Goal: Task Accomplishment & Management: Use online tool/utility

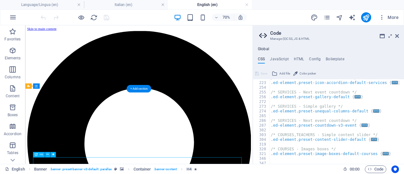
scroll to position [619, 0]
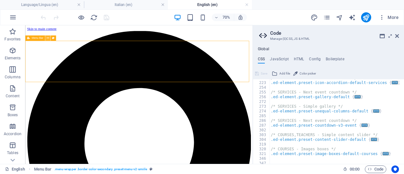
click at [48, 37] on icon at bounding box center [48, 38] width 3 height 5
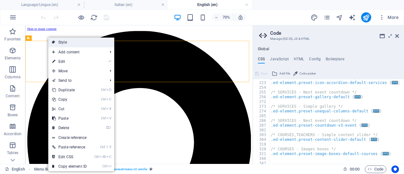
click at [59, 40] on link "Style" at bounding box center [81, 42] width 66 height 9
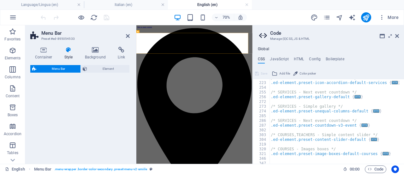
select select "rem"
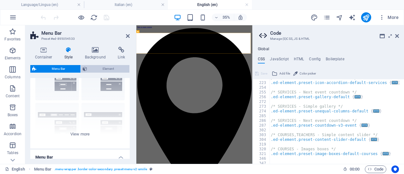
scroll to position [35, 0]
click at [83, 133] on div "Border Centered Default Fixed Loki Trigger Wide XXL" at bounding box center [79, 101] width 99 height 95
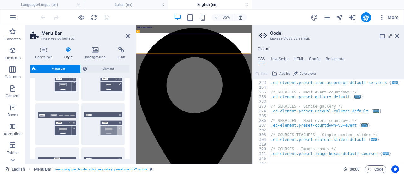
click at [135, 84] on div at bounding box center [135, 94] width 1 height 139
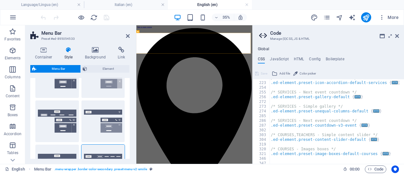
scroll to position [100, 0]
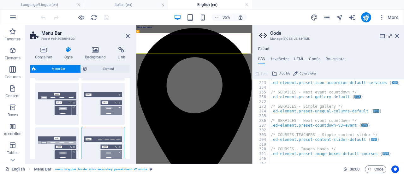
click at [135, 90] on div at bounding box center [135, 94] width 1 height 139
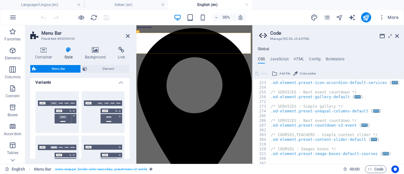
scroll to position [0, 0]
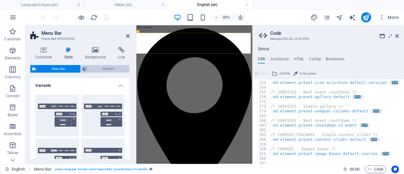
click at [101, 66] on span "Element" at bounding box center [108, 69] width 39 height 8
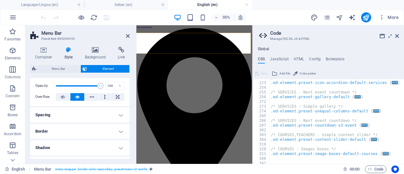
scroll to position [25, 0]
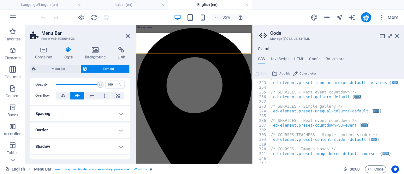
click at [120, 110] on h4 "Spacing" at bounding box center [79, 113] width 99 height 15
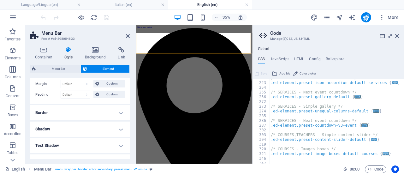
scroll to position [68, 0]
click at [116, 113] on h4 "Border" at bounding box center [79, 111] width 99 height 15
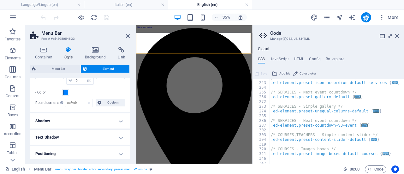
scroll to position [146, 0]
click at [117, 116] on h4 "Shadow" at bounding box center [79, 119] width 99 height 15
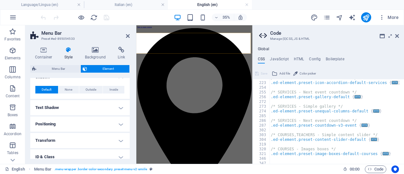
scroll to position [190, 0]
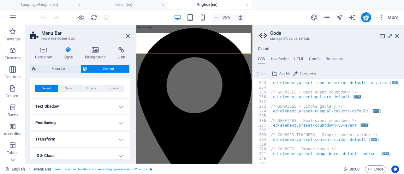
click at [117, 121] on h4 "Positioning" at bounding box center [79, 122] width 99 height 15
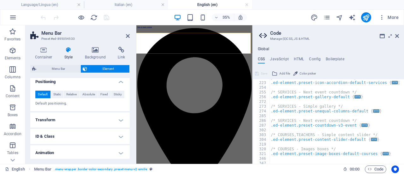
scroll to position [231, 0]
click at [119, 117] on h4 "Transform" at bounding box center [79, 119] width 99 height 15
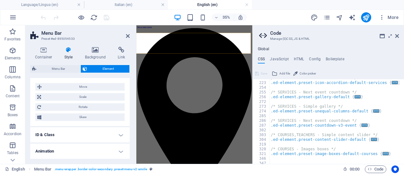
scroll to position [278, 0]
click at [115, 130] on h4 "ID & Class" at bounding box center [79, 133] width 99 height 15
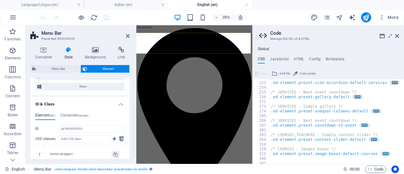
scroll to position [309, 0]
click at [73, 112] on h4 "Container (header)" at bounding box center [74, 115] width 28 height 7
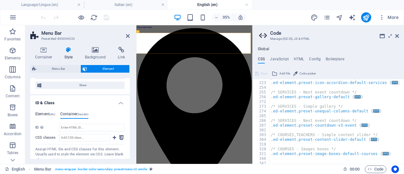
click at [50, 113] on span "(div)" at bounding box center [53, 114] width 6 height 3
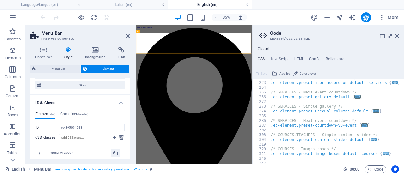
click at [66, 50] on icon at bounding box center [69, 50] width 18 height 6
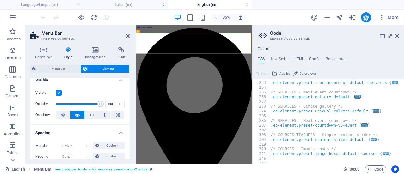
scroll to position [0, 0]
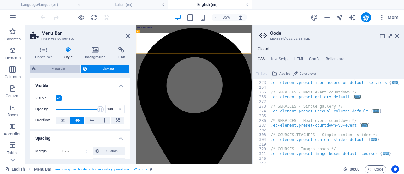
click at [57, 69] on span "Menu Bar" at bounding box center [58, 69] width 40 height 8
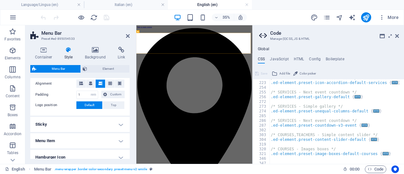
scroll to position [225, 0]
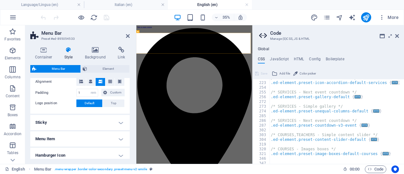
click at [117, 121] on h4 "Sticky" at bounding box center [79, 122] width 99 height 15
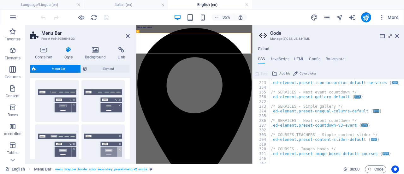
scroll to position [0, 0]
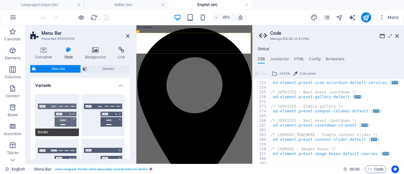
click at [56, 121] on button "Border" at bounding box center [57, 115] width 44 height 42
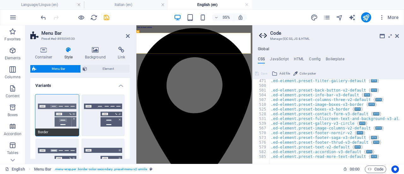
scroll to position [569, 0]
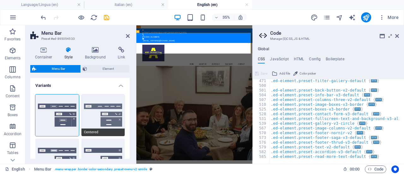
click at [101, 116] on button "Centered" at bounding box center [103, 115] width 44 height 42
select select "sticky_menu"
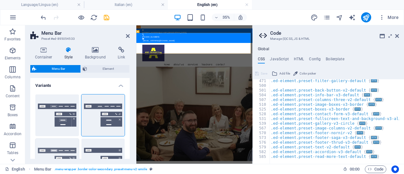
click at [59, 152] on button "Default" at bounding box center [57, 160] width 44 height 42
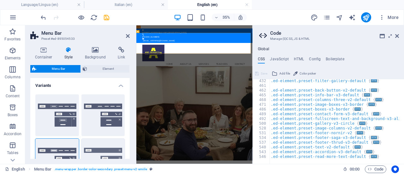
click at [104, 149] on button "Fixed" at bounding box center [103, 160] width 44 height 42
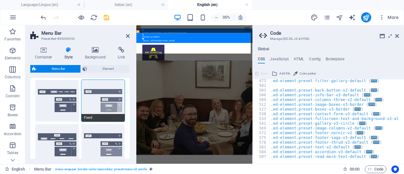
scroll to position [62, 0]
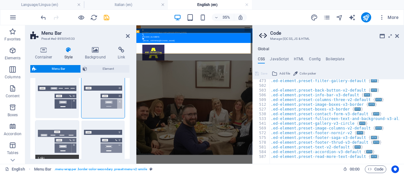
click at [64, 144] on button "Loki" at bounding box center [57, 142] width 44 height 42
type input "0"
select select "DISABLED_OPTION_VALUE"
type input "2"
type input "1"
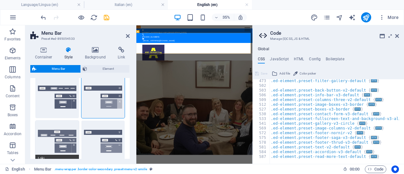
type input "2"
type input "4"
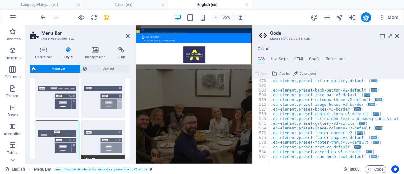
click at [104, 148] on button "Trigger" at bounding box center [103, 142] width 44 height 42
type input "1"
type input "0"
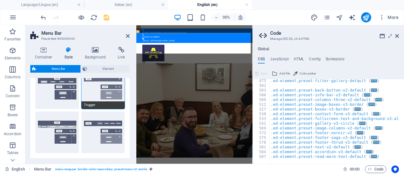
scroll to position [118, 0]
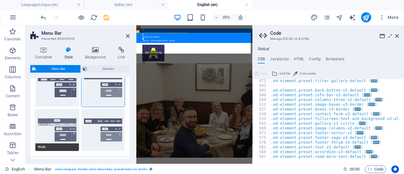
click at [62, 131] on button "Wide" at bounding box center [57, 130] width 44 height 42
type input "0"
type input "2"
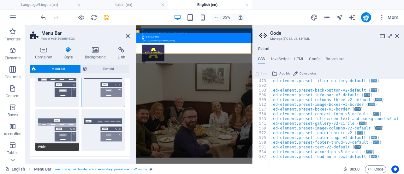
type input "2"
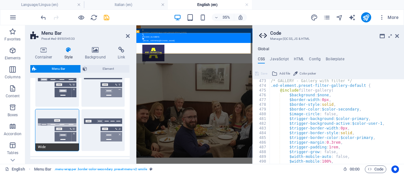
scroll to position [569, 0]
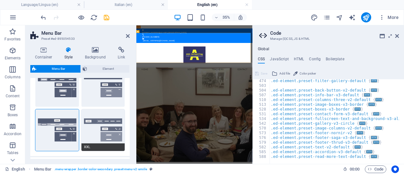
click at [104, 133] on button "XXL" at bounding box center [103, 130] width 44 height 42
type input "1"
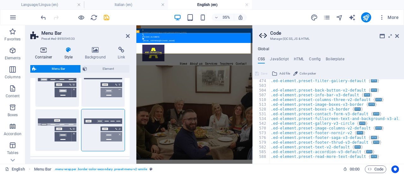
click at [44, 52] on icon at bounding box center [43, 50] width 27 height 6
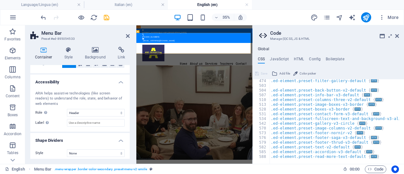
scroll to position [150, 0]
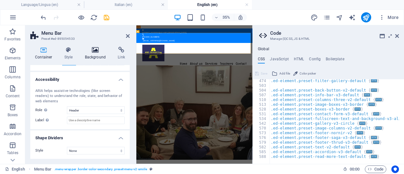
click at [101, 55] on h4 "Background" at bounding box center [96, 53] width 33 height 13
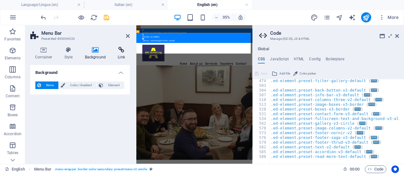
click at [122, 55] on h4 "Link" at bounding box center [121, 53] width 17 height 13
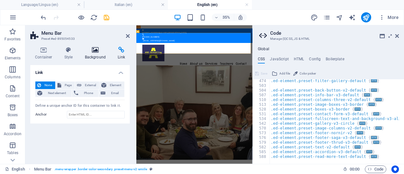
click at [98, 52] on icon at bounding box center [95, 50] width 31 height 6
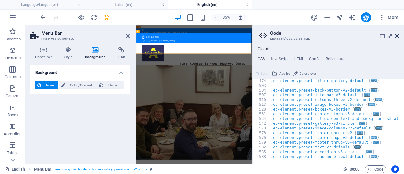
click at [398, 34] on icon at bounding box center [397, 35] width 4 height 5
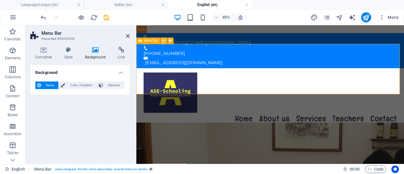
click at [165, 41] on icon at bounding box center [163, 41] width 3 height 6
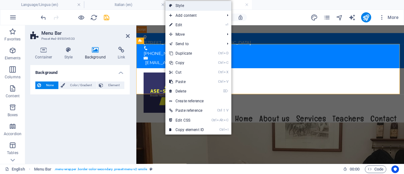
click at [187, 5] on link "Style" at bounding box center [198, 5] width 66 height 9
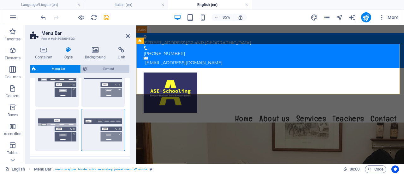
click at [95, 66] on span "Element" at bounding box center [108, 69] width 39 height 8
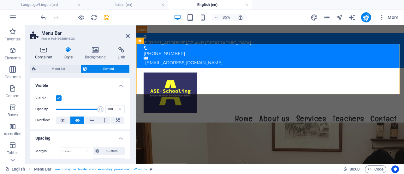
click at [43, 55] on h4 "Container" at bounding box center [44, 53] width 29 height 13
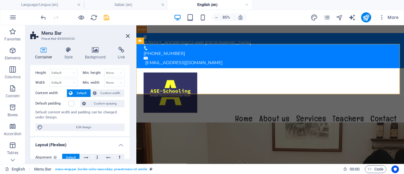
scroll to position [15, 0]
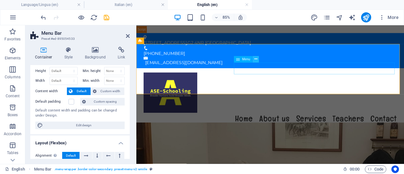
click at [256, 60] on icon at bounding box center [255, 59] width 3 height 6
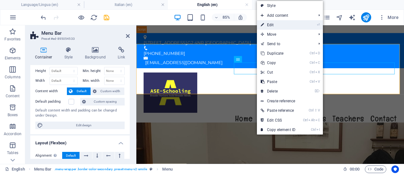
drag, startPoint x: 277, startPoint y: 26, endPoint x: 166, endPoint y: 0, distance: 114.2
click at [277, 26] on link "⏎ Edit" at bounding box center [278, 24] width 42 height 9
select select
select select "nofollow"
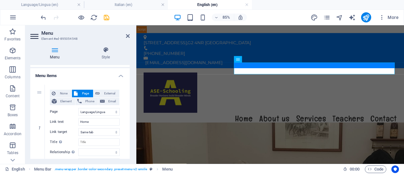
scroll to position [41, 0]
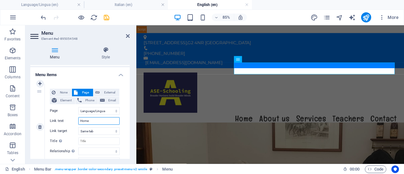
click at [95, 122] on input "Home" at bounding box center [98, 121] width 41 height 8
type input "H"
select select
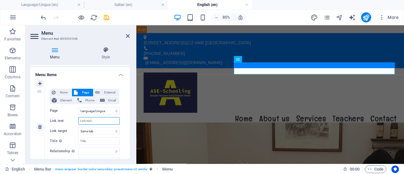
select select
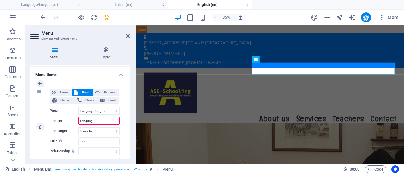
type input "Language"
select select
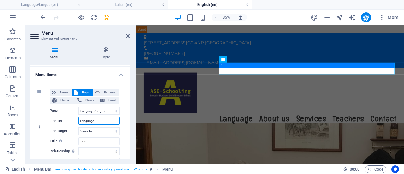
type input "Language"
click at [130, 117] on div "Menu Style Menu Auto Custom Create custom menu items for this menu. Recommended…" at bounding box center [80, 103] width 110 height 122
click at [106, 16] on icon "save" at bounding box center [106, 17] width 7 height 7
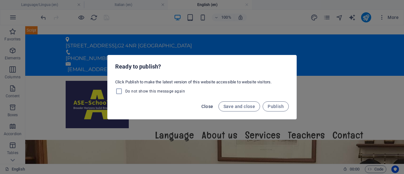
click at [210, 105] on span "Close" at bounding box center [207, 106] width 12 height 5
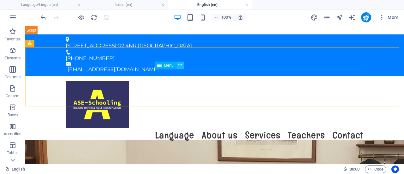
click at [182, 65] on button at bounding box center [180, 66] width 8 height 8
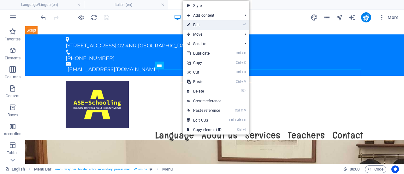
click at [216, 23] on link "⏎ Edit" at bounding box center [204, 24] width 42 height 9
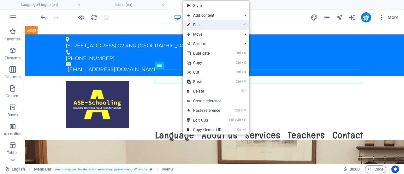
select select
select select "nofollow"
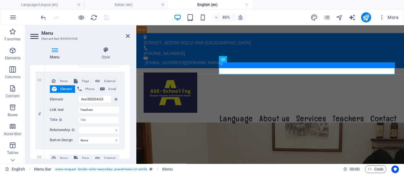
scroll to position [281, 0]
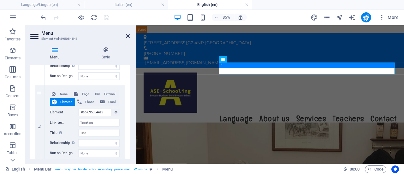
click at [128, 36] on icon at bounding box center [128, 35] width 4 height 5
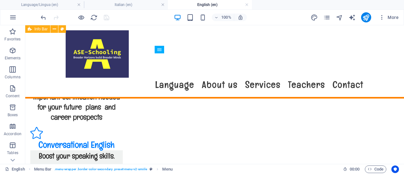
scroll to position [1029, 0]
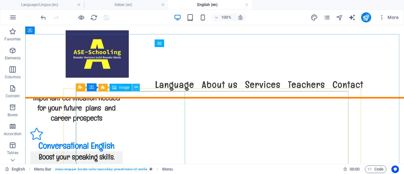
click at [136, 88] on icon at bounding box center [135, 87] width 3 height 7
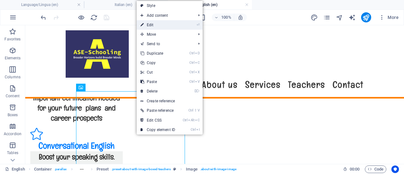
click at [166, 25] on link "⏎ Edit" at bounding box center [158, 24] width 42 height 9
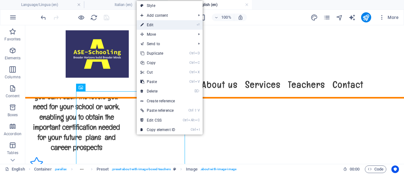
select select "px"
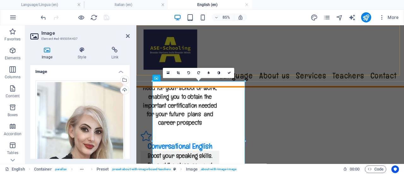
scroll to position [1, 0]
click at [87, 53] on icon at bounding box center [81, 50] width 31 height 6
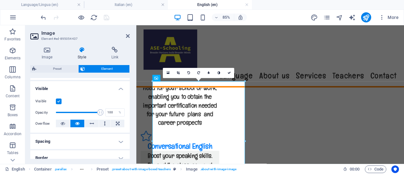
scroll to position [0, 0]
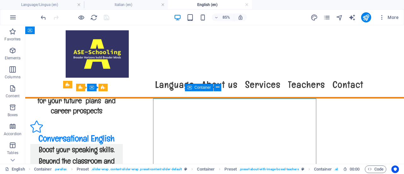
scroll to position [1029, 0]
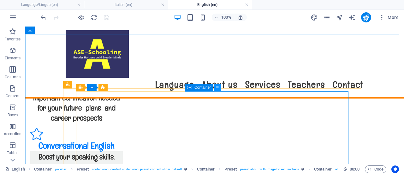
click at [218, 89] on icon at bounding box center [217, 87] width 3 height 7
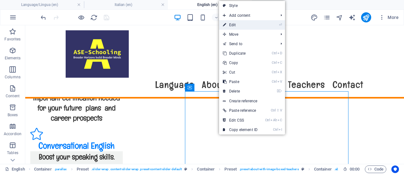
click at [249, 25] on link "⏎ Edit" at bounding box center [240, 24] width 42 height 9
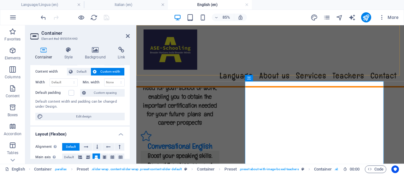
scroll to position [0, 0]
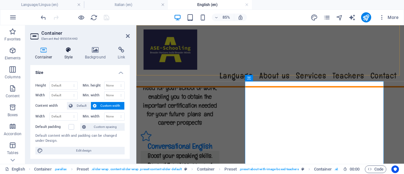
click at [69, 55] on h4 "Style" at bounding box center [70, 53] width 21 height 13
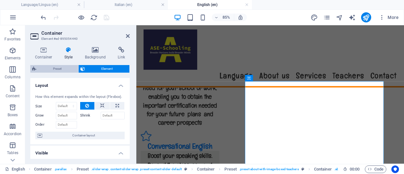
click at [57, 69] on span "Preset" at bounding box center [57, 69] width 38 height 8
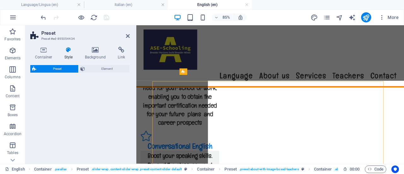
select select "preset-about-with-image-boxed-teachers"
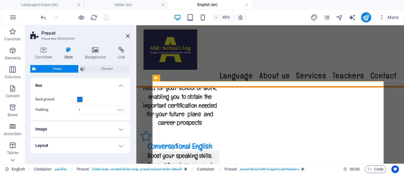
scroll to position [19, 0]
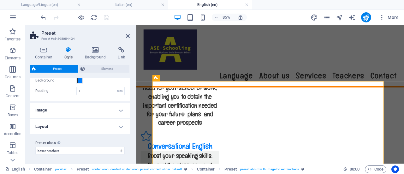
click at [116, 128] on h4 "Layout" at bounding box center [79, 126] width 99 height 15
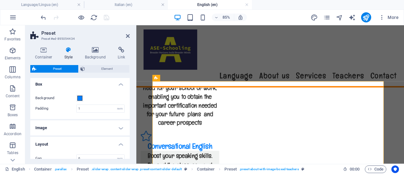
scroll to position [0, 0]
click at [71, 55] on h4 "Style" at bounding box center [70, 53] width 21 height 13
click at [98, 56] on h4 "Background" at bounding box center [96, 53] width 33 height 13
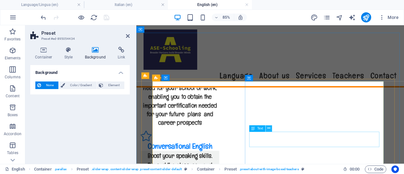
click at [270, 130] on icon at bounding box center [268, 129] width 3 height 6
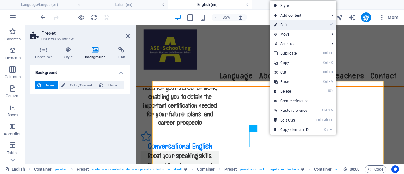
click at [296, 24] on link "⏎ Edit" at bounding box center [291, 24] width 42 height 9
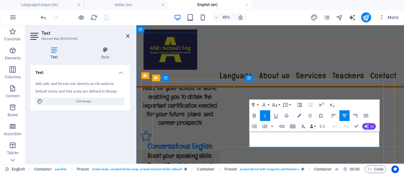
drag, startPoint x: 381, startPoint y: 163, endPoint x: 315, endPoint y: 164, distance: 65.6
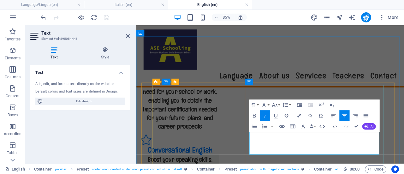
click at [404, 69] on div "Menu Language About us Services Teachers Contact" at bounding box center [293, 61] width 315 height 73
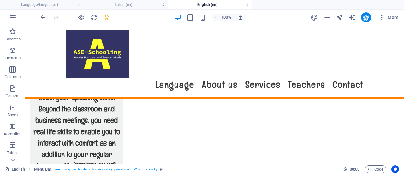
scroll to position [1089, 0]
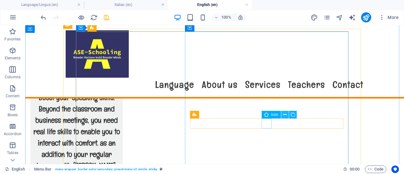
click at [284, 115] on icon at bounding box center [284, 114] width 3 height 7
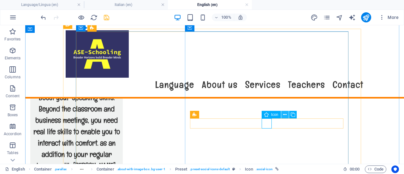
click at [286, 114] on icon at bounding box center [284, 114] width 3 height 7
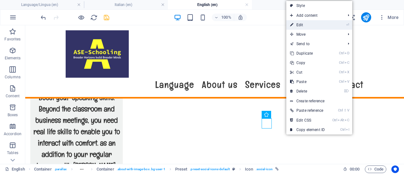
click at [315, 22] on link "⏎ Edit" at bounding box center [307, 24] width 42 height 9
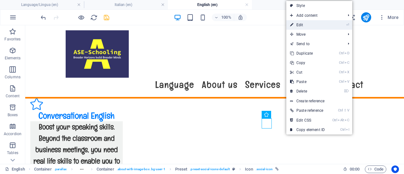
select select "xMidYMid"
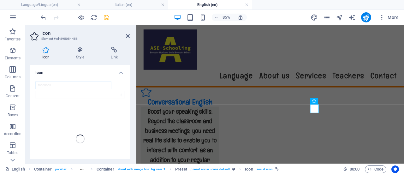
scroll to position [1096, 0]
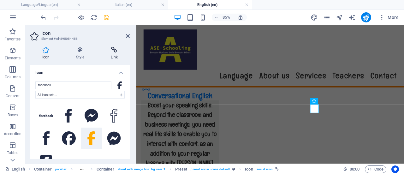
click at [117, 51] on icon at bounding box center [114, 50] width 31 height 6
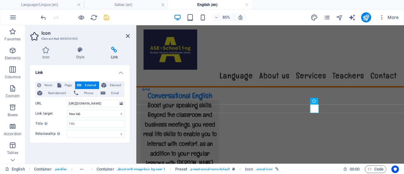
click at [286, 14] on div "85% More" at bounding box center [220, 17] width 362 height 10
click at [127, 35] on icon at bounding box center [128, 35] width 4 height 5
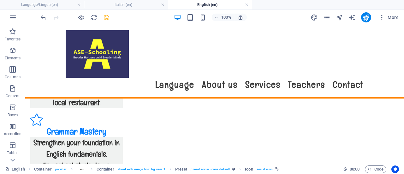
scroll to position [1196, 0]
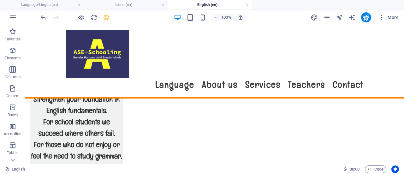
scroll to position [1219, 0]
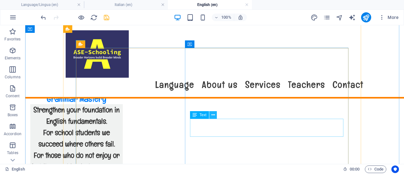
click at [213, 116] on icon at bounding box center [212, 115] width 3 height 7
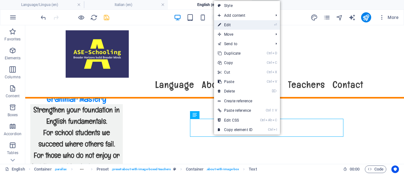
click at [238, 27] on link "⏎ Edit" at bounding box center [235, 24] width 42 height 9
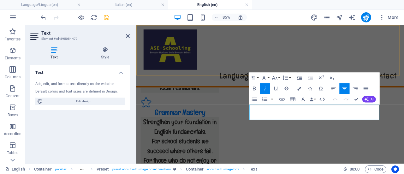
scroll to position [1226, 0]
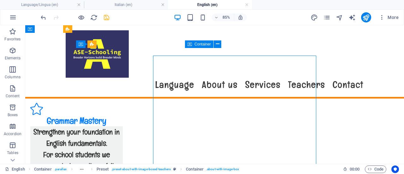
scroll to position [1219, 0]
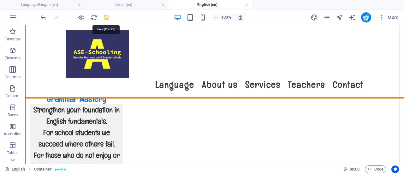
click at [107, 17] on icon "save" at bounding box center [106, 17] width 7 height 7
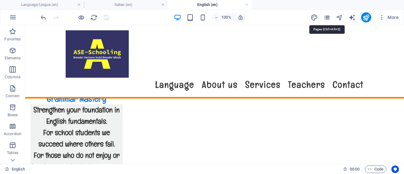
click at [328, 17] on icon "pages" at bounding box center [326, 17] width 7 height 7
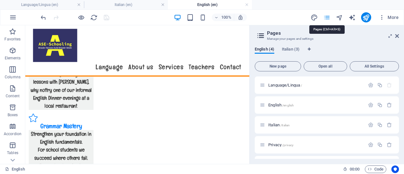
scroll to position [1227, 0]
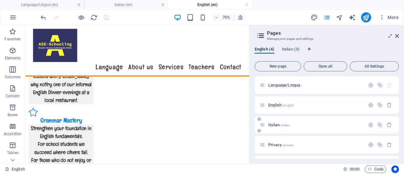
click at [309, 125] on p "Italian /italian" at bounding box center [315, 125] width 95 height 4
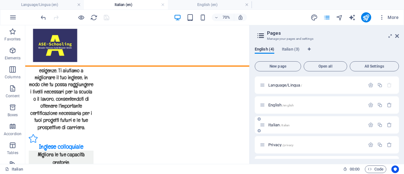
scroll to position [1032, 0]
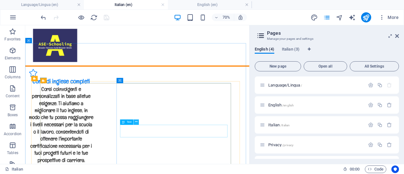
click at [137, 122] on icon at bounding box center [136, 122] width 3 height 5
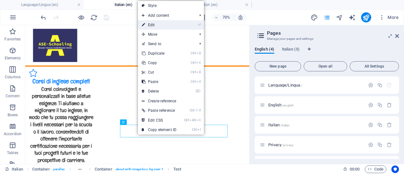
click at [170, 23] on link "⏎ Edit" at bounding box center [159, 24] width 42 height 9
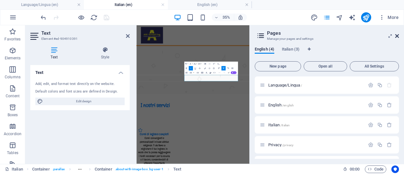
click at [397, 34] on icon at bounding box center [397, 35] width 4 height 5
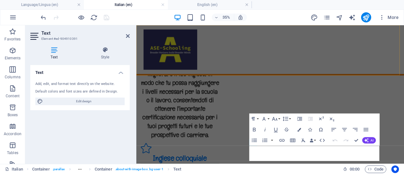
scroll to position [1031, 0]
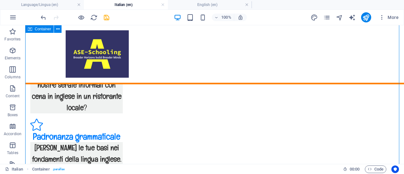
scroll to position [1235, 0]
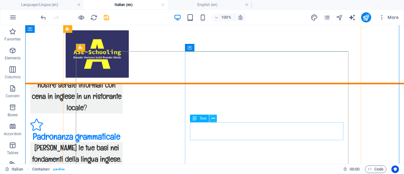
click at [214, 120] on icon at bounding box center [212, 118] width 3 height 7
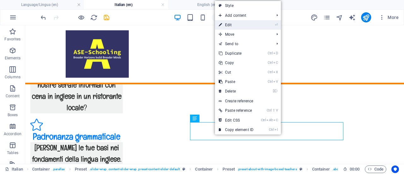
click at [254, 24] on link "⏎ Edit" at bounding box center [236, 24] width 42 height 9
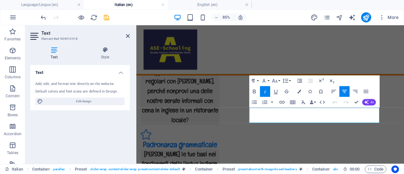
scroll to position [1234, 0]
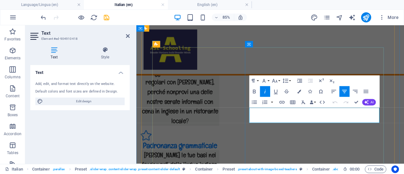
drag, startPoint x: 382, startPoint y: 135, endPoint x: 319, endPoint y: 136, distance: 63.4
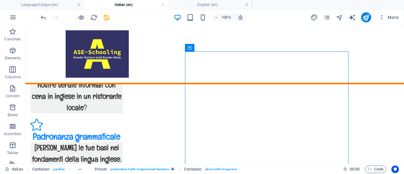
scroll to position [1114, 0]
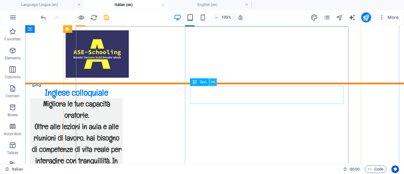
click at [214, 84] on icon at bounding box center [212, 82] width 3 height 7
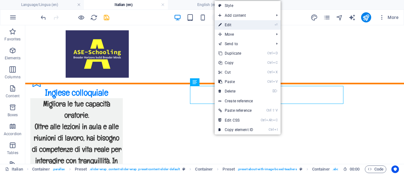
click at [235, 22] on link "⏎ Edit" at bounding box center [236, 24] width 42 height 9
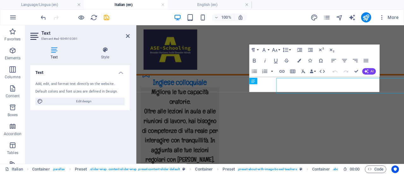
scroll to position [1112, 0]
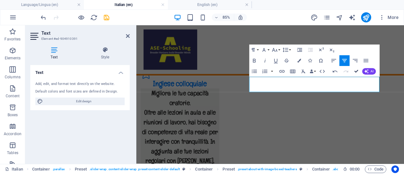
scroll to position [1114, 0]
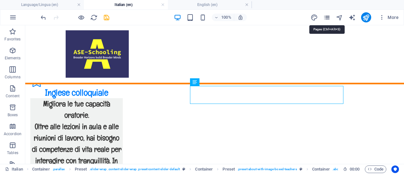
click at [328, 16] on icon "pages" at bounding box center [326, 17] width 7 height 7
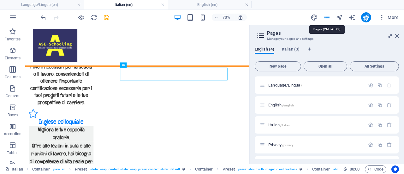
scroll to position [1113, 0]
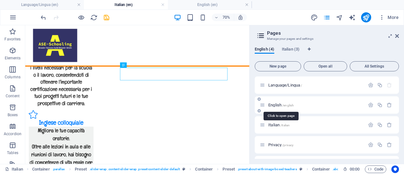
click at [283, 104] on span "/english" at bounding box center [288, 105] width 12 height 3
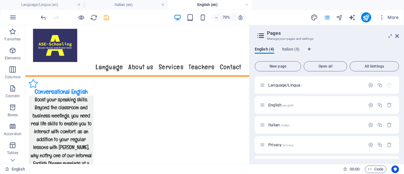
scroll to position [1175, 0]
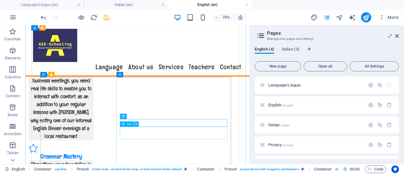
click at [136, 124] on icon at bounding box center [136, 124] width 3 height 5
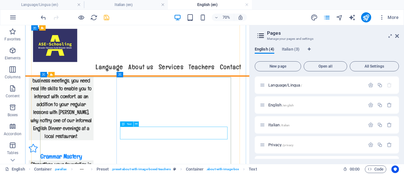
click at [136, 125] on icon at bounding box center [136, 124] width 3 height 5
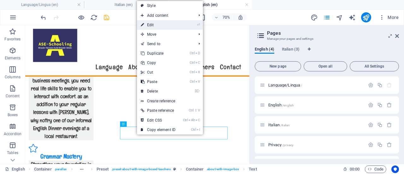
click at [167, 23] on link "⏎ Edit" at bounding box center [158, 24] width 42 height 9
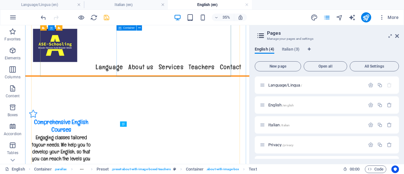
scroll to position [1171, 0]
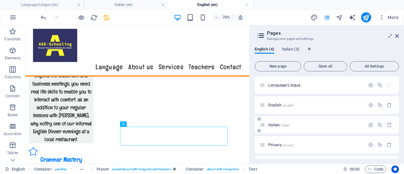
click at [279, 125] on span "Italian /italian" at bounding box center [278, 124] width 21 height 5
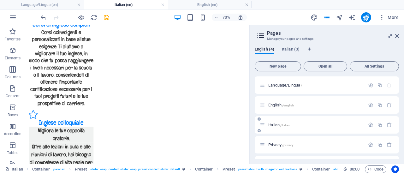
scroll to position [0, 0]
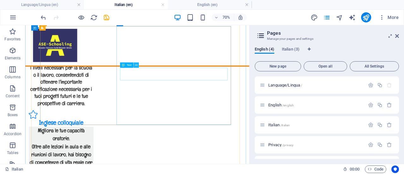
click at [137, 65] on icon at bounding box center [136, 65] width 3 height 5
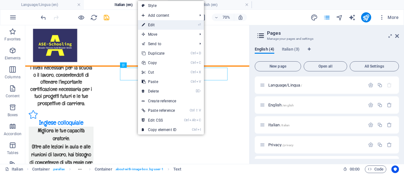
click at [165, 26] on link "⏎ Edit" at bounding box center [159, 24] width 42 height 9
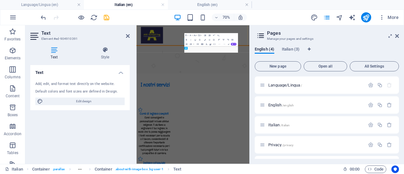
scroll to position [1135, 0]
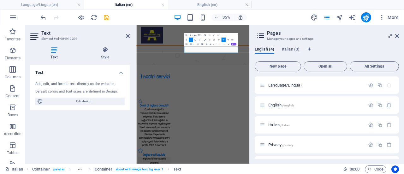
click at [216, 46] on div "Paragraph Format Normal Heading 1 Heading 2 Heading 3 Heading 4 Heading 5 Headi…" at bounding box center [211, 39] width 54 height 13
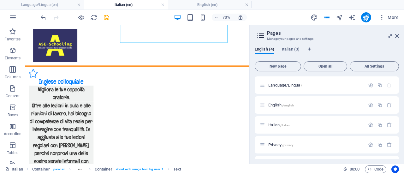
scroll to position [1173, 0]
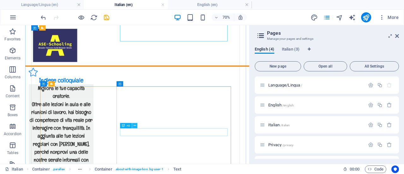
click at [134, 126] on icon at bounding box center [134, 125] width 3 height 5
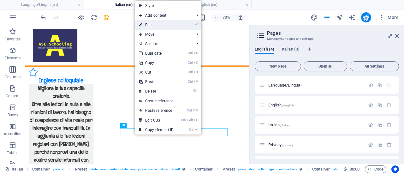
click at [161, 23] on link "⏎ Edit" at bounding box center [156, 24] width 42 height 9
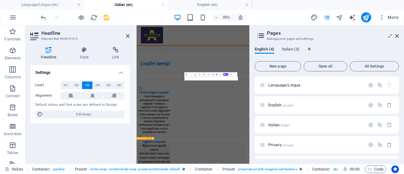
scroll to position [1196, 0]
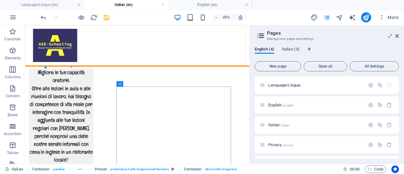
scroll to position [1173, 0]
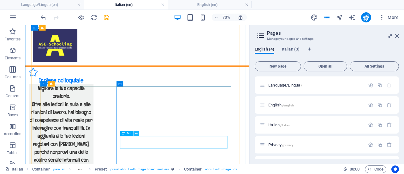
click at [136, 134] on icon at bounding box center [136, 133] width 3 height 5
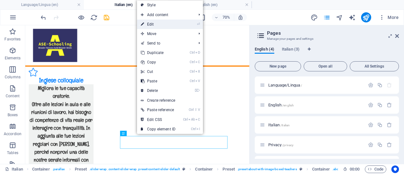
click at [163, 24] on link "⏎ Edit" at bounding box center [158, 24] width 42 height 9
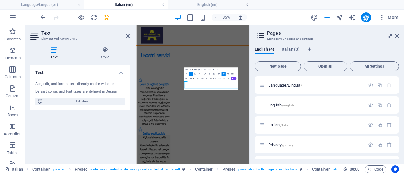
scroll to position [1191, 0]
click at [368, 45] on div "Menu" at bounding box center [297, 54] width 323 height 59
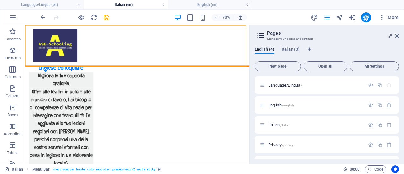
scroll to position [1168, 0]
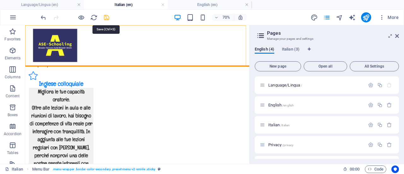
click at [108, 17] on icon "save" at bounding box center [106, 17] width 7 height 7
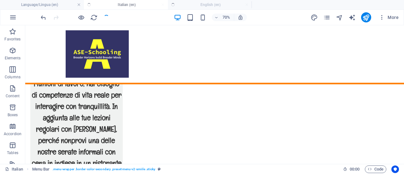
scroll to position [1170, 0]
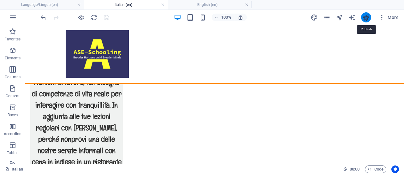
click at [366, 15] on icon "publish" at bounding box center [365, 17] width 7 height 7
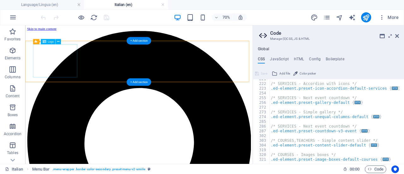
scroll to position [613, 0]
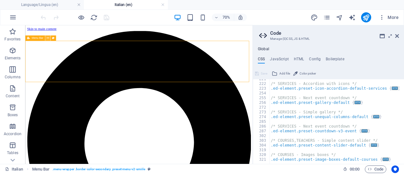
click at [47, 38] on icon at bounding box center [48, 38] width 3 height 5
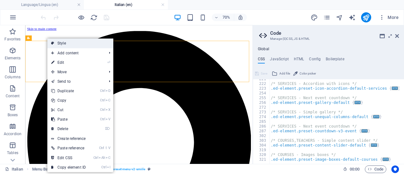
click at [65, 44] on link "Style" at bounding box center [80, 43] width 66 height 9
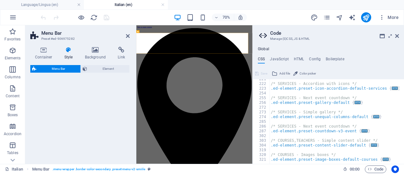
select select "rem"
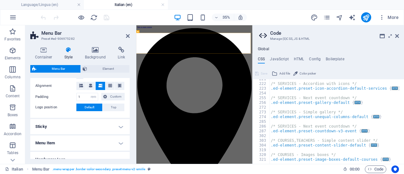
scroll to position [131, 0]
click at [111, 68] on span "Element" at bounding box center [108, 69] width 39 height 8
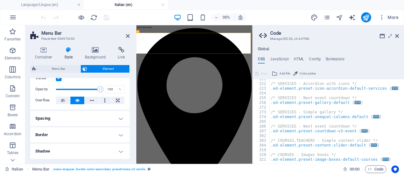
scroll to position [30, 0]
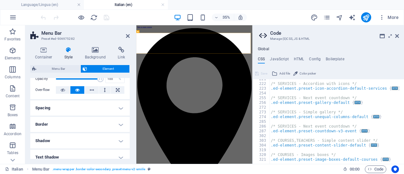
click at [122, 110] on h4 "Spacing" at bounding box center [79, 107] width 99 height 15
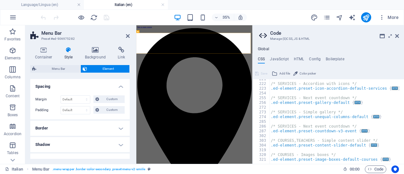
scroll to position [65, 0]
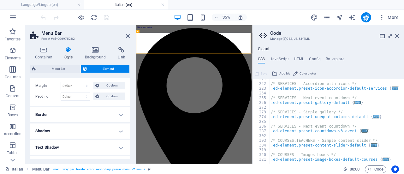
click at [121, 118] on h4 "Border" at bounding box center [79, 114] width 99 height 15
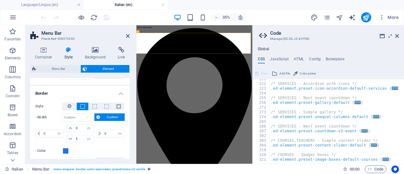
scroll to position [106, 0]
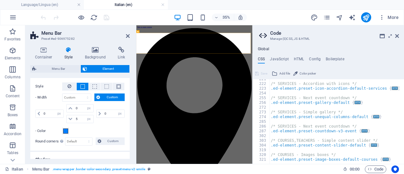
click at [119, 155] on h4 "Shadow" at bounding box center [79, 159] width 99 height 15
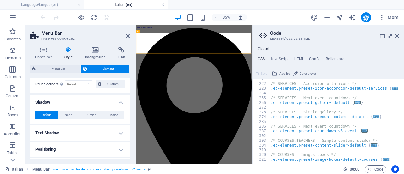
scroll to position [163, 0]
click at [121, 130] on h4 "Text Shadow" at bounding box center [79, 132] width 99 height 15
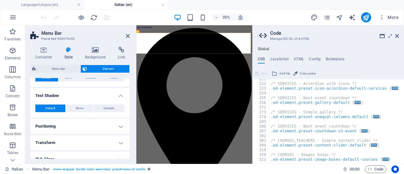
scroll to position [201, 0]
click at [119, 122] on h4 "Positioning" at bounding box center [79, 125] width 99 height 15
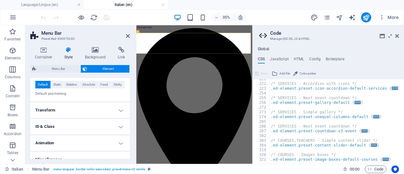
scroll to position [262, 0]
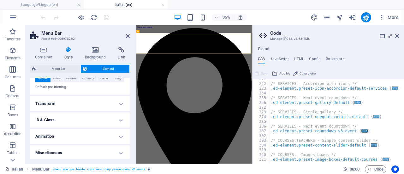
click at [119, 98] on h4 "Transform" at bounding box center [79, 103] width 99 height 15
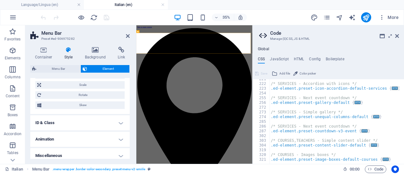
scroll to position [306, 0]
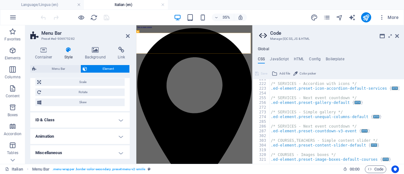
click at [119, 115] on h4 "ID & Class" at bounding box center [79, 119] width 99 height 15
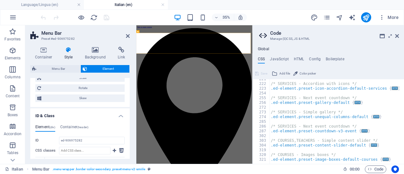
scroll to position [313, 0]
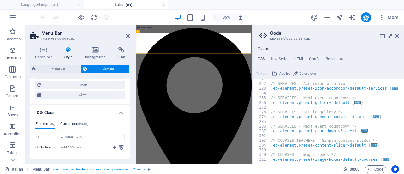
click at [73, 122] on h4 "Container (header)" at bounding box center [74, 125] width 28 height 7
click at [71, 51] on icon at bounding box center [69, 50] width 18 height 6
click at [68, 52] on icon at bounding box center [69, 50] width 18 height 6
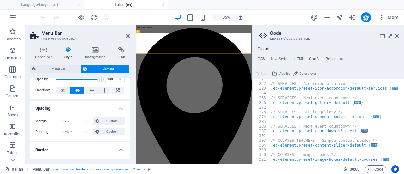
scroll to position [0, 0]
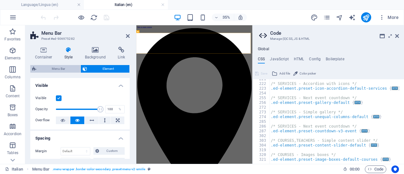
click at [68, 69] on span "Menu Bar" at bounding box center [58, 69] width 40 height 8
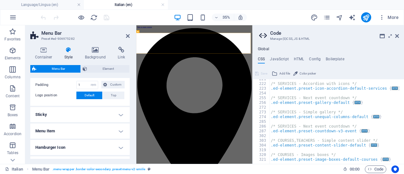
scroll to position [144, 0]
click at [122, 111] on h4 "Sticky" at bounding box center [79, 113] width 99 height 15
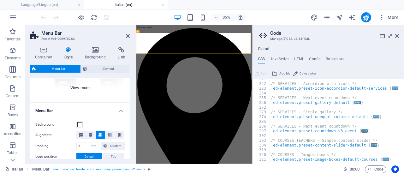
scroll to position [64, 0]
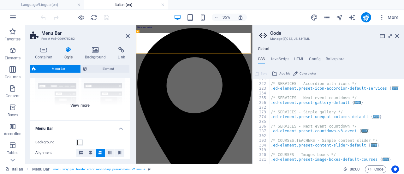
click at [88, 104] on div "Border Centered Default Fixed Loki Trigger Wide XXL" at bounding box center [79, 72] width 99 height 95
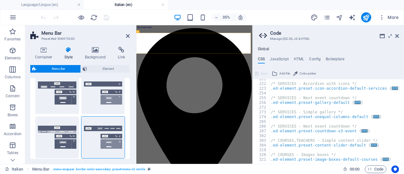
scroll to position [110, 0]
click at [42, 52] on icon at bounding box center [43, 50] width 27 height 6
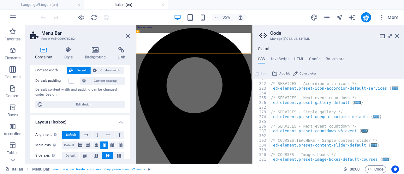
scroll to position [0, 0]
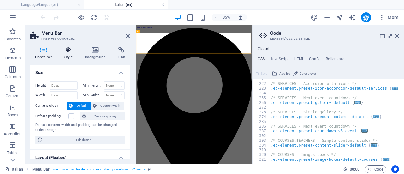
click at [71, 54] on h4 "Style" at bounding box center [70, 53] width 21 height 13
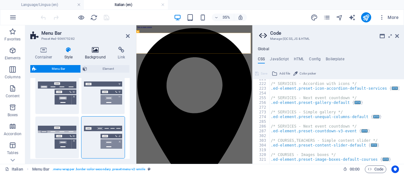
click at [95, 56] on h4 "Background" at bounding box center [96, 53] width 33 height 13
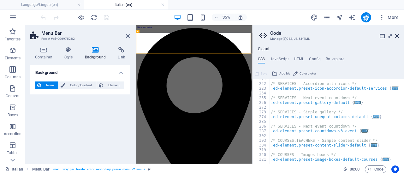
click at [395, 34] on icon at bounding box center [397, 35] width 4 height 5
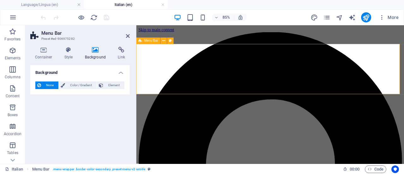
click at [163, 42] on icon at bounding box center [163, 41] width 3 height 6
click at [69, 54] on h4 "Style" at bounding box center [70, 53] width 21 height 13
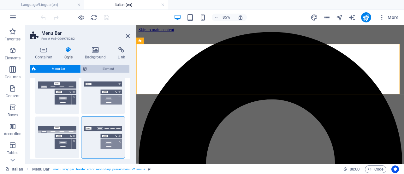
click at [103, 66] on span "Element" at bounding box center [108, 69] width 39 height 8
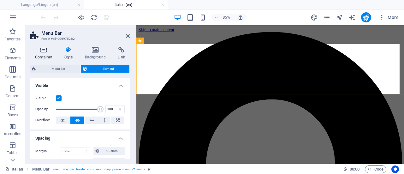
click at [45, 49] on icon at bounding box center [43, 50] width 27 height 6
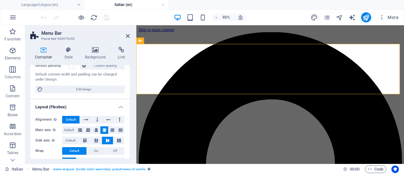
scroll to position [54, 0]
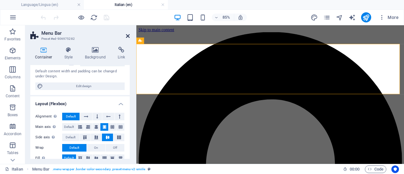
click at [128, 36] on icon at bounding box center [128, 35] width 4 height 5
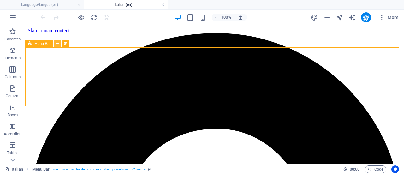
click at [57, 43] on icon at bounding box center [57, 43] width 3 height 7
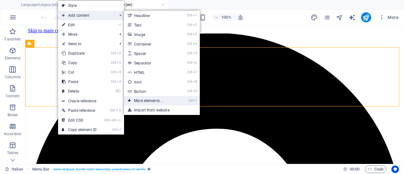
click at [142, 98] on link "Ctrl ⏎ More elements ..." at bounding box center [150, 100] width 52 height 9
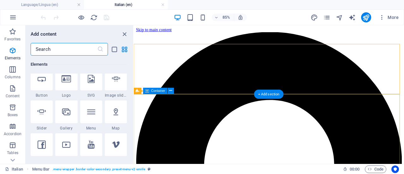
scroll to position [142, 0]
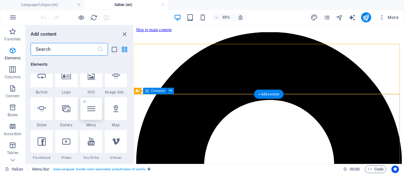
click at [93, 114] on div at bounding box center [91, 108] width 22 height 23
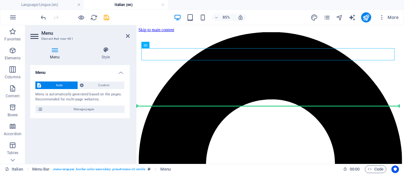
drag, startPoint x: 246, startPoint y: 60, endPoint x: 250, endPoint y: 85, distance: 25.5
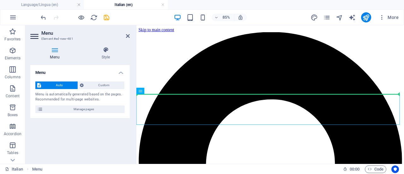
drag, startPoint x: 262, startPoint y: 121, endPoint x: 256, endPoint y: 78, distance: 43.1
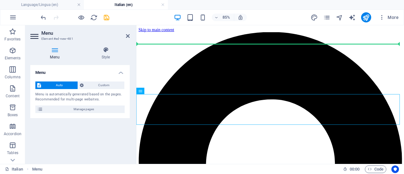
drag, startPoint x: 249, startPoint y: 116, endPoint x: 250, endPoint y: 64, distance: 51.4
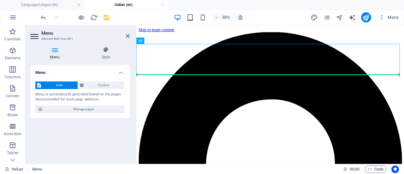
drag, startPoint x: 245, startPoint y: 57, endPoint x: 258, endPoint y: 98, distance: 43.3
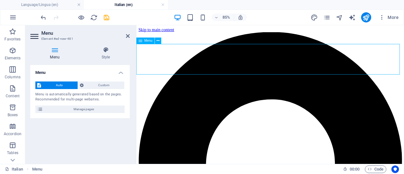
click at [158, 42] on icon at bounding box center [158, 41] width 3 height 6
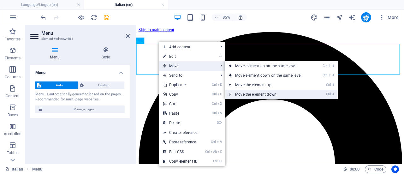
click at [244, 92] on link "Ctrl ⬇ Move the element down" at bounding box center [269, 94] width 89 height 9
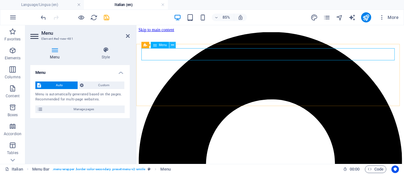
click at [173, 46] on icon at bounding box center [172, 45] width 3 height 6
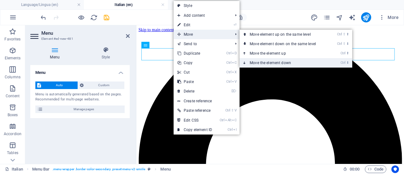
click at [260, 61] on link "Ctrl ⬇ Move the element down" at bounding box center [284, 62] width 89 height 9
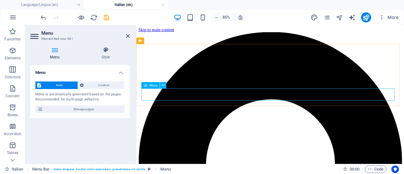
click at [162, 86] on icon at bounding box center [163, 85] width 3 height 6
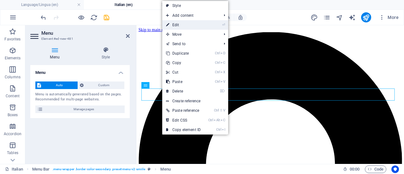
click at [187, 22] on link "⏎ Edit" at bounding box center [183, 24] width 42 height 9
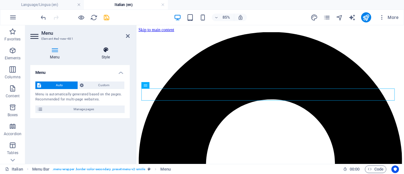
click at [106, 50] on icon at bounding box center [106, 50] width 48 height 6
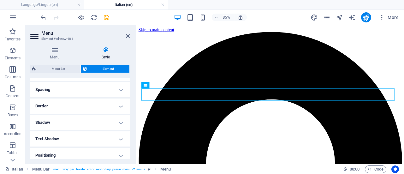
scroll to position [117, 0]
click at [162, 86] on icon at bounding box center [163, 85] width 3 height 6
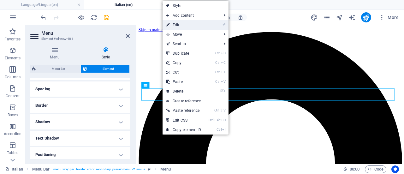
click at [196, 24] on link "⏎ Edit" at bounding box center [184, 24] width 42 height 9
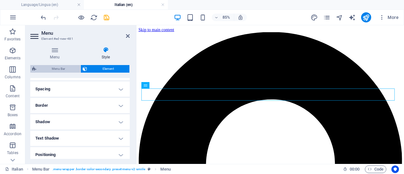
click at [59, 70] on span "Menu Bar" at bounding box center [58, 69] width 40 height 8
select select "rem"
select select "sticky_menu"
select select "px"
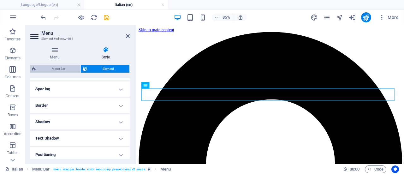
select select "px"
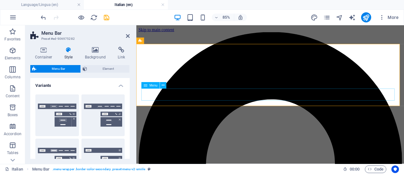
click at [162, 84] on icon at bounding box center [163, 85] width 3 height 6
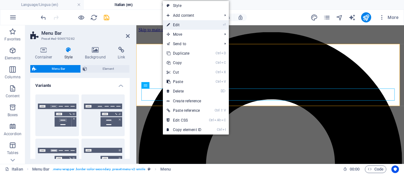
click at [195, 24] on link "⏎ Edit" at bounding box center [184, 24] width 42 height 9
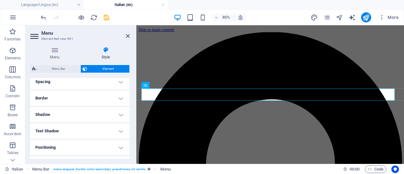
scroll to position [119, 0]
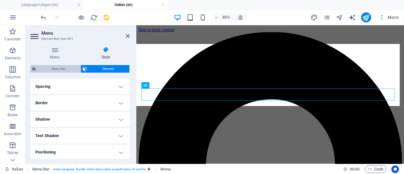
click at [59, 65] on span "Menu Bar" at bounding box center [58, 69] width 40 height 8
select select "rem"
select select "sticky_menu"
select select "px"
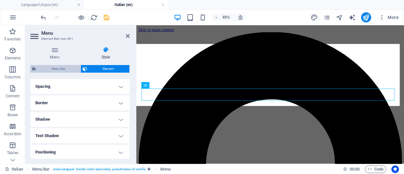
select select "px"
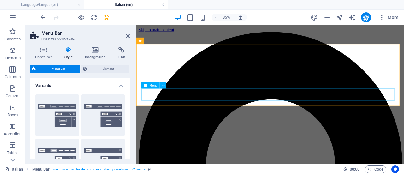
click at [164, 86] on icon at bounding box center [163, 85] width 3 height 6
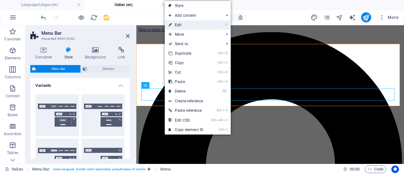
click at [196, 26] on link "⏎ Edit" at bounding box center [186, 24] width 42 height 9
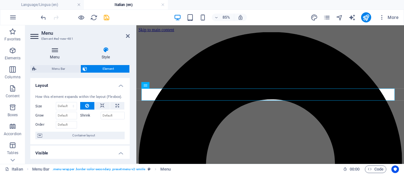
click at [56, 50] on icon at bounding box center [54, 50] width 49 height 6
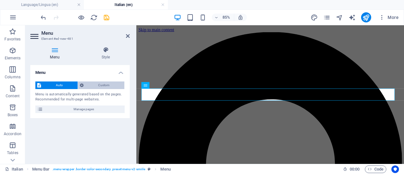
click at [97, 84] on span "Custom" at bounding box center [104, 85] width 37 height 8
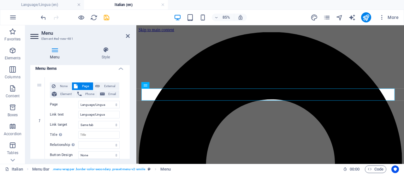
scroll to position [49, 0]
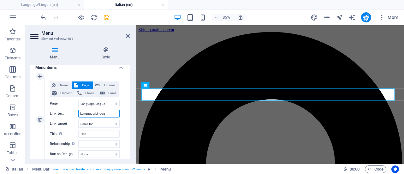
click at [96, 110] on input "Language/Lingua" at bounding box center [98, 114] width 41 height 8
type input "Lingua"
select select
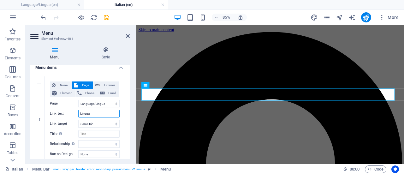
select select
type input "Lingua"
click at [132, 124] on div "Menu Style Menu Auto Custom Create custom menu items for this menu. Recommended…" at bounding box center [80, 103] width 110 height 122
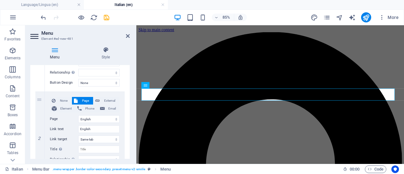
scroll to position [123, 0]
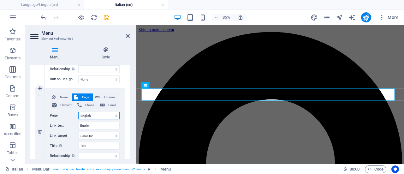
click at [109, 114] on select "Language/Lingua English Italian Privacy Language/Lingua Privacy Imformativa Pri…" at bounding box center [98, 116] width 41 height 8
click at [70, 115] on label "Page" at bounding box center [64, 116] width 28 height 8
click at [78, 115] on select "Language/Lingua English Italian Privacy Language/Lingua Privacy Imformativa Pri…" at bounding box center [98, 116] width 41 height 8
click at [102, 114] on select "Language/Lingua English Italian Privacy Language/Lingua Privacy Imformativa Pri…" at bounding box center [98, 116] width 41 height 8
click at [78, 112] on select "Language/Lingua English Italian Privacy Language/Lingua Privacy Imformativa Pri…" at bounding box center [98, 116] width 41 height 8
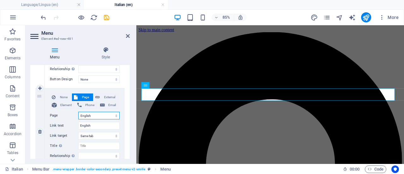
click at [106, 116] on select "Language/Lingua English Italian Privacy Language/Lingua Privacy Imformativa Pri…" at bounding box center [98, 116] width 41 height 8
click at [101, 114] on select "Language/Lingua English Italian Privacy Language/Lingua Privacy Imformativa Pri…" at bounding box center [98, 116] width 41 height 8
click at [111, 114] on select "Language/Lingua English Italian Privacy Language/Lingua Privacy Imformativa Pri…" at bounding box center [98, 116] width 41 height 8
click at [97, 126] on input "English" at bounding box center [98, 126] width 41 height 8
type input "E"
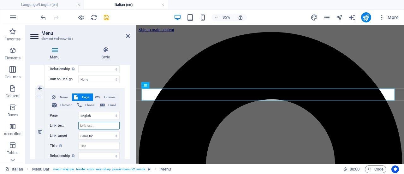
select select
type input "A"
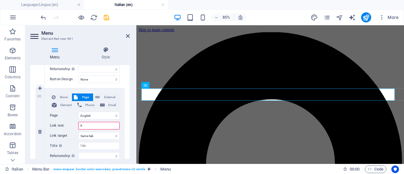
select select
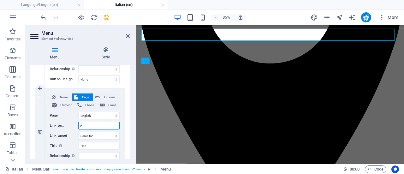
scroll to position [197, 0]
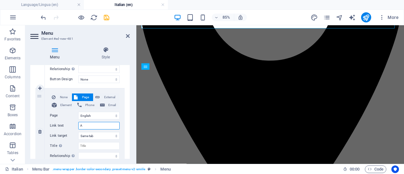
click at [104, 125] on input "A" at bounding box center [98, 126] width 41 height 8
select select
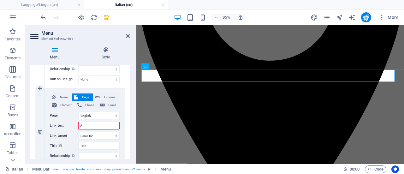
type input "Ab"
select select
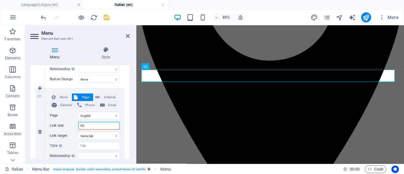
type input "A"
select select
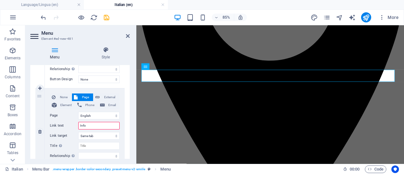
type input "Infor"
select select
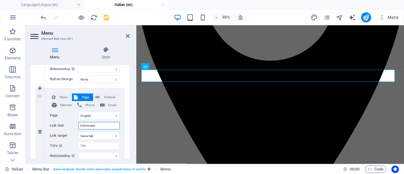
type input "Informazion"
select select
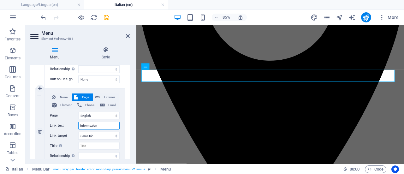
type input "Informazioni"
select select
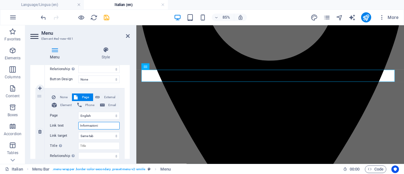
type input "Informazioni"
select select
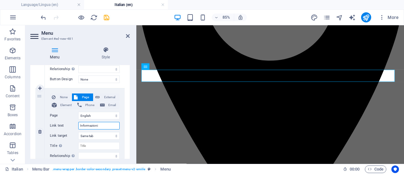
type input "Informazioni s"
select select
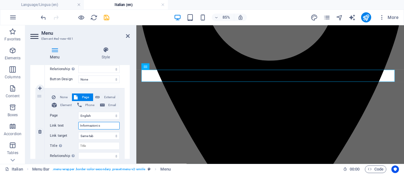
type input "Informazioni su"
select select
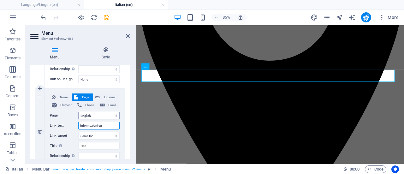
type input "Informazioni su"
click at [112, 114] on select "Language/Lingua English Italian Privacy Language/Lingua Privacy Imformativa Pri…" at bounding box center [98, 116] width 41 height 8
click at [109, 114] on select "Language/Lingua English Italian Privacy Language/Lingua Privacy Imformativa Pri…" at bounding box center [98, 116] width 41 height 8
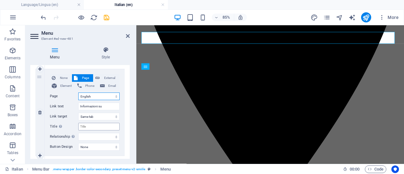
scroll to position [143, 0]
click at [117, 134] on select "alternate author bookmark external help license next nofollow noreferrer noopen…" at bounding box center [98, 136] width 41 height 8
click at [112, 95] on select "Language/Lingua English Italian Privacy Language/Lingua Privacy Imformativa Pri…" at bounding box center [98, 96] width 41 height 8
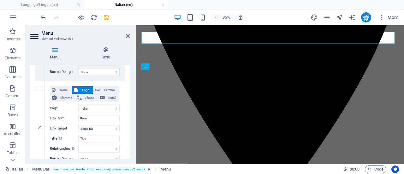
scroll to position [219, 0]
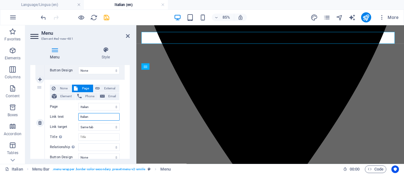
click at [102, 115] on input "Italian" at bounding box center [98, 117] width 41 height 8
type input "I"
select select
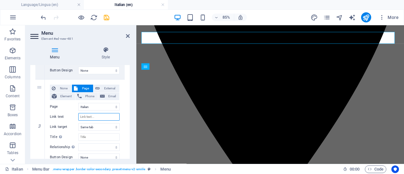
select select
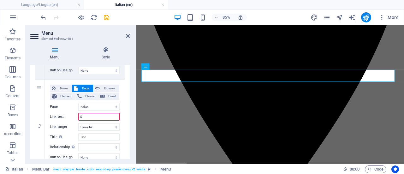
type input "Se"
select select
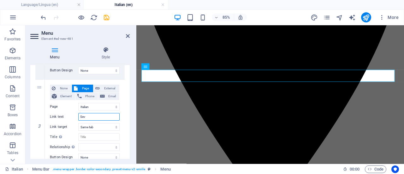
type input "Sevi"
select select
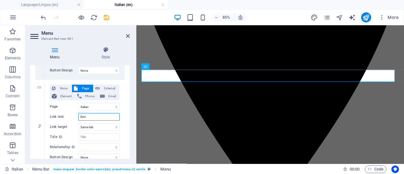
type input "Seviz"
select select
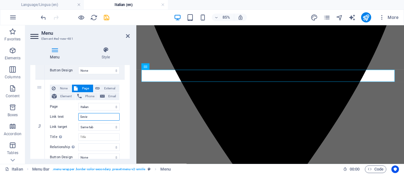
type input "Sevizi"
select select
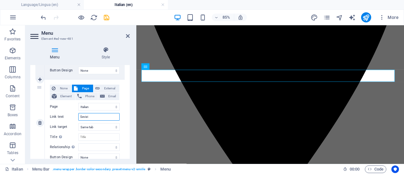
click at [84, 117] on input "Sevizi" at bounding box center [98, 117] width 41 height 8
type input "Servizi"
select select
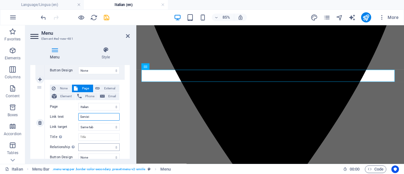
select select
type input "Servizi"
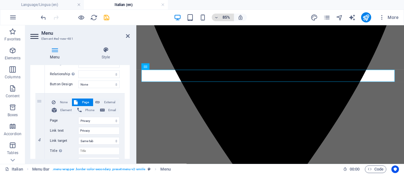
scroll to position [294, 0]
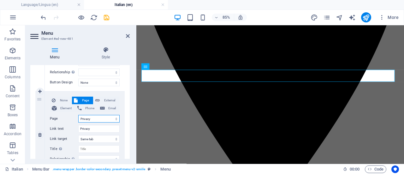
click at [105, 115] on select "Language/Lingua English Italian Privacy Language/Lingua Privacy Imformativa Pri…" at bounding box center [98, 119] width 41 height 8
click at [94, 126] on input "Privacy" at bounding box center [98, 129] width 41 height 8
type input "P"
select select
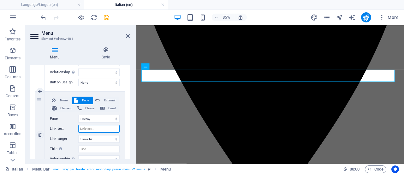
select select
type input "I"
select select
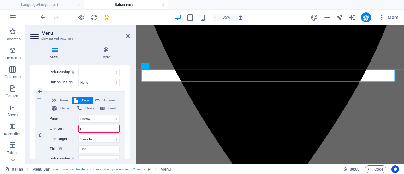
select select
type input "Ins"
select select
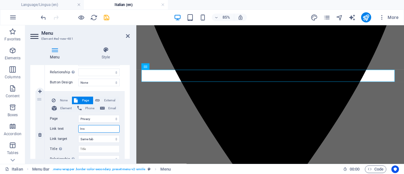
select select
type input "Inse"
select select
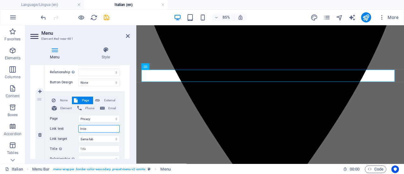
select select
type input "Insen"
select select
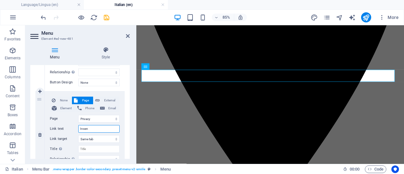
select select
type input "Inse"
select select
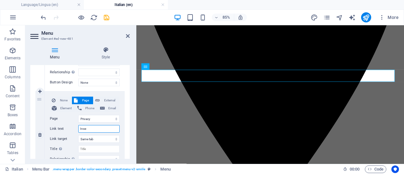
select select
type input "Insegnanti"
select select
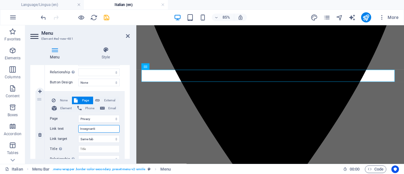
select select
type input "Insegnanti"
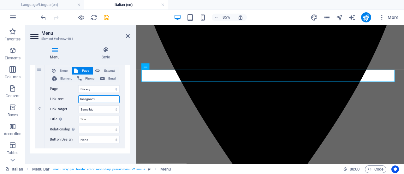
scroll to position [330, 0]
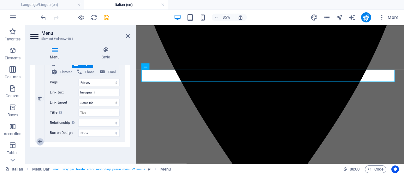
click at [39, 140] on icon at bounding box center [39, 141] width 3 height 4
select select
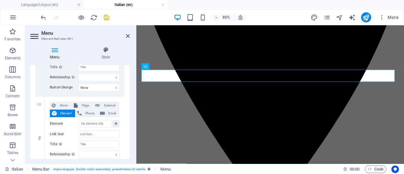
scroll to position [407, 0]
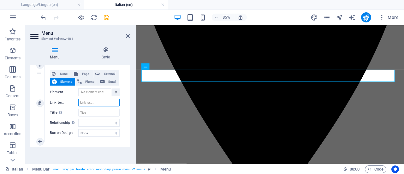
click at [100, 101] on input "Link text" at bounding box center [98, 103] width 41 height 8
type input "Co"
select select
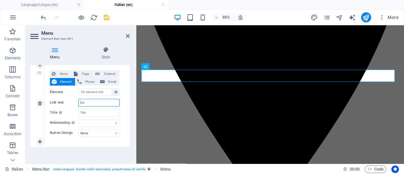
select select
type input "Contaa"
select select
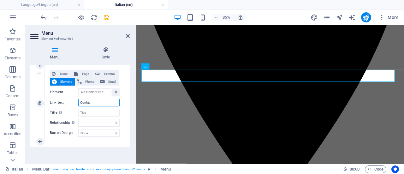
select select
type input "Contaat"
select select
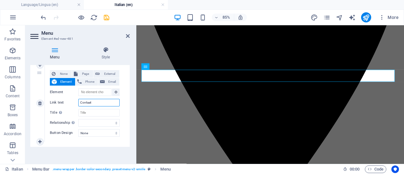
select select
type input "Contaa"
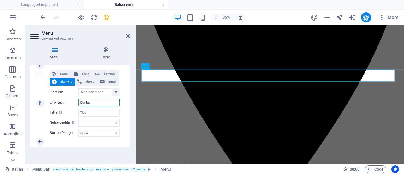
select select
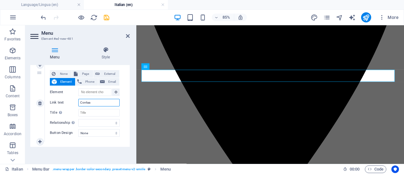
type input "Conta"
select select
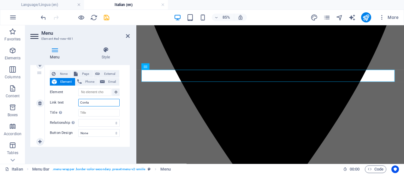
select select
type input "Contatto"
select select
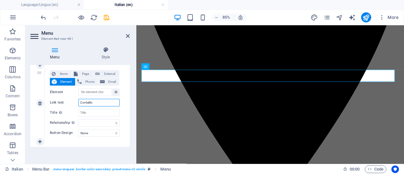
select select
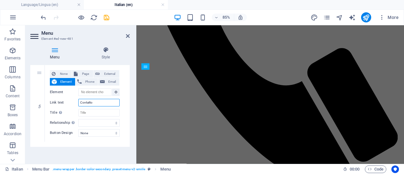
scroll to position [1445, 0]
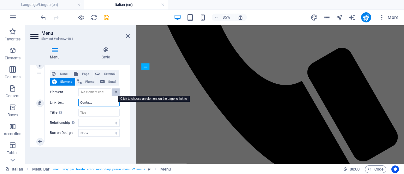
type input "Contatto"
click at [115, 90] on icon at bounding box center [116, 91] width 3 height 3
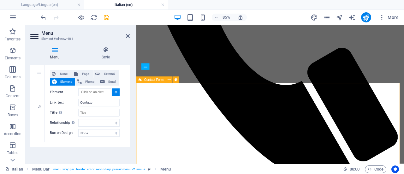
select select
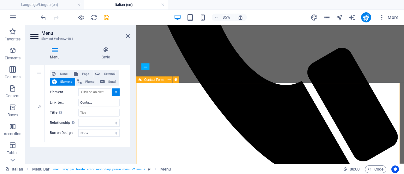
type input "#ed-904910661"
select select
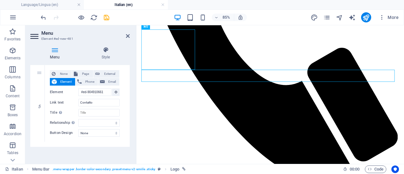
scroll to position [1447, 0]
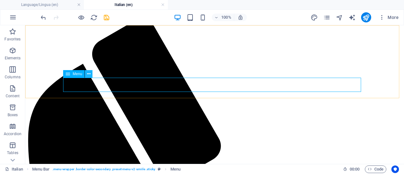
click at [89, 75] on icon at bounding box center [88, 74] width 3 height 7
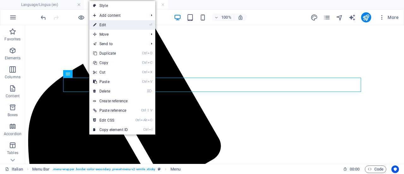
click at [121, 25] on link "⏎ Edit" at bounding box center [110, 24] width 42 height 9
select select
select select "1"
select select
select select "2"
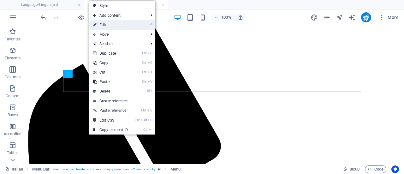
select select
select select "3"
select select
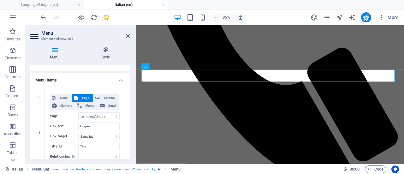
scroll to position [40, 0]
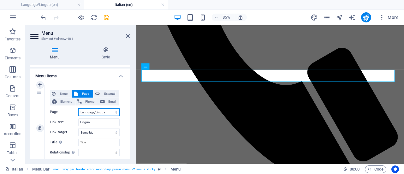
click at [105, 111] on select "Language/Lingua English Italian Privacy Language/Lingua Privacy Imformativa Pri…" at bounding box center [98, 112] width 41 height 8
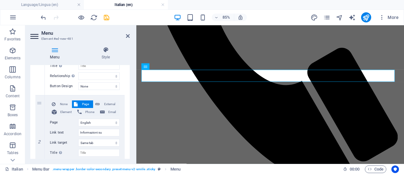
scroll to position [118, 0]
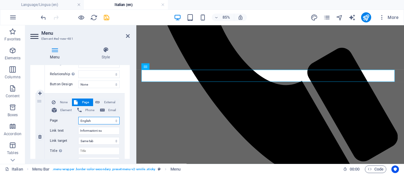
click at [115, 119] on select "Language/Lingua English Italian Privacy Language/Lingua Privacy Imformativa Pri…" at bounding box center [98, 121] width 41 height 8
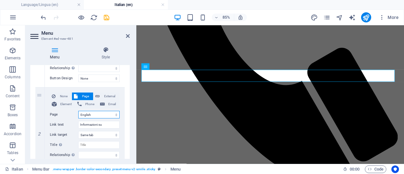
scroll to position [122, 0]
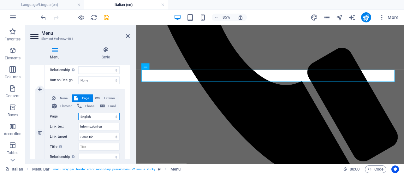
click at [113, 116] on select "Language/Lingua English Italian Privacy Language/Lingua Privacy Imformativa Pri…" at bounding box center [98, 117] width 41 height 8
click at [78, 113] on select "Language/Lingua English Italian Privacy Language/Lingua Privacy Imformativa Pri…" at bounding box center [98, 117] width 41 height 8
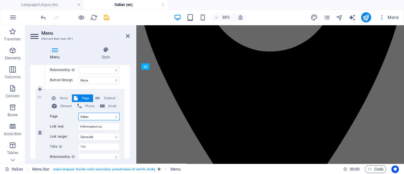
scroll to position [208, 0]
click at [113, 123] on input "Informazioni su" at bounding box center [98, 127] width 41 height 8
click at [113, 117] on select "Language/Lingua English Italian Privacy Language/Lingua Privacy Imformativa Pri…" at bounding box center [98, 117] width 41 height 8
click at [78, 113] on select "Language/Lingua English Italian Privacy Language/Lingua Privacy Imformativa Pri…" at bounding box center [98, 117] width 41 height 8
click at [114, 70] on select "alternate author bookmark external help license next nofollow noreferrer noopen…" at bounding box center [98, 70] width 41 height 8
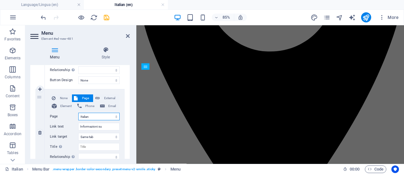
click at [108, 115] on select "Language/Lingua English Italian Privacy Language/Lingua Privacy Imformativa Pri…" at bounding box center [98, 117] width 41 height 8
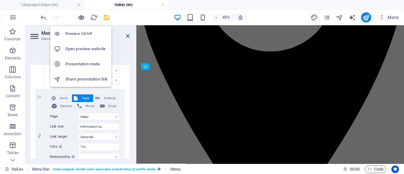
click at [82, 18] on icon "button" at bounding box center [81, 17] width 7 height 7
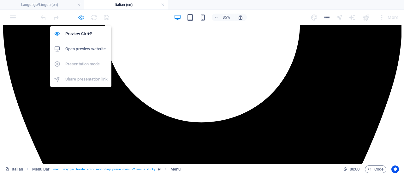
scroll to position [199, 0]
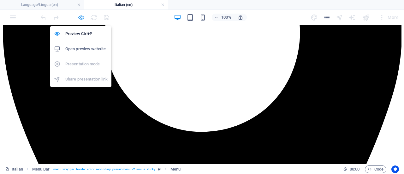
click at [82, 15] on icon "button" at bounding box center [81, 17] width 7 height 7
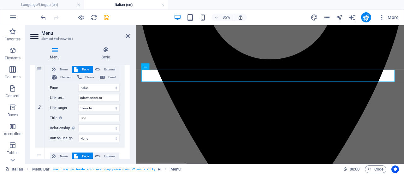
scroll to position [152, 0]
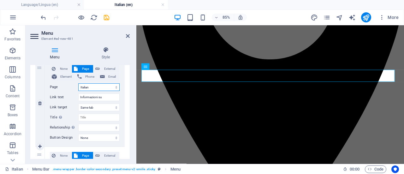
click at [114, 89] on select "Language/Lingua English Italian Privacy Language/Lingua Privacy Imformativa Pri…" at bounding box center [98, 87] width 41 height 8
click at [78, 83] on select "Language/Lingua English Italian Privacy Language/Lingua Privacy Imformativa Pri…" at bounding box center [98, 87] width 41 height 8
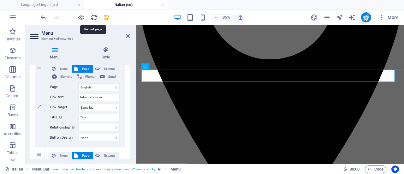
click at [93, 17] on icon "reload" at bounding box center [93, 17] width 7 height 7
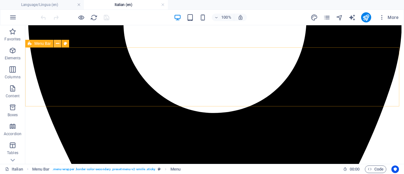
click at [57, 45] on icon at bounding box center [57, 43] width 3 height 7
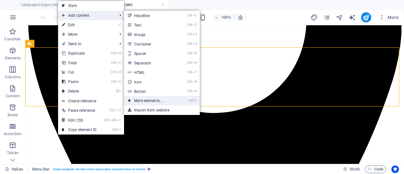
click at [145, 99] on link "Ctrl ⏎ More elements ..." at bounding box center [150, 100] width 52 height 9
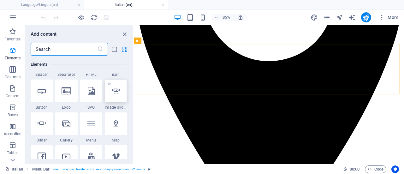
scroll to position [129, 0]
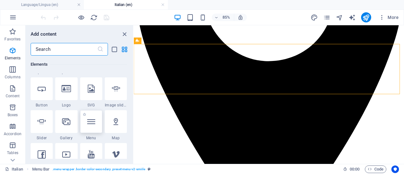
click at [93, 127] on div at bounding box center [91, 121] width 22 height 23
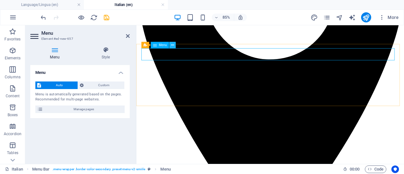
click at [171, 45] on icon at bounding box center [172, 45] width 3 height 6
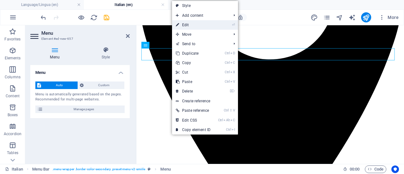
click at [202, 24] on link "⏎ Edit" at bounding box center [193, 24] width 42 height 9
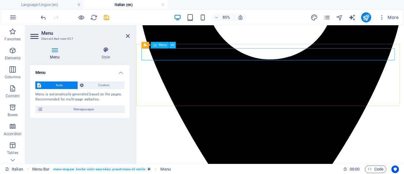
click at [171, 45] on icon at bounding box center [172, 45] width 3 height 6
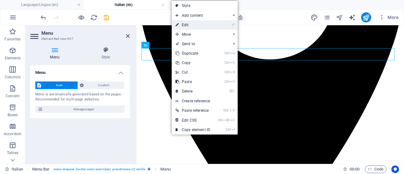
click at [193, 24] on link "⏎ Edit" at bounding box center [193, 24] width 42 height 9
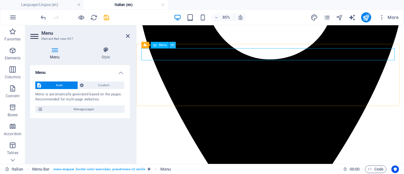
click at [174, 46] on icon at bounding box center [172, 45] width 3 height 6
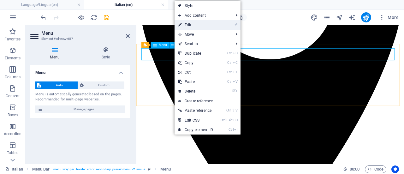
click at [203, 26] on link "⏎ Edit" at bounding box center [196, 24] width 42 height 9
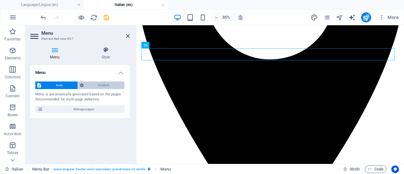
click at [107, 88] on span "Custom" at bounding box center [104, 85] width 37 height 8
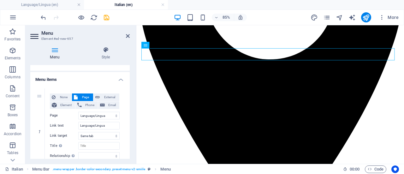
scroll to position [38, 0]
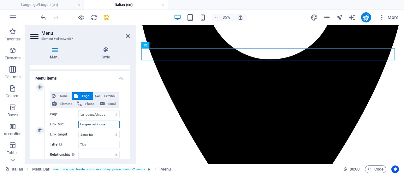
click at [111, 122] on input "Language/Lingua" at bounding box center [98, 125] width 41 height 8
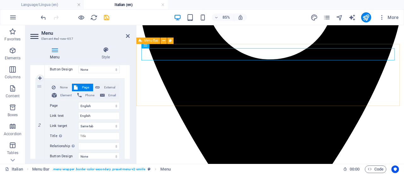
scroll to position [139, 0]
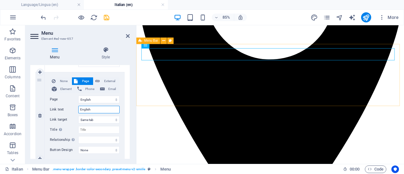
click at [102, 109] on input "English" at bounding box center [98, 110] width 41 height 8
drag, startPoint x: 102, startPoint y: 109, endPoint x: 77, endPoint y: 110, distance: 24.3
click at [77, 110] on div "Link text EnglishSaiami noi" at bounding box center [85, 110] width 70 height 8
click at [113, 96] on select "Language/Lingua English Italian Privacy Language/Lingua Privacy Imformativa Pri…" at bounding box center [98, 100] width 41 height 8
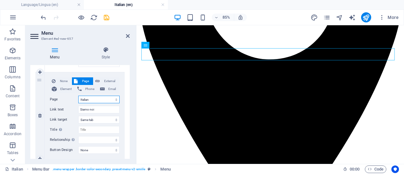
click at [78, 96] on select "Language/Lingua English Italian Privacy Language/Lingua Privacy Imformativa Pri…" at bounding box center [98, 100] width 41 height 8
click at [116, 98] on select "Language/Lingua English Italian Privacy Language/Lingua Privacy Imformativa Pri…" at bounding box center [98, 100] width 41 height 8
click at [78, 96] on select "Language/Lingua English Italian Privacy Language/Lingua Privacy Imformativa Pri…" at bounding box center [98, 100] width 41 height 8
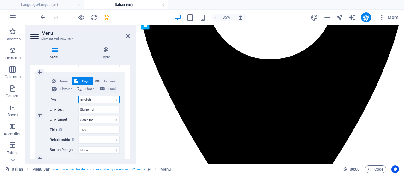
click at [114, 98] on select "Language/Lingua English Italian Privacy Language/Lingua Privacy Imformativa Pri…" at bounding box center [98, 100] width 41 height 8
click at [78, 96] on select "Language/Lingua English Italian Privacy Language/Lingua Privacy Imformativa Pri…" at bounding box center [98, 100] width 41 height 8
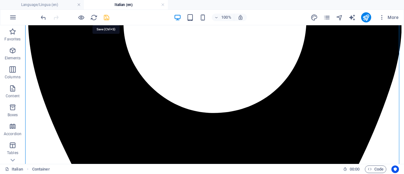
click at [105, 15] on icon "save" at bounding box center [106, 17] width 7 height 7
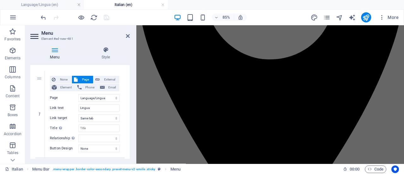
scroll to position [55, 0]
click at [113, 105] on input "Lingua" at bounding box center [98, 108] width 41 height 8
click at [107, 16] on icon "save" at bounding box center [106, 17] width 7 height 7
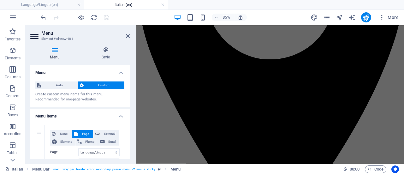
click at [128, 71] on div "Menu Auto Custom Create custom menu items for this menu. Recommended for one-pa…" at bounding box center [79, 112] width 99 height 94
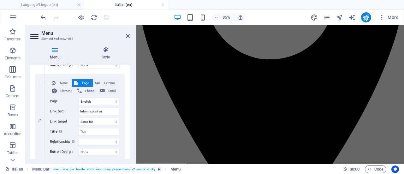
scroll to position [139, 0]
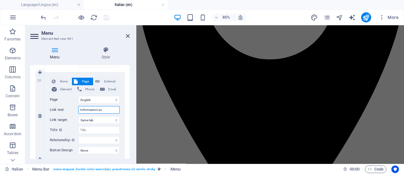
click at [116, 108] on input "Informazioni su" at bounding box center [98, 110] width 41 height 8
click at [116, 99] on select "Language/Lingua English Italian Privacy Language/Lingua Privacy Imformativa Pri…" at bounding box center [98, 100] width 41 height 8
click at [78, 96] on select "Language/Lingua English Italian Privacy Language/Lingua Privacy Imformativa Pri…" at bounding box center [98, 100] width 41 height 8
click at [114, 100] on select "Language/Lingua English Italian Privacy Language/Lingua Privacy Imformativa Pri…" at bounding box center [98, 100] width 41 height 8
click at [114, 99] on select "Language/Lingua English Italian Privacy Language/Lingua Privacy Imformativa Pri…" at bounding box center [98, 100] width 41 height 8
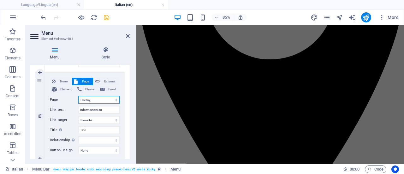
click at [78, 96] on select "Language/Lingua English Italian Privacy Language/Lingua Privacy Imformativa Pri…" at bounding box center [98, 100] width 41 height 8
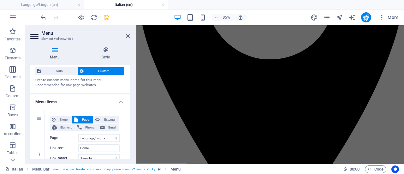
scroll to position [14, 0]
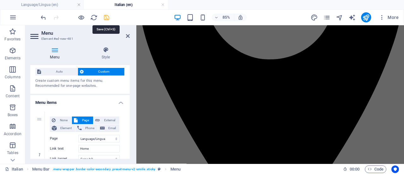
click at [108, 17] on icon "save" at bounding box center [106, 17] width 7 height 7
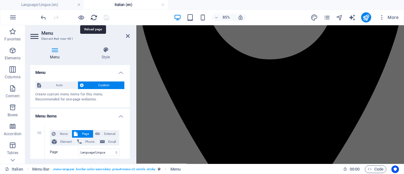
click at [93, 15] on icon "reload" at bounding box center [93, 17] width 7 height 7
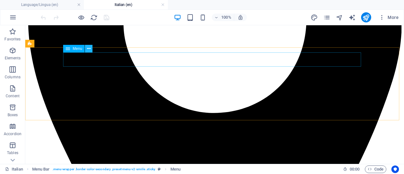
click at [89, 47] on icon at bounding box center [88, 48] width 3 height 7
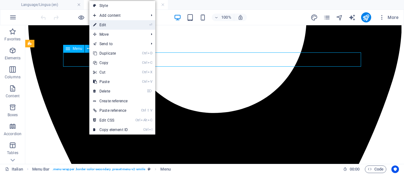
click at [130, 25] on link "⏎ Edit" at bounding box center [110, 24] width 42 height 9
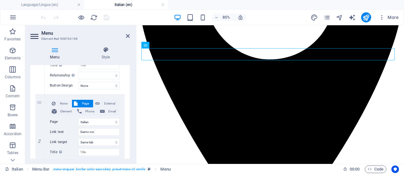
scroll to position [125, 0]
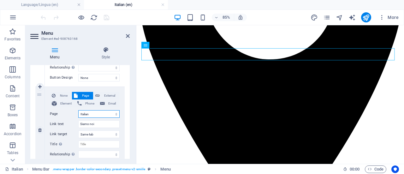
click at [116, 111] on select "Language/Lingua English Italian Privacy Language/Lingua Privacy Imformativa Pri…" at bounding box center [98, 114] width 41 height 8
click at [78, 110] on select "Language/Lingua English Italian Privacy Language/Lingua Privacy Imformativa Pri…" at bounding box center [98, 114] width 41 height 8
click at [114, 111] on select "Language/Lingua English Italian Privacy Language/Lingua Privacy Imformativa Pri…" at bounding box center [98, 114] width 41 height 8
click at [78, 110] on select "Language/Lingua English Italian Privacy Language/Lingua Privacy Imformativa Pri…" at bounding box center [98, 114] width 41 height 8
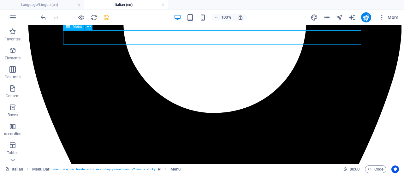
click at [93, 27] on div "Menu" at bounding box center [79, 27] width 33 height 8
click at [91, 27] on button at bounding box center [89, 27] width 8 height 8
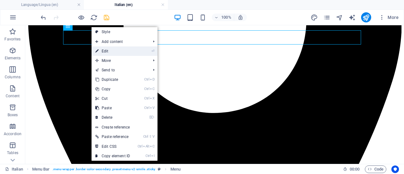
click at [110, 48] on link "⏎ Edit" at bounding box center [113, 50] width 42 height 9
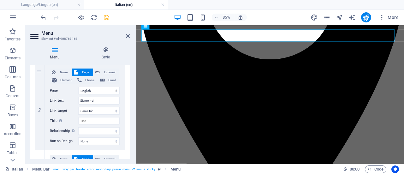
scroll to position [151, 0]
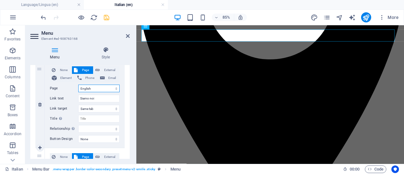
click at [114, 87] on select "Language/Lingua English Italian Privacy Language/Lingua Privacy Imformativa Pri…" at bounding box center [98, 89] width 41 height 8
click at [78, 85] on select "Language/Lingua English Italian Privacy Language/Lingua Privacy Imformativa Pri…" at bounding box center [98, 89] width 41 height 8
click at [113, 87] on select "Language/Lingua English Italian Privacy Language/Lingua Privacy Imformativa Pri…" at bounding box center [98, 89] width 41 height 8
click at [78, 85] on select "Language/Lingua English Italian Privacy Language/Lingua Privacy Imformativa Pri…" at bounding box center [98, 89] width 41 height 8
click at [115, 86] on select "Language/Lingua English Italian Privacy Language/Lingua Privacy Imformativa Pri…" at bounding box center [98, 89] width 41 height 8
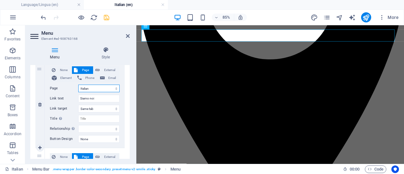
click at [78, 85] on select "Language/Lingua English Italian Privacy Language/Lingua Privacy Imformativa Pri…" at bounding box center [98, 89] width 41 height 8
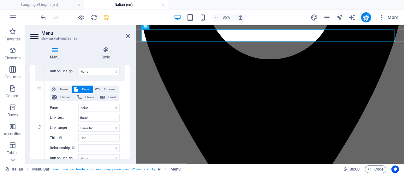
scroll to position [223, 0]
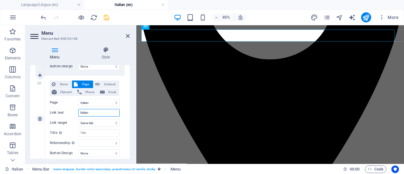
click at [98, 110] on input "Italian" at bounding box center [98, 113] width 41 height 8
click at [114, 102] on select "Language/Lingua English Italian Privacy Language/Lingua Privacy Imformativa Pri…" at bounding box center [98, 103] width 41 height 8
click at [78, 99] on select "Language/Lingua English Italian Privacy Language/Lingua Privacy Imformativa Pri…" at bounding box center [98, 103] width 41 height 8
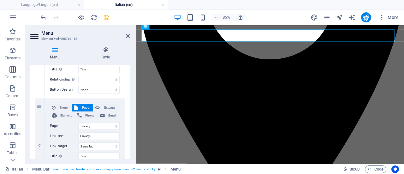
scroll to position [291, 0]
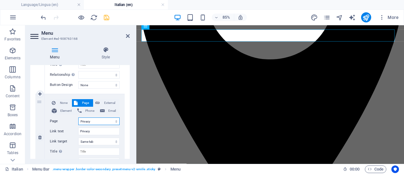
click at [113, 122] on select "Language/Lingua English Italian Privacy Language/Lingua Privacy Imformativa Pri…" at bounding box center [98, 121] width 41 height 8
click at [78, 117] on select "Language/Lingua English Italian Privacy Language/Lingua Privacy Imformativa Pri…" at bounding box center [98, 121] width 41 height 8
click at [97, 129] on input "Imformativa Privacy" at bounding box center [98, 131] width 41 height 8
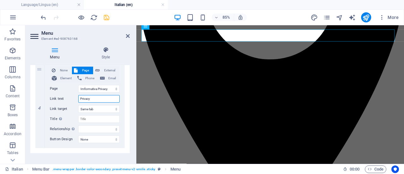
scroll to position [326, 0]
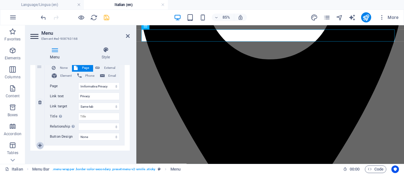
click at [40, 143] on icon at bounding box center [39, 145] width 3 height 4
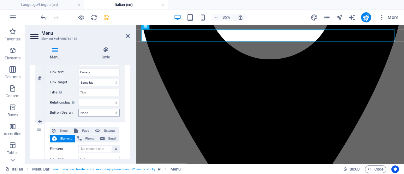
scroll to position [353, 0]
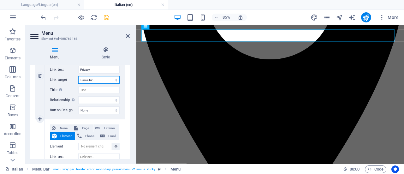
click at [116, 78] on select "New tab Same tab Overlay" at bounding box center [98, 80] width 41 height 8
click at [78, 76] on select "New tab Same tab Overlay" at bounding box center [98, 80] width 41 height 8
click at [116, 78] on select "New tab Same tab Overlay" at bounding box center [98, 80] width 41 height 8
click at [78, 76] on select "New tab Same tab Overlay" at bounding box center [98, 80] width 41 height 8
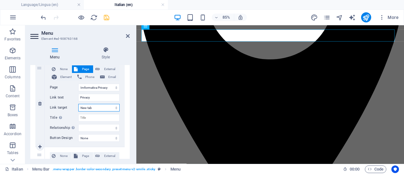
scroll to position [324, 0]
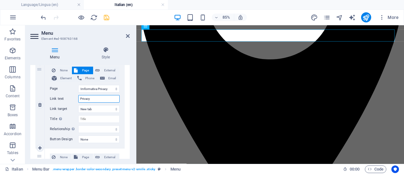
click at [105, 95] on input "Privacy" at bounding box center [98, 99] width 41 height 8
click at [115, 88] on select "Language/Lingua English Italian Privacy Language/Lingua Privacy Imformativa Pri…" at bounding box center [98, 89] width 41 height 8
click at [78, 85] on select "Language/Lingua English Italian Privacy Language/Lingua Privacy Imformativa Pri…" at bounding box center [98, 89] width 41 height 8
click at [114, 127] on select "alternate author bookmark external help license next nofollow noreferrer noopen…" at bounding box center [98, 129] width 41 height 8
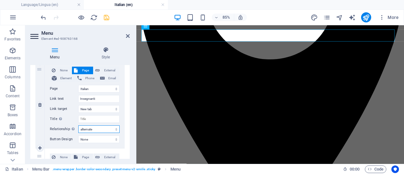
click at [78, 125] on select "alternate author bookmark external help license next nofollow noreferrer noopen…" at bounding box center [98, 129] width 41 height 8
click at [113, 126] on select "alternate author bookmark external help license next nofollow noreferrer noopen…" at bounding box center [98, 129] width 41 height 8
click at [78, 125] on select "alternate author bookmark external help license next nofollow noreferrer noopen…" at bounding box center [98, 129] width 41 height 8
click at [110, 126] on select "alternate author bookmark external help license next nofollow noreferrer noopen…" at bounding box center [98, 129] width 41 height 8
click at [78, 125] on select "alternate author bookmark external help license next nofollow noreferrer noopen…" at bounding box center [98, 129] width 41 height 8
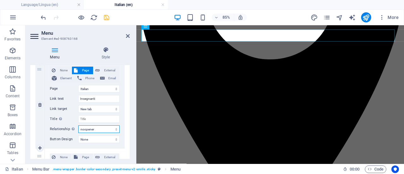
click at [114, 126] on select "alternate author bookmark external help license next nofollow noreferrer noopen…" at bounding box center [98, 129] width 41 height 8
click at [78, 125] on select "alternate author bookmark external help license next nofollow noreferrer noopen…" at bounding box center [98, 129] width 41 height 8
click at [114, 128] on select "alternate author bookmark external help license next nofollow noreferrer noopen…" at bounding box center [98, 129] width 41 height 8
click at [78, 125] on select "alternate author bookmark external help license next nofollow noreferrer noopen…" at bounding box center [98, 129] width 41 height 8
click at [112, 128] on select "alternate author bookmark external help license next nofollow noreferrer noopen…" at bounding box center [98, 129] width 41 height 8
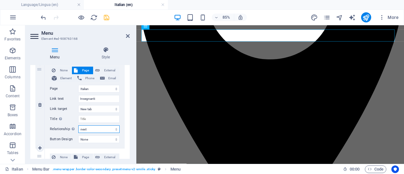
click at [78, 125] on select "alternate author bookmark external help license next nofollow noreferrer noopen…" at bounding box center [98, 129] width 41 height 8
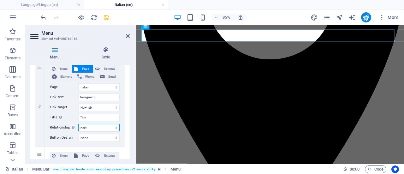
scroll to position [325, 0]
click at [116, 127] on select "alternate author bookmark external help license next nofollow noreferrer noopen…" at bounding box center [98, 128] width 41 height 8
click at [78, 124] on select "alternate author bookmark external help license next nofollow noreferrer noopen…" at bounding box center [98, 128] width 41 height 8
click at [115, 84] on select "Language/Lingua English Italian Privacy Language/Lingua Privacy Imformativa Pri…" at bounding box center [98, 88] width 41 height 8
click at [78, 84] on select "Language/Lingua English Italian Privacy Language/Lingua Privacy Imformativa Pri…" at bounding box center [98, 88] width 41 height 8
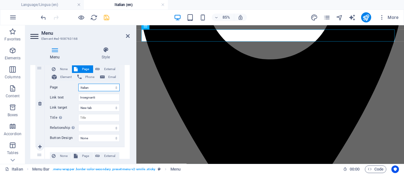
click at [114, 85] on select "Language/Lingua English Italian Privacy Language/Lingua Privacy Imformativa Pri…" at bounding box center [98, 88] width 41 height 8
click at [78, 84] on select "Language/Lingua English Italian Privacy Language/Lingua Privacy Imformativa Pri…" at bounding box center [98, 88] width 41 height 8
click at [118, 87] on select "Language/Lingua English Italian Privacy Language/Lingua Privacy Imformativa Pri…" at bounding box center [98, 88] width 41 height 8
click at [78, 84] on select "Language/Lingua English Italian Privacy Language/Lingua Privacy Imformativa Pri…" at bounding box center [98, 88] width 41 height 8
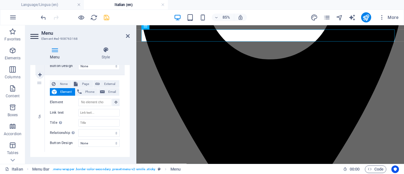
scroll to position [397, 0]
click at [108, 110] on input "Link text" at bounding box center [98, 113] width 41 height 8
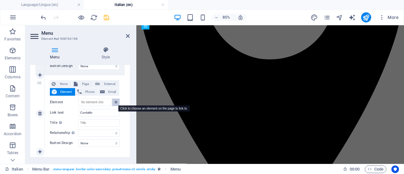
click at [115, 100] on icon at bounding box center [116, 101] width 3 height 3
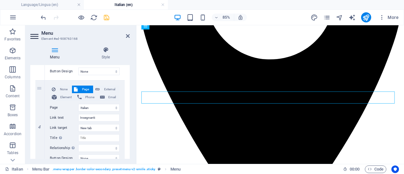
scroll to position [300, 0]
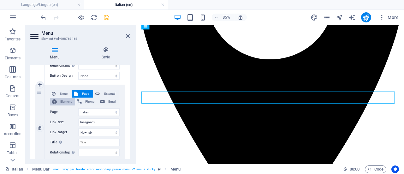
click at [65, 100] on span "Element" at bounding box center [66, 102] width 15 height 8
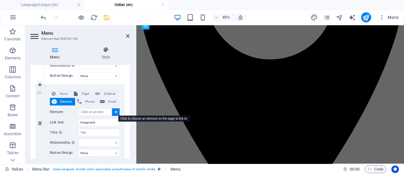
click at [115, 110] on icon at bounding box center [116, 111] width 3 height 3
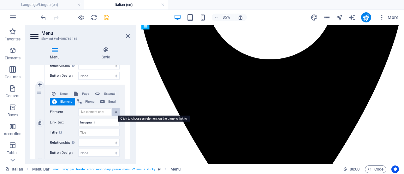
click at [114, 110] on button at bounding box center [116, 112] width 8 height 8
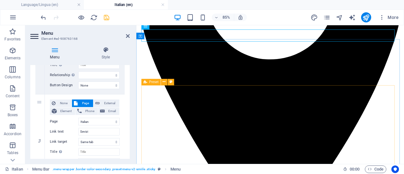
scroll to position [204, 0]
click at [114, 122] on select "Language/Lingua English Italian Privacy Language/Lingua Privacy Imformativa Pri…" at bounding box center [98, 122] width 41 height 8
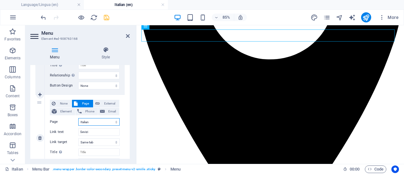
click at [117, 120] on select "Language/Lingua English Italian Privacy Language/Lingua Privacy Imformativa Pri…" at bounding box center [98, 122] width 41 height 8
click at [66, 111] on span "Element" at bounding box center [66, 112] width 15 height 8
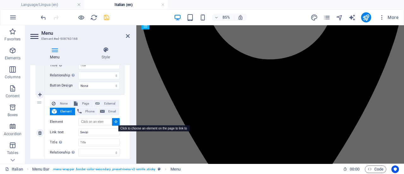
click at [116, 121] on icon at bounding box center [116, 121] width 3 height 3
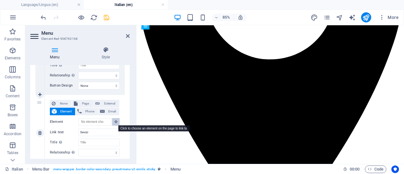
click at [116, 120] on icon at bounding box center [116, 121] width 3 height 3
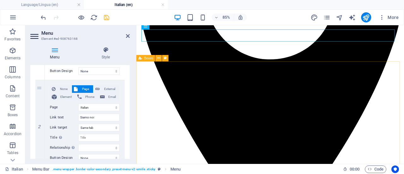
scroll to position [133, 0]
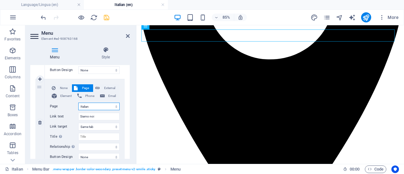
click at [115, 105] on select "Language/Lingua English Italian Privacy Language/Lingua Privacy Imformativa Pri…" at bounding box center [98, 107] width 41 height 8
click at [66, 95] on span "Element" at bounding box center [66, 96] width 15 height 8
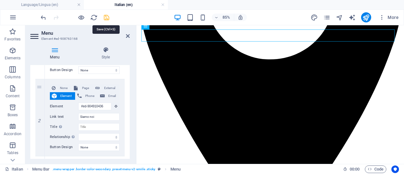
click at [105, 16] on icon "save" at bounding box center [106, 17] width 7 height 7
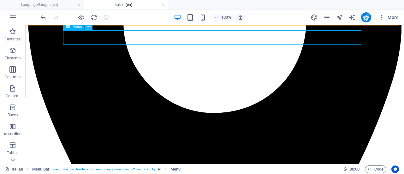
click at [88, 26] on icon at bounding box center [88, 26] width 3 height 7
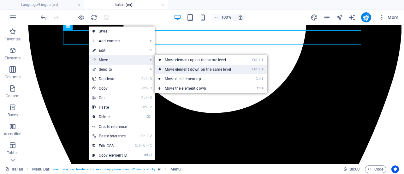
click at [203, 68] on link "Ctrl ⇧ ⬇ Move element down on the same level" at bounding box center [199, 69] width 89 height 9
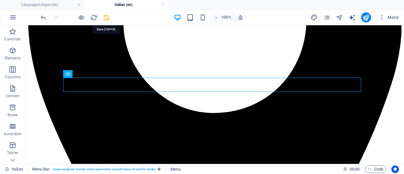
click at [105, 17] on icon "save" at bounding box center [106, 17] width 7 height 7
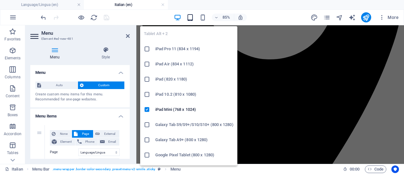
click at [191, 17] on icon "button" at bounding box center [190, 17] width 7 height 7
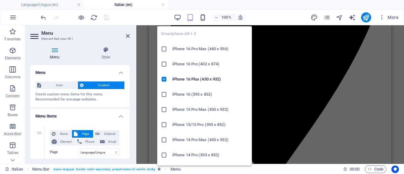
click at [203, 15] on icon "button" at bounding box center [202, 17] width 7 height 7
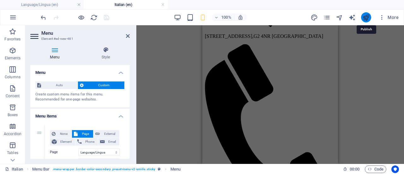
click at [362, 16] on icon "publish" at bounding box center [365, 17] width 7 height 7
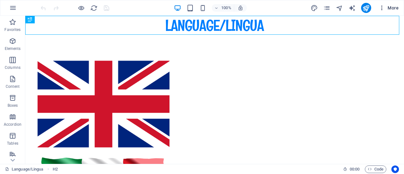
click at [391, 6] on span "More" at bounding box center [389, 8] width 20 height 6
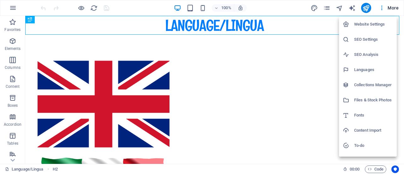
click at [371, 68] on h6 "Languages" at bounding box center [373, 70] width 39 height 8
select select "41"
select select "76"
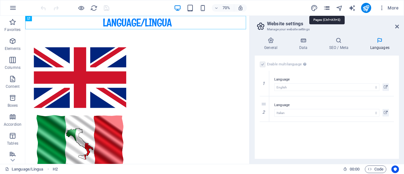
click at [327, 9] on icon "pages" at bounding box center [326, 7] width 7 height 7
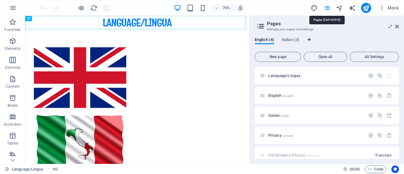
click at [310, 39] on icon "Language Tabs" at bounding box center [309, 40] width 3 height 4
select select "41"
select select "76"
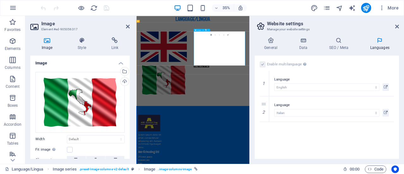
click at [397, 26] on icon at bounding box center [397, 26] width 4 height 5
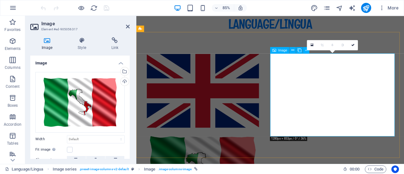
click at [393, 3] on button "More" at bounding box center [388, 8] width 25 height 10
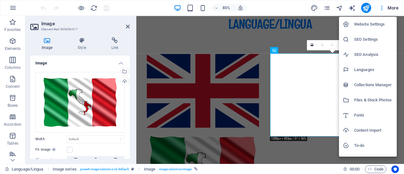
click at [367, 67] on h6 "Languages" at bounding box center [373, 70] width 39 height 8
select select "41"
select select "76"
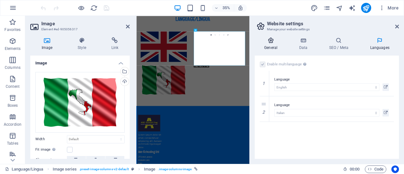
click at [272, 42] on icon at bounding box center [271, 40] width 32 height 6
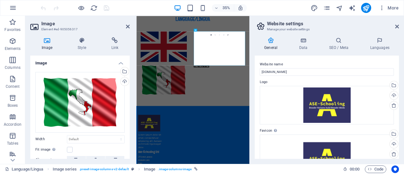
click at [272, 42] on icon at bounding box center [271, 40] width 32 height 6
click at [304, 41] on icon at bounding box center [302, 40] width 27 height 6
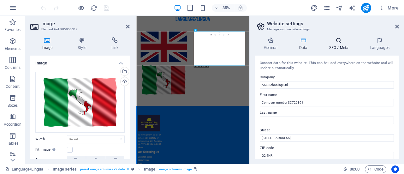
click at [335, 44] on h4 "SEO / Meta" at bounding box center [339, 43] width 41 height 13
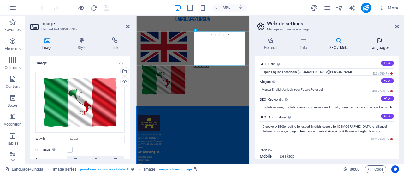
click at [381, 43] on icon at bounding box center [379, 40] width 39 height 6
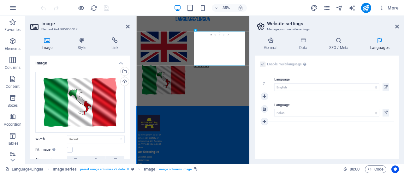
click at [297, 99] on div "Language Abkhazian Afar Afrikaans Akan Albanian Amharic Arabic Aragonese Armeni…" at bounding box center [331, 108] width 125 height 25
click at [324, 5] on icon "pages" at bounding box center [326, 7] width 7 height 7
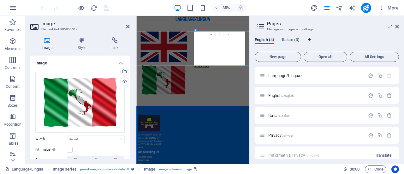
click at [311, 41] on icon "Language Tabs" at bounding box center [309, 40] width 3 height 4
select select "41"
select select "76"
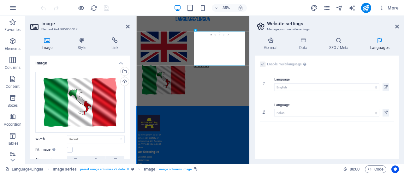
click at [378, 43] on icon at bounding box center [379, 40] width 39 height 6
click at [326, 6] on icon "pages" at bounding box center [326, 7] width 7 height 7
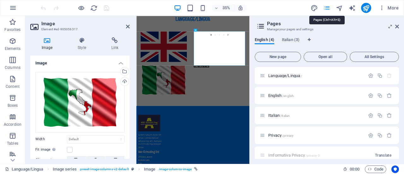
scroll to position [8, 0]
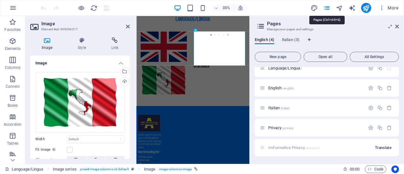
click at [386, 149] on span "Translate" at bounding box center [383, 147] width 16 height 5
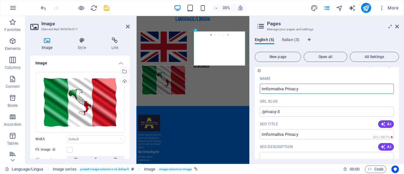
scroll to position [0, 0]
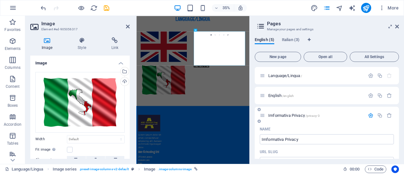
click at [306, 39] on div "English (5) Italian (3)" at bounding box center [327, 43] width 144 height 12
click at [308, 39] on icon "Language Tabs" at bounding box center [309, 40] width 3 height 4
select select "41"
select select "76"
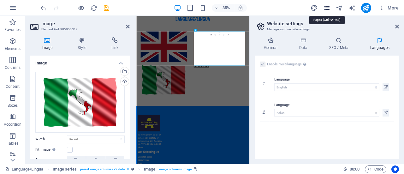
click at [326, 8] on icon "pages" at bounding box center [326, 7] width 7 height 7
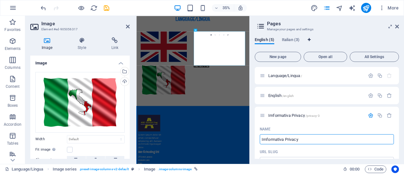
click at [309, 39] on icon "Language Tabs" at bounding box center [309, 40] width 3 height 4
select select "41"
select select "76"
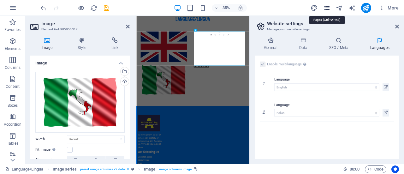
click at [328, 7] on icon "pages" at bounding box center [326, 7] width 7 height 7
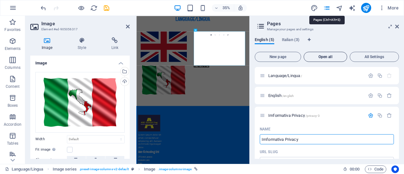
click at [326, 57] on span "Open all" at bounding box center [325, 57] width 38 height 4
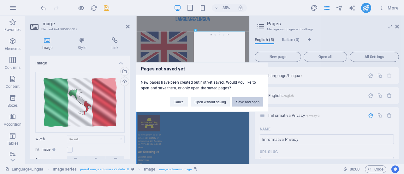
click at [251, 102] on button "Save and open" at bounding box center [247, 101] width 31 height 9
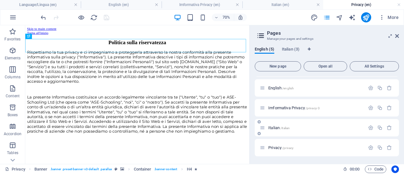
click at [326, 128] on p "Italian /italian" at bounding box center [315, 128] width 95 height 4
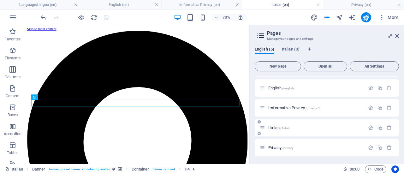
click at [329, 127] on p "Italian /italian" at bounding box center [315, 128] width 95 height 4
click at [318, 129] on p "Italian /italian" at bounding box center [315, 128] width 95 height 4
click at [332, 109] on p "Imformativa Privacy /privacy-3" at bounding box center [315, 108] width 95 height 4
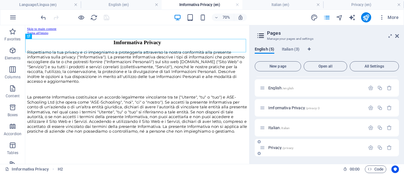
click at [324, 146] on p "Privacy /privacy" at bounding box center [315, 147] width 95 height 4
click at [321, 148] on p "Privacy /privacy" at bounding box center [315, 147] width 95 height 4
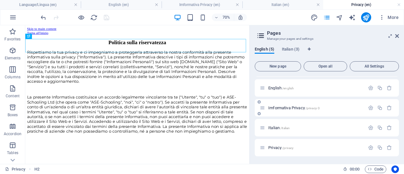
click at [328, 109] on p "Imformativa Privacy /privacy-3" at bounding box center [315, 108] width 95 height 4
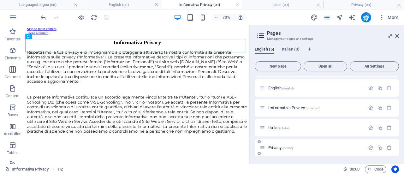
click at [323, 148] on p "Privacy /privacy" at bounding box center [315, 147] width 95 height 4
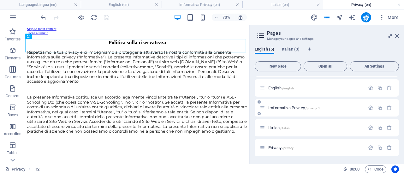
click at [327, 108] on p "Imformativa Privacy /privacy-3" at bounding box center [315, 108] width 95 height 4
click at [321, 127] on p "Italian /italian" at bounding box center [315, 128] width 95 height 4
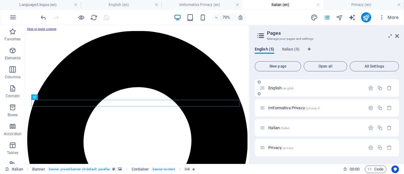
click at [321, 88] on p "English /english" at bounding box center [315, 88] width 95 height 4
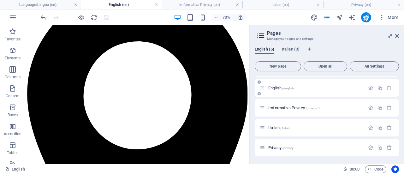
scroll to position [63, 0]
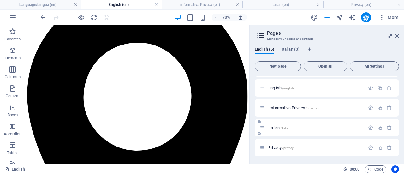
click at [329, 129] on p "Italian /italian" at bounding box center [315, 128] width 95 height 4
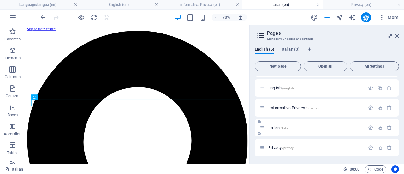
scroll to position [0, 0]
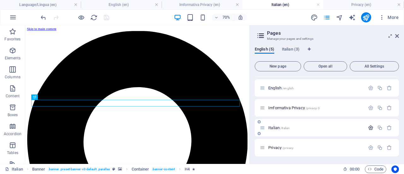
click at [371, 126] on icon "button" at bounding box center [370, 127] width 5 height 5
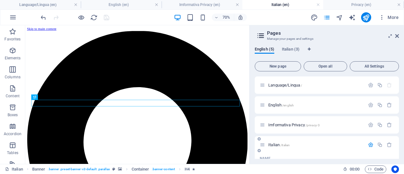
click at [335, 145] on p "Italian /italian" at bounding box center [315, 145] width 95 height 4
click at [345, 125] on p "Imformativa Privacy /privacy-3" at bounding box center [315, 125] width 95 height 4
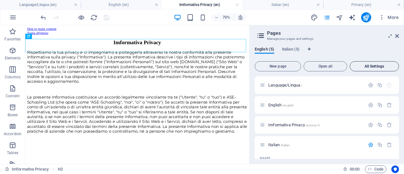
click at [376, 66] on span "All Settings" at bounding box center [375, 66] width 44 height 4
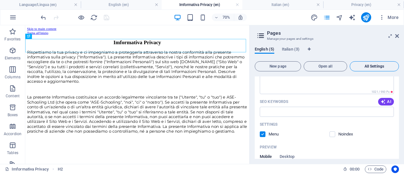
scroll to position [685, 0]
click at [292, 49] on span "Italian (3)" at bounding box center [291, 49] width 18 height 9
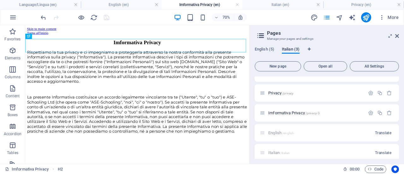
scroll to position [17, 0]
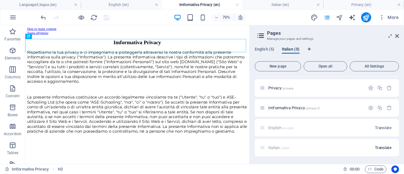
click at [386, 149] on span "Translate" at bounding box center [383, 147] width 16 height 5
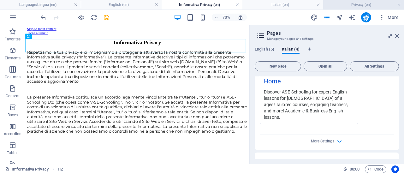
scroll to position [271, 0]
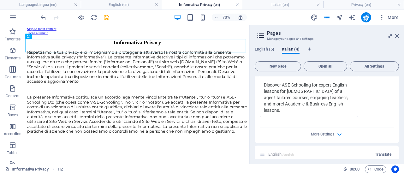
click at [294, 50] on span "Italian (4)" at bounding box center [291, 49] width 18 height 9
click at [330, 66] on span "Open all" at bounding box center [325, 66] width 38 height 4
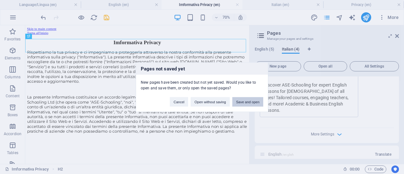
click at [252, 102] on button "Save and open" at bounding box center [247, 101] width 31 height 9
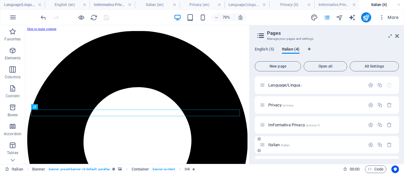
scroll to position [0, 0]
click at [266, 51] on span "English (5)" at bounding box center [265, 49] width 20 height 9
click at [339, 106] on p "English /english" at bounding box center [315, 105] width 95 height 4
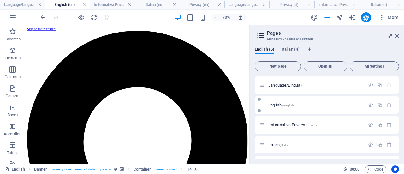
scroll to position [63, 0]
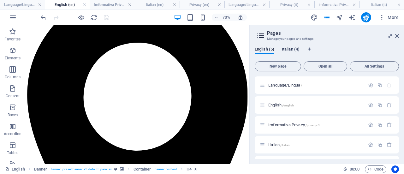
click at [297, 50] on span "Italian (4)" at bounding box center [291, 49] width 18 height 9
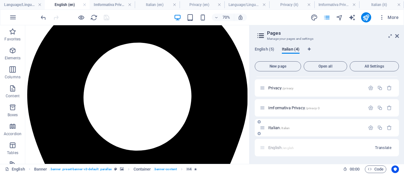
click at [323, 127] on p "Italian /italian" at bounding box center [315, 128] width 95 height 4
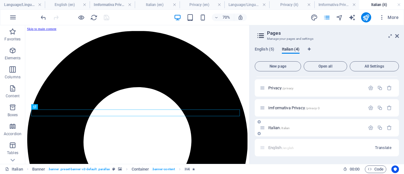
scroll to position [0, 0]
click at [384, 148] on span "Translate" at bounding box center [383, 147] width 16 height 5
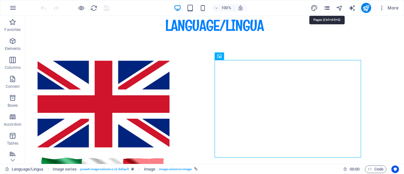
click at [327, 7] on icon "pages" at bounding box center [326, 7] width 7 height 7
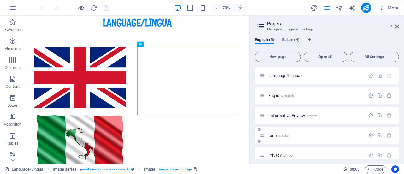
click at [290, 133] on div "Italian /italian" at bounding box center [312, 135] width 105 height 7
click at [282, 134] on span "/italian" at bounding box center [284, 135] width 9 height 3
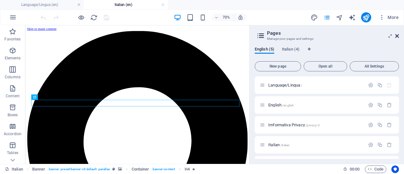
click at [397, 33] on icon at bounding box center [397, 35] width 4 height 5
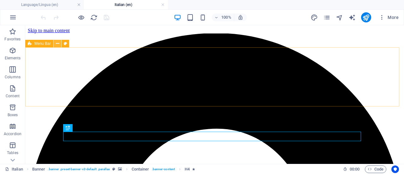
click at [56, 43] on icon at bounding box center [57, 43] width 3 height 7
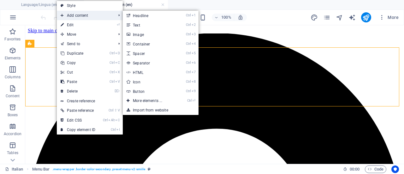
click at [95, 14] on span "Add content" at bounding box center [85, 15] width 56 height 9
click at [153, 99] on link "Ctrl ⏎ More elements ..." at bounding box center [149, 100] width 52 height 9
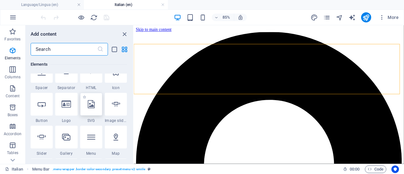
scroll to position [114, 0]
click at [93, 143] on div at bounding box center [91, 136] width 22 height 23
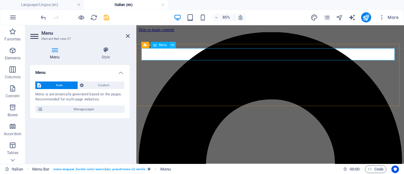
click at [174, 45] on icon at bounding box center [172, 45] width 3 height 6
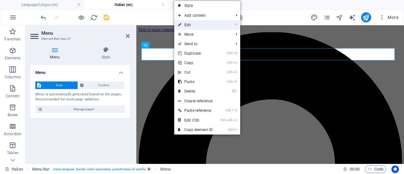
click at [200, 24] on link "⏎ Edit" at bounding box center [195, 24] width 42 height 9
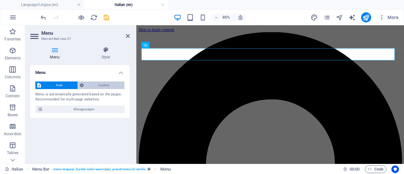
click at [102, 86] on span "Custom" at bounding box center [104, 85] width 37 height 8
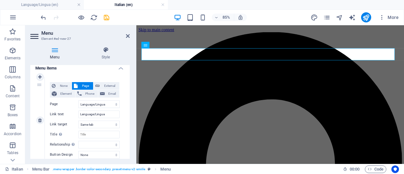
scroll to position [56, 0]
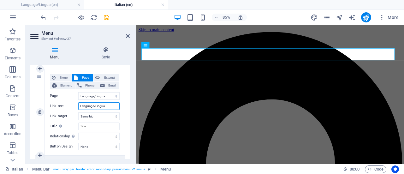
click at [109, 107] on input "Language/Lingua" at bounding box center [98, 106] width 41 height 8
drag, startPoint x: 108, startPoint y: 106, endPoint x: 76, endPoint y: 105, distance: 31.6
click at [76, 105] on div "Link text Language/Lingua" at bounding box center [85, 106] width 70 height 8
type input "Home"
select select
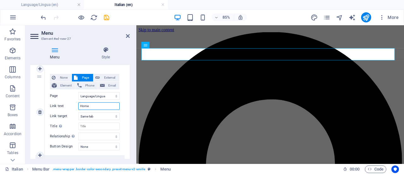
select select
type input "Home"
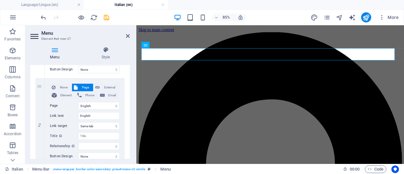
scroll to position [135, 0]
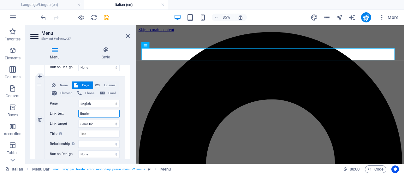
click at [97, 111] on input "English" at bounding box center [98, 114] width 41 height 8
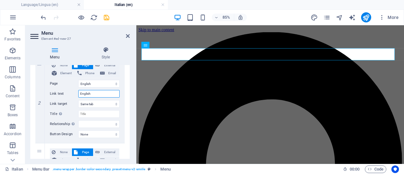
scroll to position [149, 0]
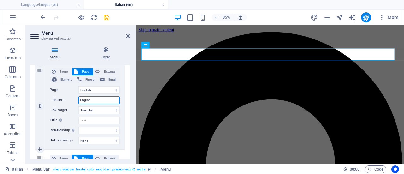
click at [102, 100] on input "English" at bounding box center [98, 100] width 41 height 8
type input "E"
select select
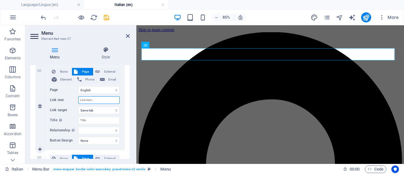
select select
type input "Siamo Noi"
select select
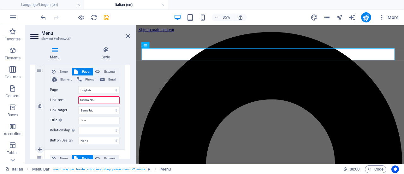
select select
type input "Siamo Noi"
click at [65, 79] on span "Element" at bounding box center [66, 80] width 15 height 8
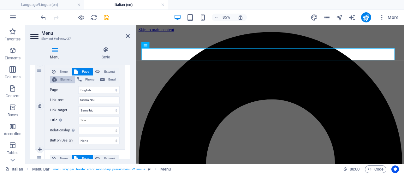
select select
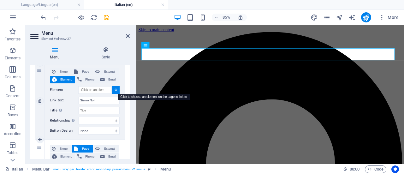
click at [115, 88] on icon at bounding box center [116, 89] width 3 height 3
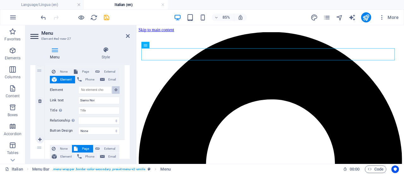
click at [115, 88] on icon at bounding box center [116, 89] width 3 height 3
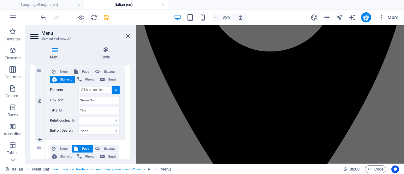
scroll to position [208, 0]
select select
type input "#ed-904910442"
select select
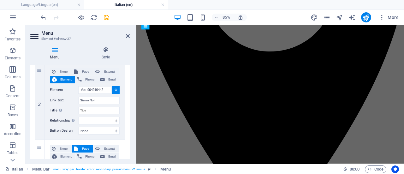
select select
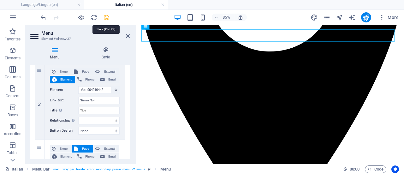
click at [105, 17] on icon "save" at bounding box center [106, 17] width 7 height 7
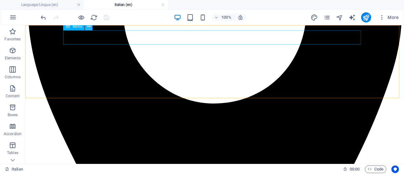
click at [90, 27] on icon at bounding box center [88, 26] width 3 height 7
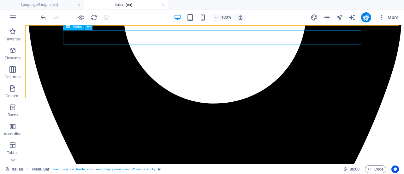
click at [90, 26] on icon at bounding box center [88, 26] width 3 height 7
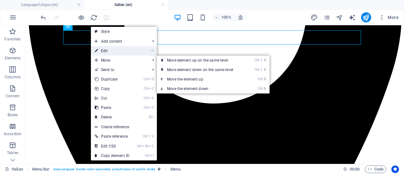
click at [110, 51] on link "⏎ Edit" at bounding box center [112, 50] width 42 height 9
select select
select select "2"
select select
select select "3"
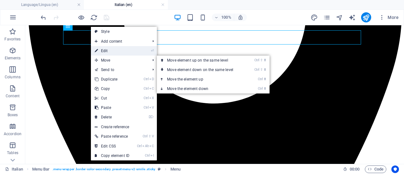
select select
select select "4"
select select
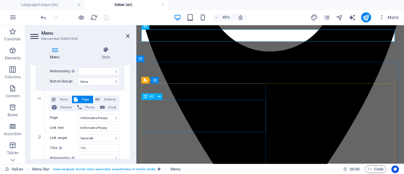
scroll to position [201, 0]
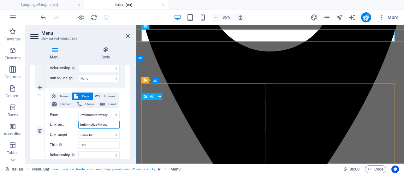
click at [110, 125] on input "Imformativa Privacy" at bounding box center [98, 125] width 41 height 8
type input "I"
select select
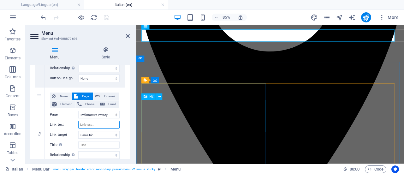
select select
type input "Se"
select select
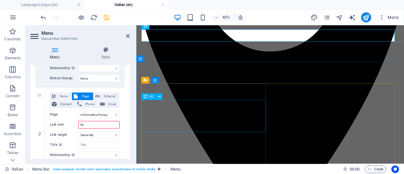
select select
type input "Servi"
select select
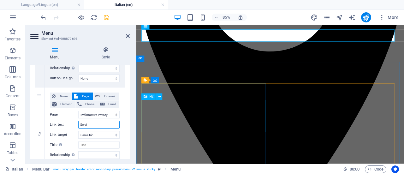
select select
type input "Serviz"
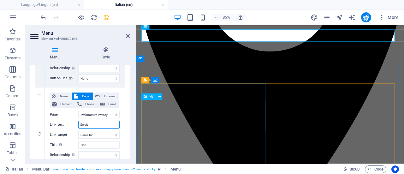
select select
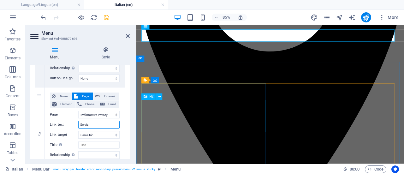
type input "Servizi"
select select
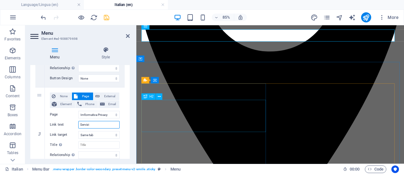
select select
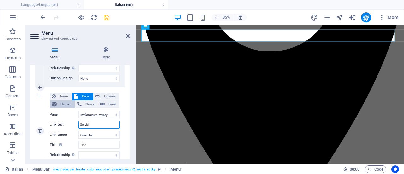
type input "Servizi"
click at [67, 104] on span "Element" at bounding box center [66, 104] width 15 height 8
select select
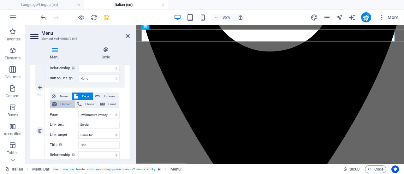
select select
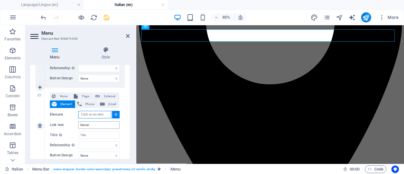
scroll to position [135, 0]
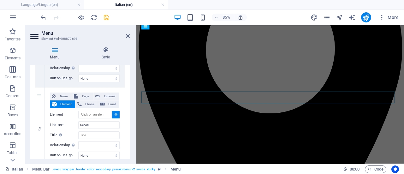
drag, startPoint x: 314, startPoint y: 41, endPoint x: 130, endPoint y: 50, distance: 184.5
click at [130, 50] on div "Menu Style Menu Auto Custom Create custom menu items for this menu. Recommended…" at bounding box center [80, 103] width 110 height 122
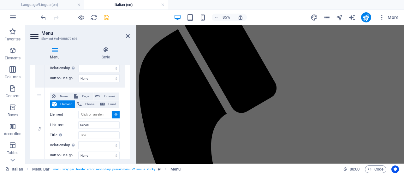
scroll to position [529, 0]
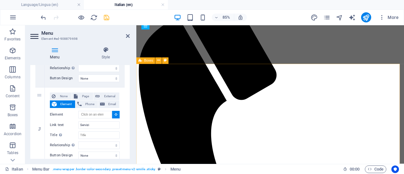
select select
type input "#ed-904910529"
select select
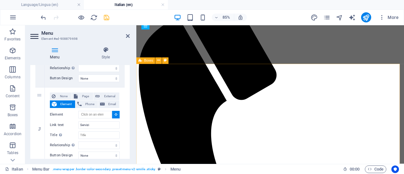
select select
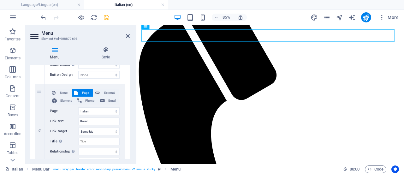
scroll to position [283, 0]
click at [93, 118] on input "Italian" at bounding box center [98, 120] width 41 height 8
type input "I"
select select
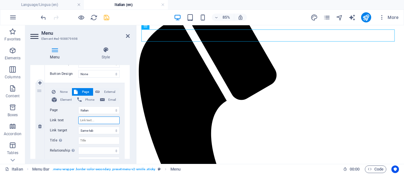
select select
type input "In"
select select
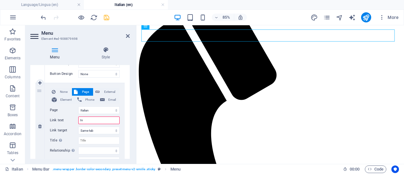
select select
type input "Ins"
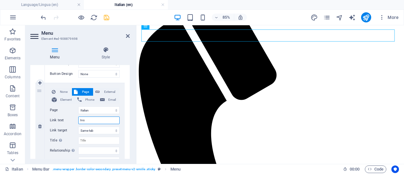
select select
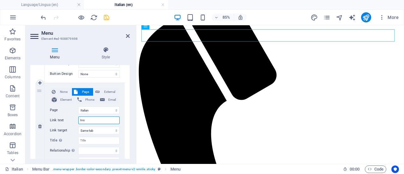
type input "Inse"
select select
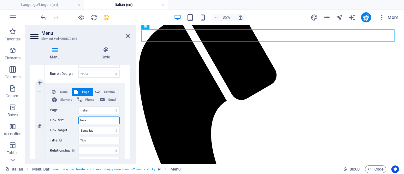
select select
type input "Insegnant"
select select
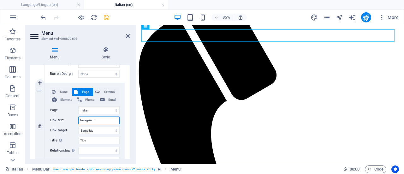
select select
type input "Insegnanti"
select select
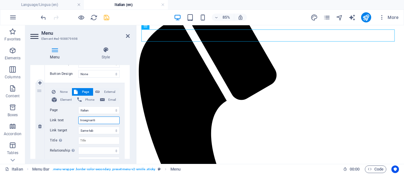
select select
type input "Insegnanti"
click at [62, 98] on span "Element" at bounding box center [66, 100] width 15 height 8
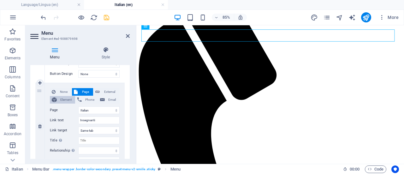
select select
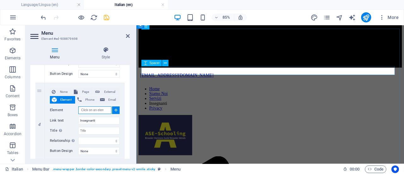
scroll to position [1066, 0]
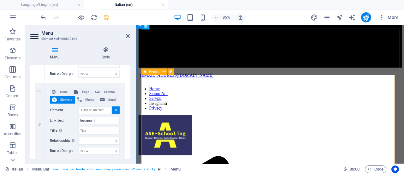
select select
type input "#ed-904910373"
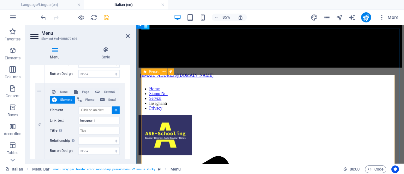
select select
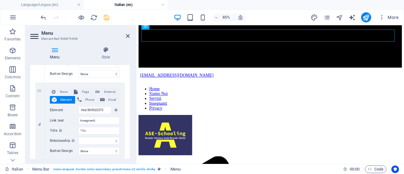
drag, startPoint x: 128, startPoint y: 124, endPoint x: 128, endPoint y: 130, distance: 5.7
click at [128, 130] on div "1 None Page External Element Phone Email Page Language/Lingua English Imformati…" at bounding box center [79, 44] width 99 height 414
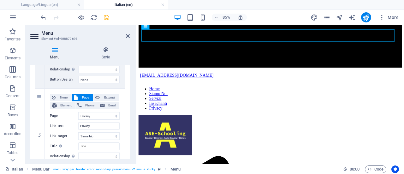
scroll to position [355, 0]
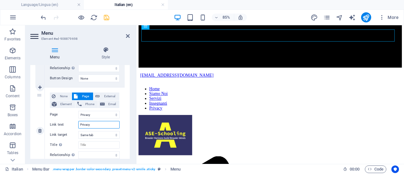
click at [94, 123] on input "Privacy" at bounding box center [98, 125] width 41 height 8
type input "P"
select select
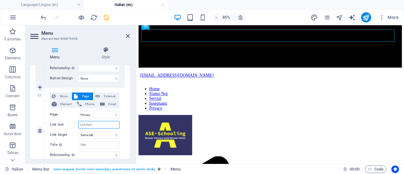
select select
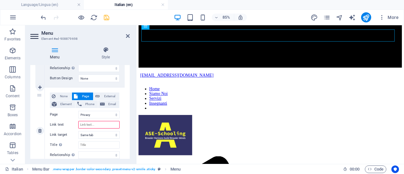
select select
type input "Privacy"
select select
type input "P"
select select
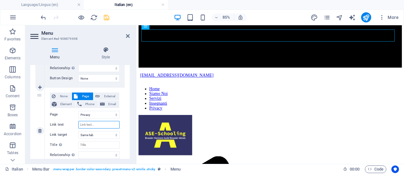
select select
type input "Cont"
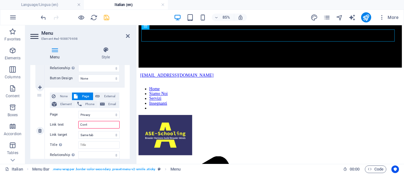
select select
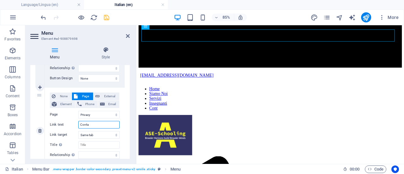
type input "Contat"
select select
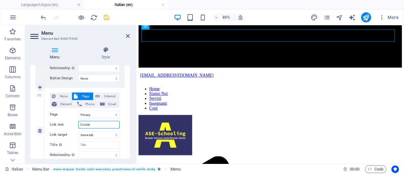
select select
type input "Contatt"
select select
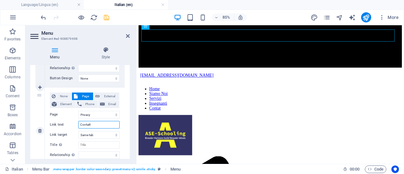
select select
type input "Contatti"
select select
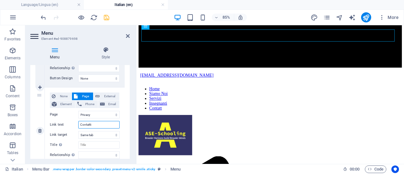
select select
type input "Contatti"
click at [65, 103] on span "Element" at bounding box center [66, 104] width 15 height 8
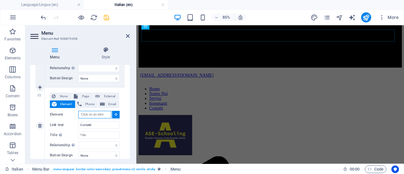
select select
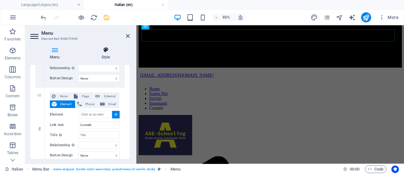
drag, startPoint x: 312, startPoint y: 106, endPoint x: 119, endPoint y: 48, distance: 201.3
click at [119, 48] on icon at bounding box center [106, 50] width 48 height 6
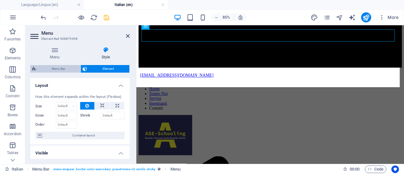
click at [63, 67] on span "Menu Bar" at bounding box center [58, 69] width 40 height 8
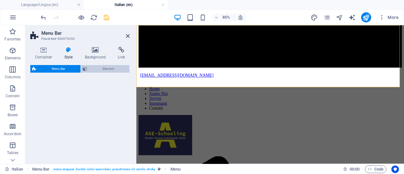
select select "rem"
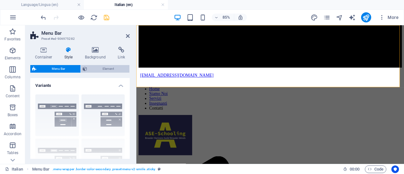
click at [101, 68] on span "Element" at bounding box center [108, 69] width 39 height 8
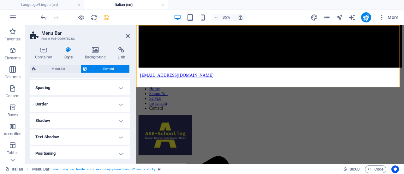
scroll to position [0, 0]
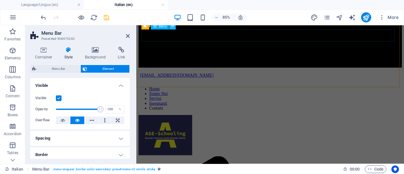
click at [174, 28] on icon at bounding box center [172, 26] width 3 height 6
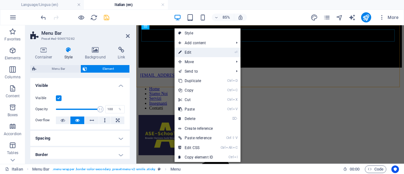
click at [183, 51] on link "⏎ Edit" at bounding box center [196, 52] width 42 height 9
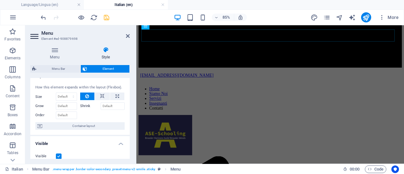
scroll to position [3, 0]
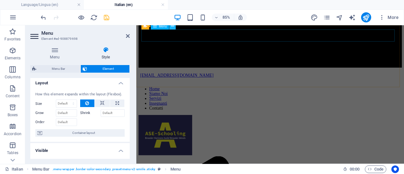
click at [173, 27] on icon at bounding box center [172, 26] width 3 height 6
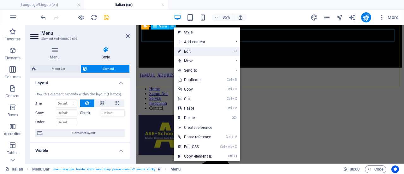
click at [204, 51] on link "⏎ Edit" at bounding box center [195, 51] width 42 height 9
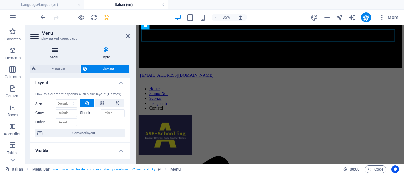
click at [61, 54] on h4 "Menu" at bounding box center [55, 53] width 51 height 13
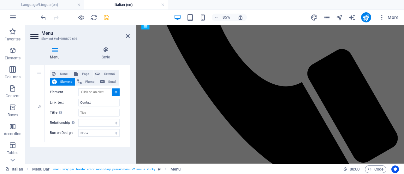
scroll to position [1454, 0]
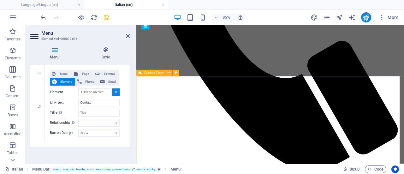
select select
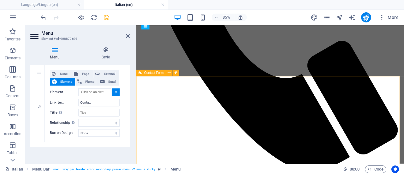
type input "#ed-904910661"
select select
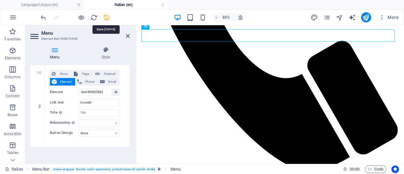
click at [106, 16] on icon "save" at bounding box center [106, 17] width 7 height 7
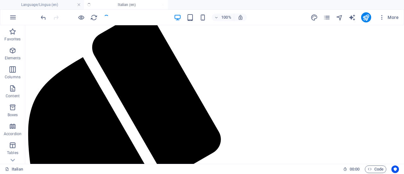
scroll to position [1455, 0]
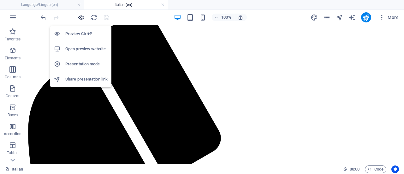
click at [82, 18] on icon "button" at bounding box center [81, 17] width 7 height 7
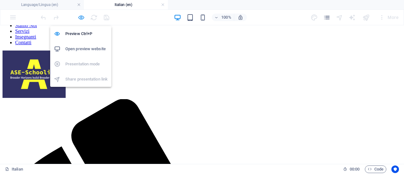
scroll to position [1448, 0]
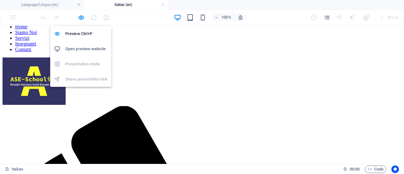
click at [79, 48] on h6 "Open preview website" at bounding box center [86, 49] width 42 height 8
click at [82, 17] on icon "button" at bounding box center [81, 17] width 7 height 7
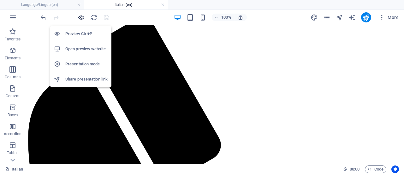
scroll to position [1455, 0]
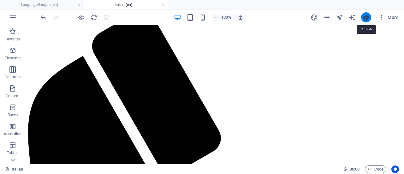
click at [366, 15] on icon "publish" at bounding box center [365, 17] width 7 height 7
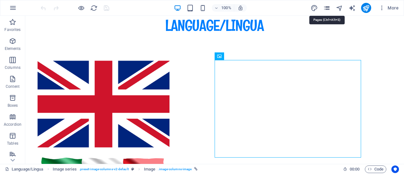
click at [327, 7] on icon "pages" at bounding box center [326, 7] width 7 height 7
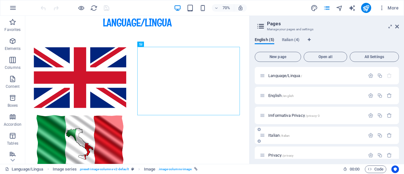
click at [313, 133] on p "Italian /italian" at bounding box center [315, 135] width 95 height 4
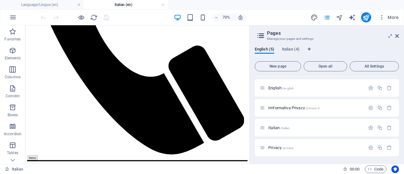
scroll to position [1601, 0]
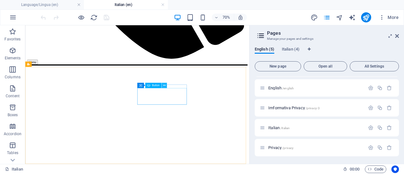
click at [165, 86] on icon at bounding box center [164, 85] width 3 height 5
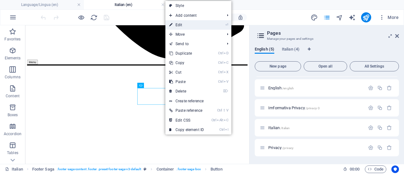
click at [199, 23] on link "⏎ Edit" at bounding box center [186, 24] width 42 height 9
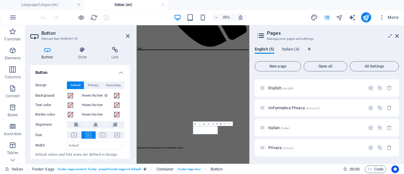
scroll to position [5, 3]
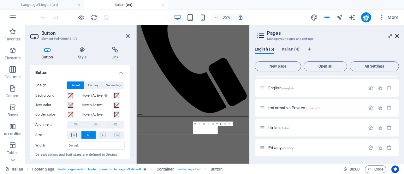
click at [398, 35] on icon at bounding box center [397, 35] width 4 height 5
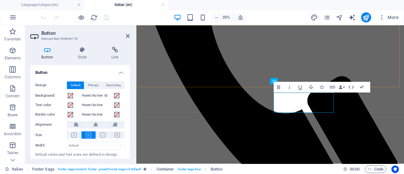
scroll to position [1621, 0]
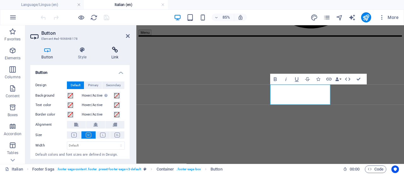
click at [117, 51] on icon at bounding box center [115, 50] width 30 height 6
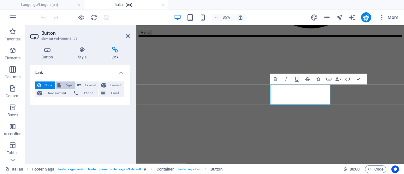
click at [70, 84] on span "Page" at bounding box center [68, 85] width 10 height 8
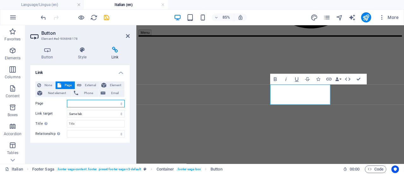
click at [117, 100] on select "Language/Lingua English Imformativa Privacy Italian Privacy Language/Lingua Pri…" at bounding box center [96, 104] width 58 height 8
select select "7"
click at [67, 100] on select "Language/Lingua English Imformativa Privacy Italian Privacy Language/Lingua Pri…" at bounding box center [96, 104] width 58 height 8
click at [119, 112] on select "New tab Same tab Overlay" at bounding box center [96, 114] width 58 height 8
select select "blank"
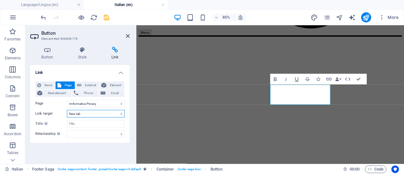
click at [67, 110] on select "New tab Same tab Overlay" at bounding box center [96, 114] width 58 height 8
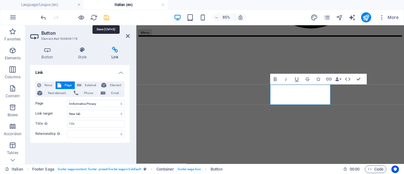
click at [106, 18] on icon "save" at bounding box center [106, 17] width 7 height 7
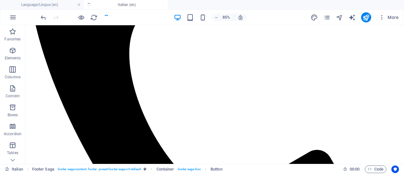
scroll to position [5, 0]
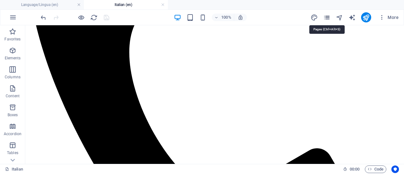
click at [329, 15] on icon "pages" at bounding box center [326, 17] width 7 height 7
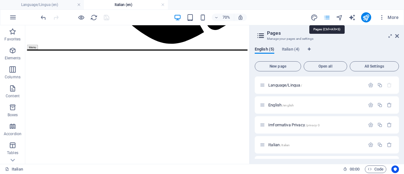
scroll to position [1601, 0]
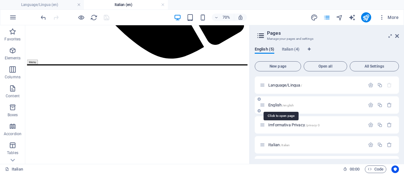
click at [291, 104] on span "/english" at bounding box center [288, 105] width 12 height 3
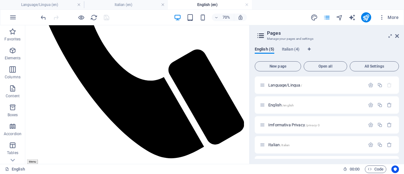
scroll to position [1438, 0]
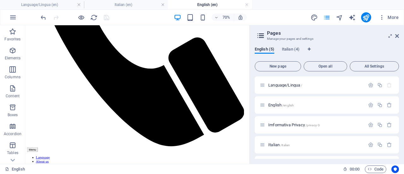
drag, startPoint x: 342, startPoint y: 210, endPoint x: 275, endPoint y: 188, distance: 70.8
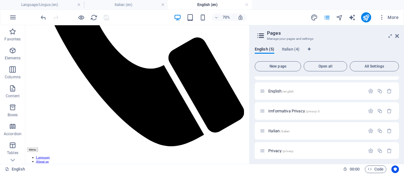
scroll to position [17, 0]
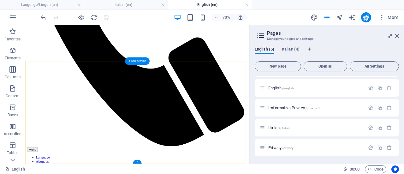
click at [136, 161] on div "+" at bounding box center [137, 161] width 9 height 4
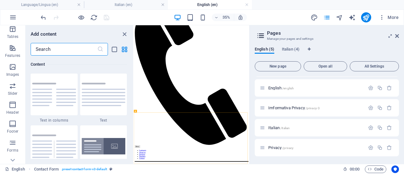
scroll to position [133, 0]
click at [13, 112] on span "Footer" at bounding box center [12, 111] width 25 height 15
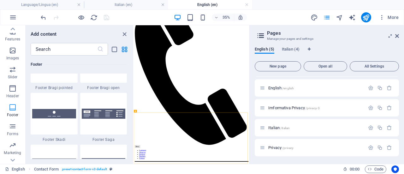
scroll to position [4428, 0]
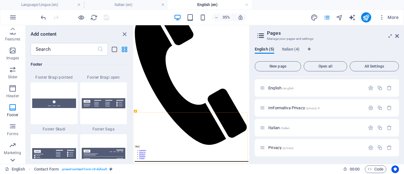
click at [106, 112] on div at bounding box center [103, 103] width 47 height 42
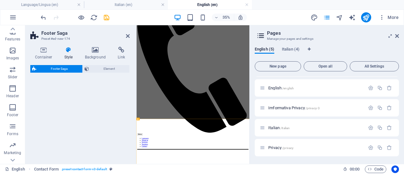
select select "rem"
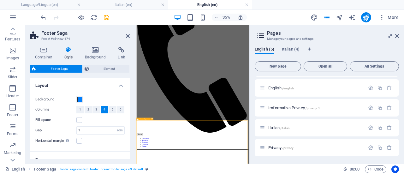
scroll to position [1446, 0]
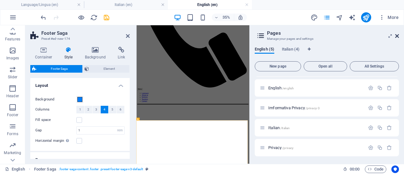
click at [397, 34] on icon at bounding box center [397, 35] width 4 height 5
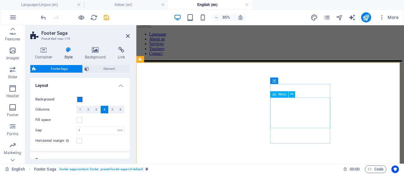
scroll to position [1591, 0]
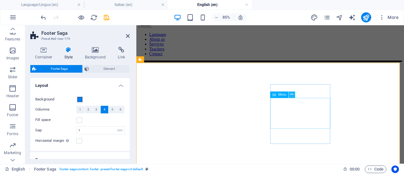
click at [292, 96] on icon at bounding box center [291, 95] width 3 height 6
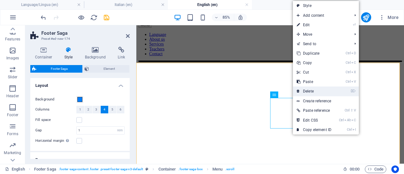
click at [309, 92] on link "⌦ Delete" at bounding box center [314, 90] width 42 height 9
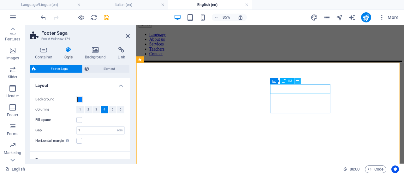
click at [297, 81] on icon at bounding box center [297, 81] width 3 height 6
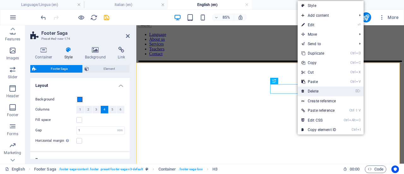
click at [319, 88] on link "⌦ Delete" at bounding box center [319, 90] width 42 height 9
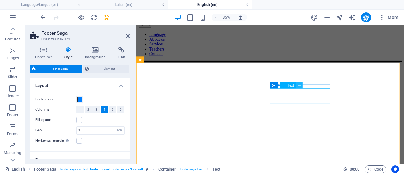
click at [299, 87] on icon at bounding box center [299, 85] width 3 height 6
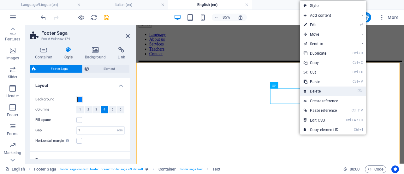
click at [321, 88] on link "⌦ Delete" at bounding box center [321, 90] width 42 height 9
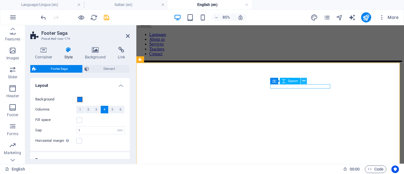
click at [303, 82] on icon at bounding box center [303, 81] width 3 height 6
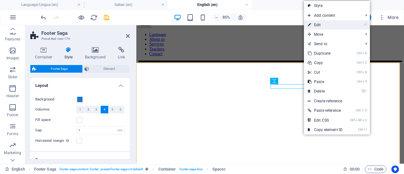
click at [331, 26] on link "⏎ Edit" at bounding box center [325, 24] width 42 height 9
select select "px"
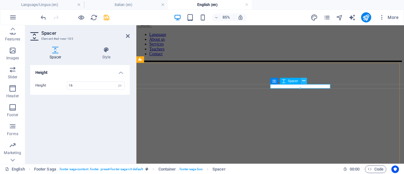
click at [303, 80] on icon at bounding box center [303, 81] width 3 height 6
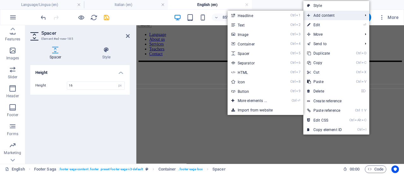
click at [326, 15] on span "Add content" at bounding box center [331, 15] width 56 height 9
click at [264, 91] on link "Ctrl 9 Button" at bounding box center [254, 90] width 52 height 9
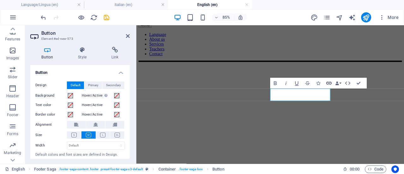
click at [330, 81] on icon "button" at bounding box center [329, 83] width 6 height 6
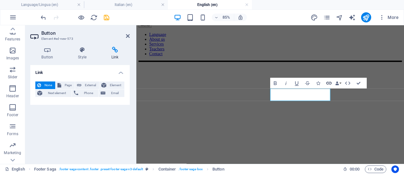
click at [328, 81] on icon "button" at bounding box center [329, 83] width 6 height 6
click at [68, 84] on span "Page" at bounding box center [68, 85] width 10 height 8
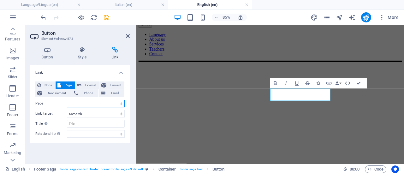
click at [120, 101] on select "Language/Lingua English Imformativa Privacy Italian Privacy Language/Lingua Pri…" at bounding box center [96, 104] width 58 height 8
select select "4"
click at [67, 100] on select "Language/Lingua English Imformativa Privacy Italian Privacy Language/Lingua Pri…" at bounding box center [96, 104] width 58 height 8
click at [120, 113] on select "New tab Same tab Overlay" at bounding box center [96, 114] width 58 height 8
select select "blank"
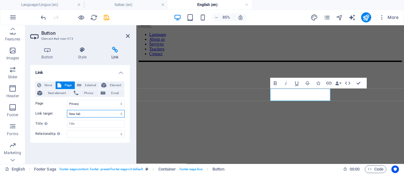
click at [67, 110] on select "New tab Same tab Overlay" at bounding box center [96, 114] width 58 height 8
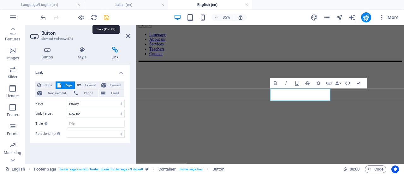
click at [106, 16] on icon "save" at bounding box center [106, 17] width 7 height 7
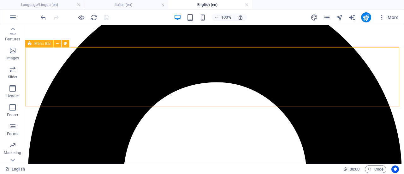
scroll to position [0, 0]
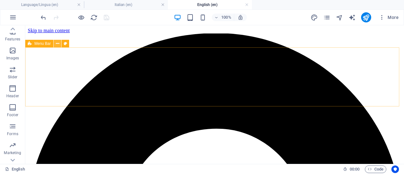
click at [56, 42] on icon at bounding box center [57, 43] width 3 height 7
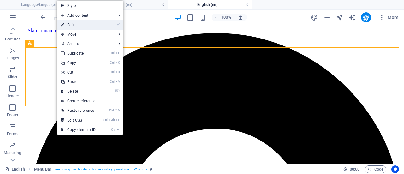
click at [82, 24] on link "⏎ Edit" at bounding box center [78, 24] width 42 height 9
select select "header"
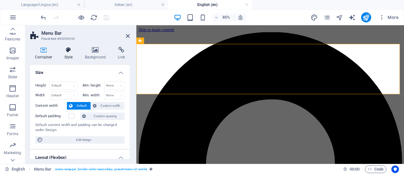
click at [66, 52] on icon at bounding box center [69, 50] width 18 height 6
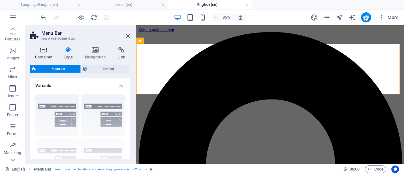
click at [42, 50] on icon at bounding box center [43, 50] width 27 height 6
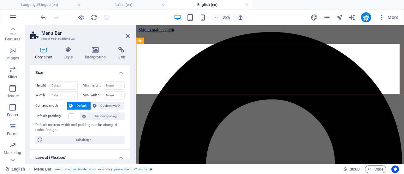
click at [12, 17] on icon "button" at bounding box center [13, 18] width 8 height 8
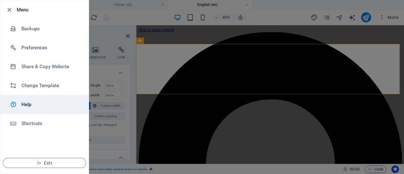
click at [31, 102] on h6 "Help" at bounding box center [50, 105] width 58 height 8
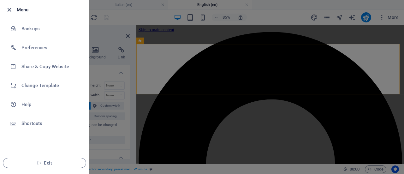
click at [9, 7] on icon "button" at bounding box center [9, 9] width 7 height 7
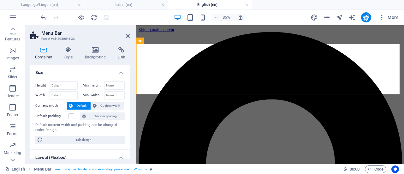
click at [46, 50] on icon at bounding box center [43, 50] width 27 height 6
click at [66, 50] on icon at bounding box center [69, 50] width 18 height 6
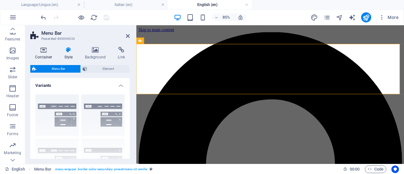
click at [43, 48] on icon at bounding box center [43, 50] width 27 height 6
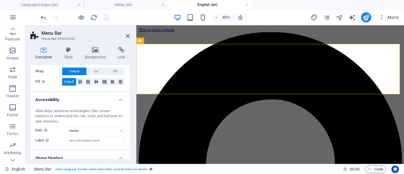
scroll to position [130, 0]
click at [117, 129] on select "None Alert Article Banner Comment Complementary Dialog Footer Header Marquee Pr…" at bounding box center [96, 131] width 58 height 8
click at [110, 131] on select "None Alert Article Banner Comment Complementary Dialog Footer Header Marquee Pr…" at bounding box center [96, 131] width 58 height 8
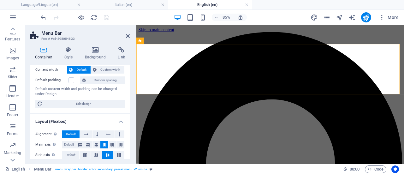
scroll to position [0, 0]
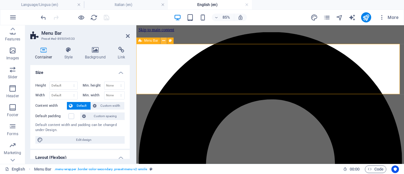
click at [165, 41] on button at bounding box center [164, 41] width 6 height 6
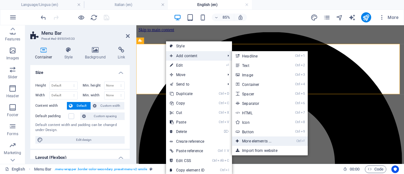
click at [258, 140] on link "Ctrl ⏎ More elements ..." at bounding box center [258, 140] width 52 height 9
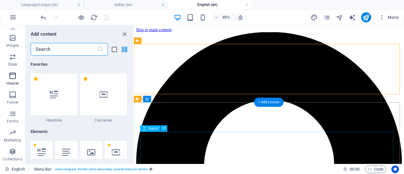
click at [11, 77] on icon "button" at bounding box center [13, 76] width 8 height 8
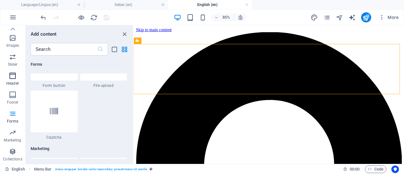
scroll to position [5051, 0]
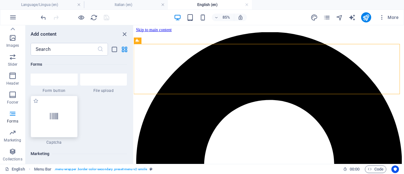
click at [60, 117] on div at bounding box center [54, 117] width 47 height 42
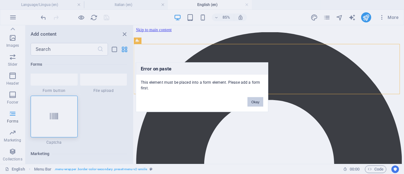
click at [257, 102] on button "Okay" at bounding box center [255, 101] width 16 height 9
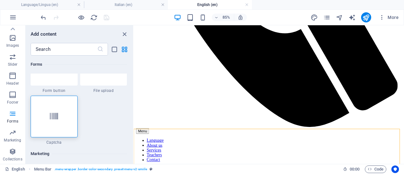
scroll to position [1468, 0]
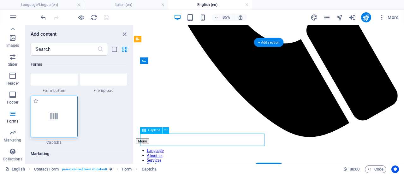
click at [52, 125] on div at bounding box center [54, 117] width 47 height 42
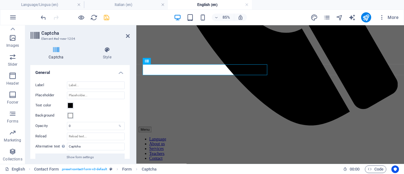
scroll to position [1468, 0]
click at [110, 50] on icon at bounding box center [107, 50] width 45 height 6
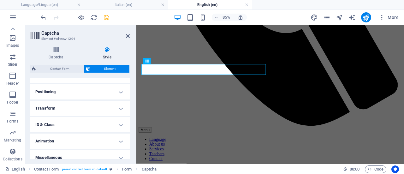
scroll to position [186, 0]
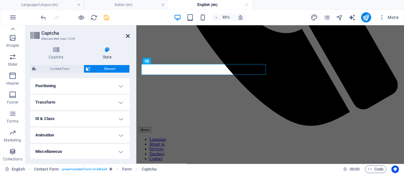
click at [127, 36] on icon at bounding box center [128, 35] width 4 height 5
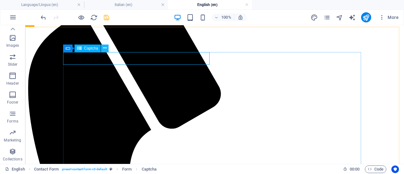
click at [105, 49] on icon at bounding box center [104, 48] width 3 height 7
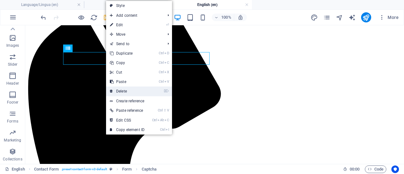
click at [133, 88] on link "⌦ Delete" at bounding box center [127, 90] width 42 height 9
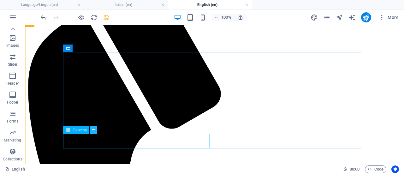
click at [95, 129] on button at bounding box center [94, 130] width 8 height 8
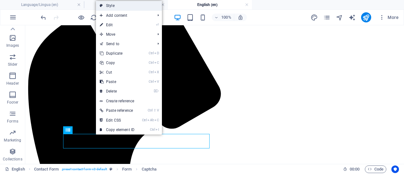
click at [133, 4] on link "Style" at bounding box center [129, 5] width 66 height 9
select select "rem"
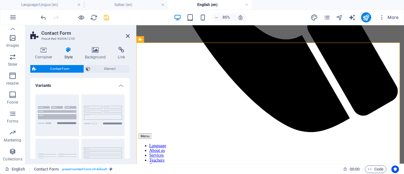
scroll to position [1468, 0]
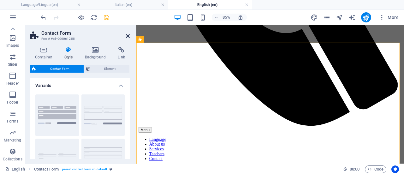
click at [127, 36] on icon at bounding box center [128, 35] width 4 height 5
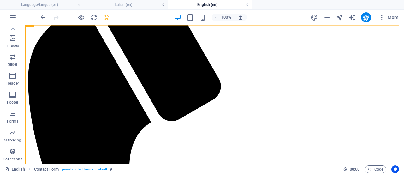
scroll to position [1461, 0]
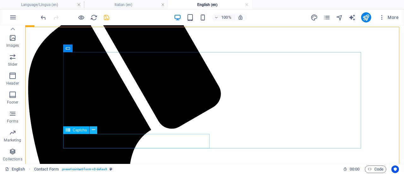
click at [92, 131] on icon at bounding box center [93, 130] width 3 height 7
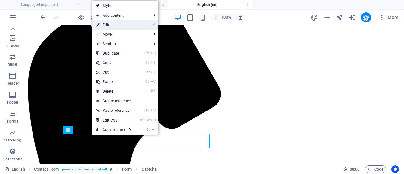
click at [131, 24] on link "⏎ Edit" at bounding box center [113, 24] width 42 height 9
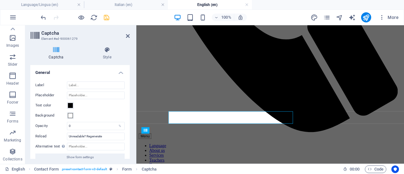
scroll to position [1468, 0]
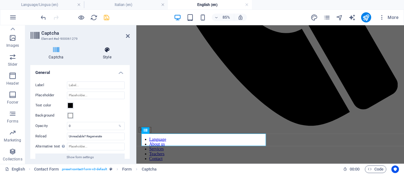
click at [106, 50] on icon at bounding box center [107, 50] width 45 height 6
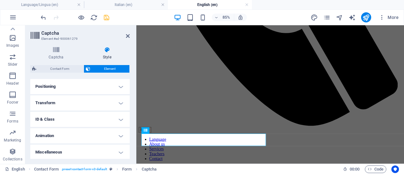
scroll to position [186, 0]
click at [112, 134] on h4 "Animation" at bounding box center [79, 134] width 99 height 15
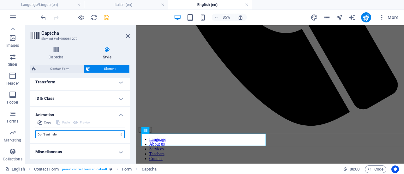
click at [119, 134] on select "Don't animate Show / Hide Slide up/down Zoom in/out Slide left to right Slide r…" at bounding box center [79, 134] width 89 height 8
click at [56, 54] on h4 "Captcha" at bounding box center [57, 53] width 54 height 13
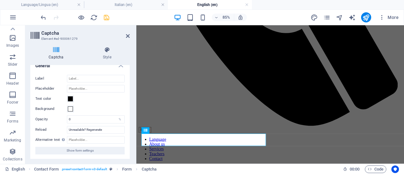
scroll to position [0, 0]
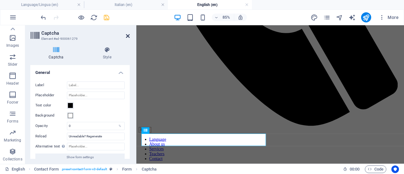
click at [127, 36] on icon at bounding box center [128, 35] width 4 height 5
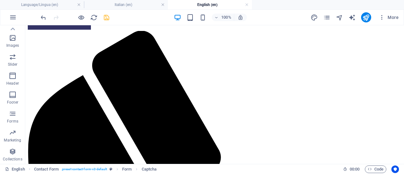
scroll to position [1397, 0]
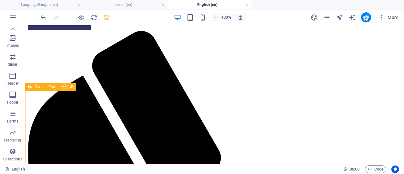
click at [65, 86] on icon at bounding box center [63, 87] width 3 height 7
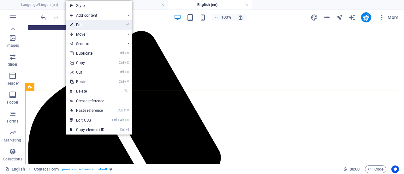
click at [103, 23] on link "⏎ Edit" at bounding box center [87, 24] width 42 height 9
select select "rem"
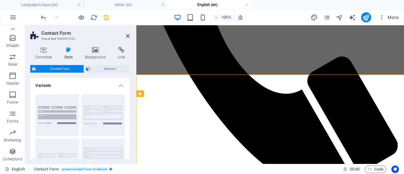
scroll to position [1404, 0]
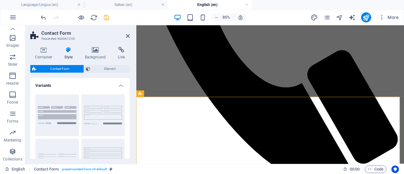
click at [68, 51] on icon at bounding box center [69, 50] width 18 height 6
click at [172, 116] on icon at bounding box center [171, 115] width 3 height 6
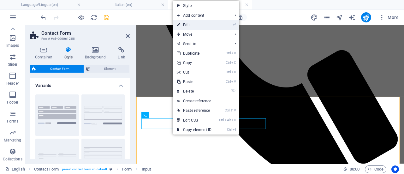
click at [199, 22] on link "⏎ Edit" at bounding box center [194, 24] width 42 height 9
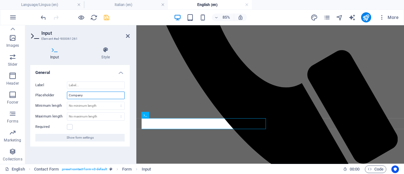
click at [92, 95] on input "Company" at bounding box center [96, 96] width 58 height 8
type input "C"
type input "First name"
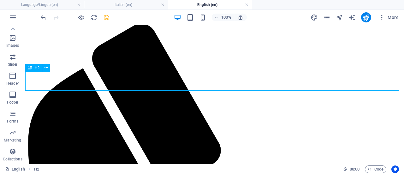
scroll to position [1397, 0]
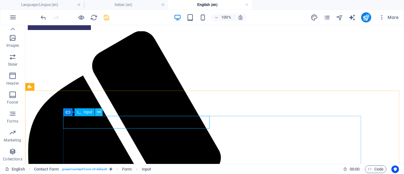
click at [99, 111] on icon at bounding box center [98, 112] width 3 height 7
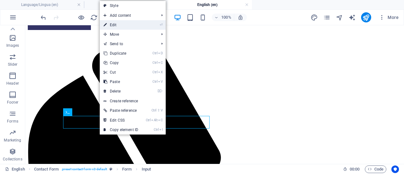
click at [131, 26] on link "⏎ Edit" at bounding box center [121, 24] width 42 height 9
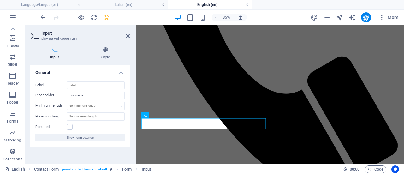
scroll to position [1404, 0]
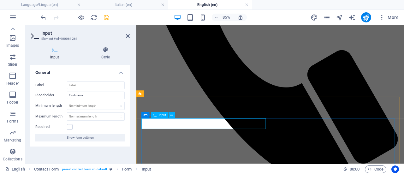
type input "F"
click at [112, 153] on div "General Label Placeholder First name Minimum length No minimum length chars Max…" at bounding box center [79, 112] width 99 height 94
click at [98, 83] on input "Label" at bounding box center [96, 85] width 58 height 8
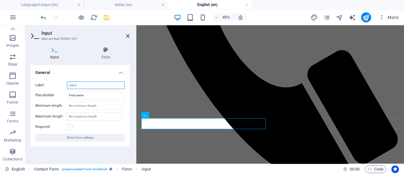
click at [98, 83] on input "Label" at bounding box center [96, 85] width 58 height 8
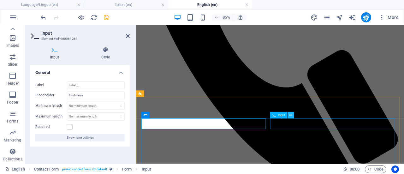
click at [290, 116] on icon at bounding box center [290, 115] width 3 height 6
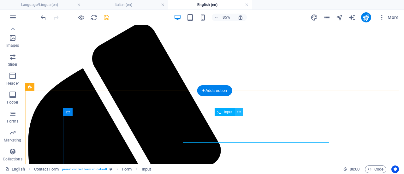
scroll to position [1397, 0]
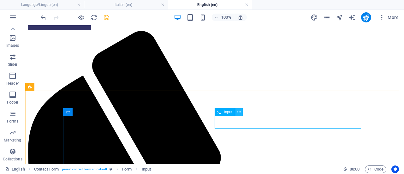
click at [239, 110] on icon at bounding box center [238, 112] width 3 height 7
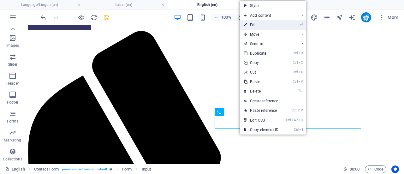
click at [266, 26] on link "⏎ Edit" at bounding box center [261, 24] width 42 height 9
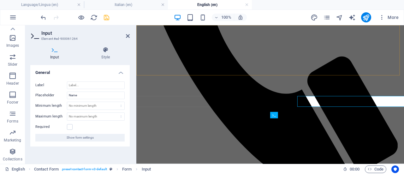
scroll to position [1404, 0]
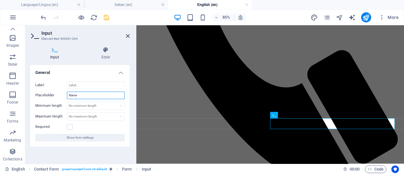
click at [70, 94] on input "Name" at bounding box center [96, 96] width 58 height 8
type input "Surname"
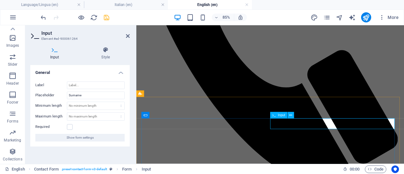
type input "S"
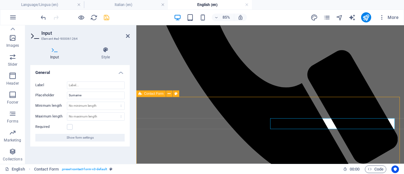
scroll to position [1397, 0]
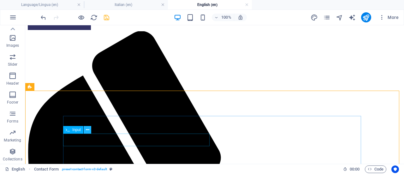
click at [88, 130] on icon at bounding box center [87, 130] width 3 height 7
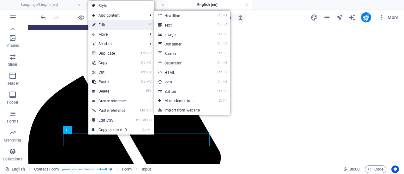
click at [121, 22] on link "⏎ Edit" at bounding box center [109, 24] width 42 height 9
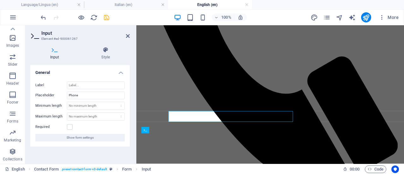
scroll to position [1404, 0]
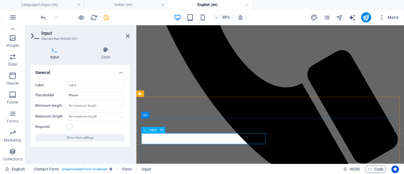
click at [291, 133] on icon at bounding box center [291, 130] width 3 height 6
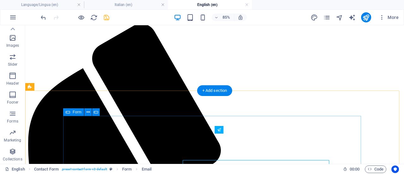
scroll to position [1397, 0]
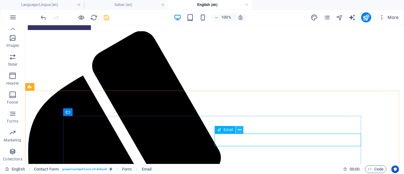
click at [240, 130] on icon at bounding box center [239, 130] width 3 height 7
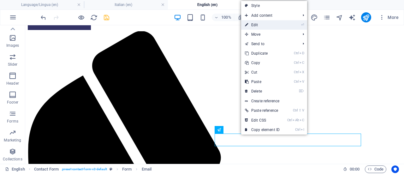
click at [275, 21] on link "⏎ Edit" at bounding box center [262, 24] width 42 height 9
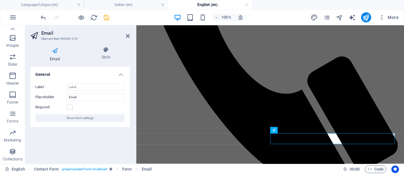
scroll to position [1404, 0]
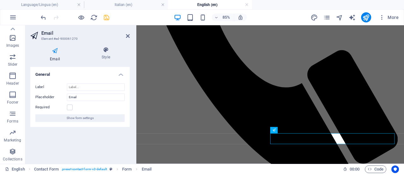
click at [103, 137] on div "General Label Placeholder Email Required Show form settings" at bounding box center [79, 113] width 99 height 92
click at [104, 16] on icon "save" at bounding box center [106, 17] width 7 height 7
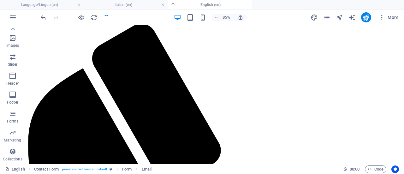
scroll to position [1397, 0]
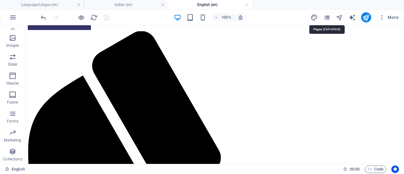
click at [327, 15] on icon "pages" at bounding box center [326, 17] width 7 height 7
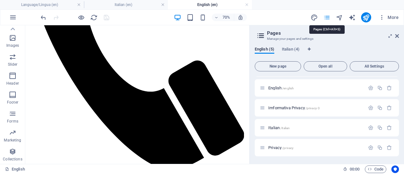
scroll to position [0, 0]
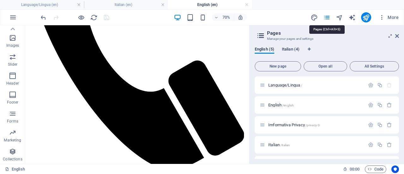
click at [298, 52] on span "Italian (4)" at bounding box center [291, 49] width 18 height 9
click at [270, 50] on span "English (5)" at bounding box center [265, 49] width 20 height 9
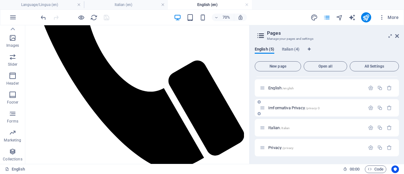
click at [293, 105] on span "Imformativa Privacy /privacy-3" at bounding box center [293, 107] width 51 height 5
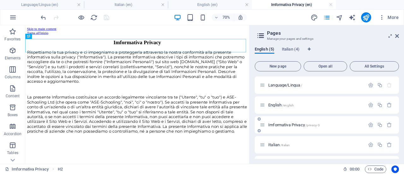
scroll to position [0, 0]
click at [299, 47] on span "Italian (4)" at bounding box center [291, 49] width 18 height 9
click at [266, 50] on span "English (5)" at bounding box center [265, 49] width 20 height 9
click at [328, 85] on p "Language/Lingua /" at bounding box center [315, 85] width 95 height 4
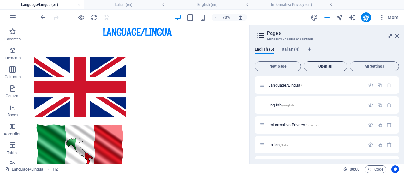
click at [330, 66] on span "Open all" at bounding box center [325, 66] width 38 height 4
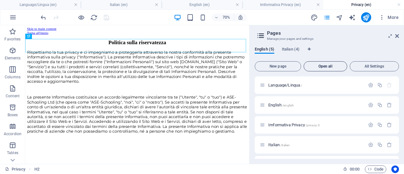
scroll to position [17, 0]
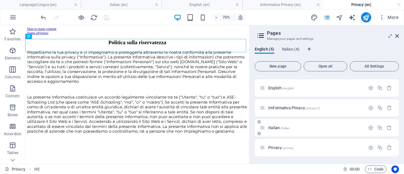
click at [312, 126] on p "Italian /italian" at bounding box center [315, 128] width 95 height 4
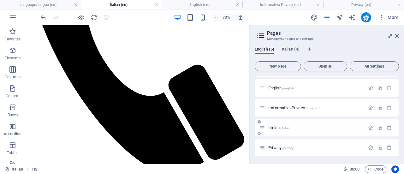
scroll to position [1432, 0]
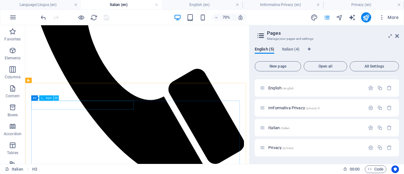
click at [55, 99] on button at bounding box center [56, 97] width 5 height 5
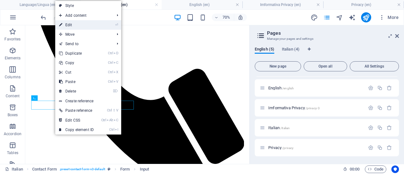
click at [93, 26] on link "⏎ Edit" at bounding box center [76, 24] width 42 height 9
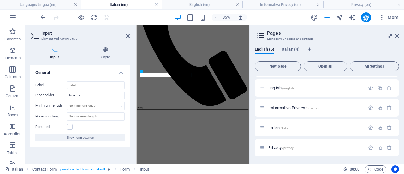
scroll to position [1412, 0]
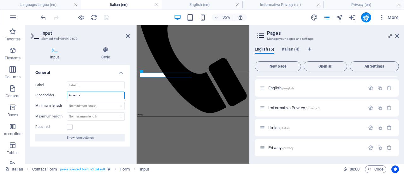
click at [88, 94] on input "Azienda" at bounding box center [96, 96] width 58 height 8
type input "A"
type input "Nome"
type input "C"
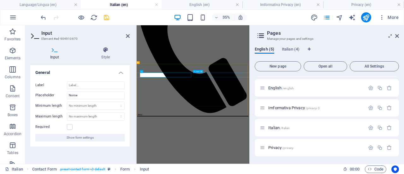
click at [201, 72] on icon at bounding box center [201, 71] width 1 height 2
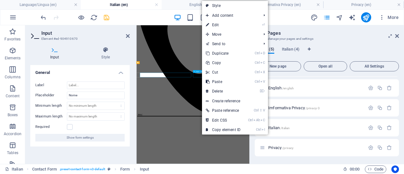
scroll to position [1403, 0]
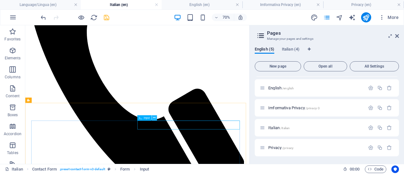
click at [156, 116] on button at bounding box center [153, 117] width 5 height 5
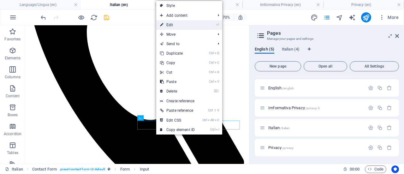
click at [179, 23] on link "⏎ Edit" at bounding box center [177, 24] width 42 height 9
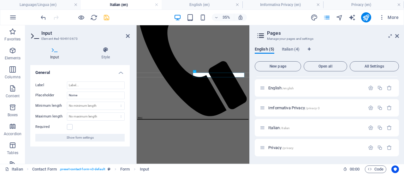
scroll to position [1412, 0]
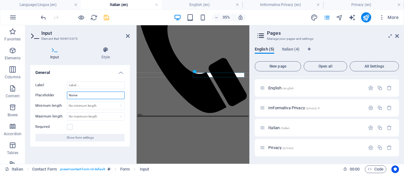
click at [94, 94] on input "Nome" at bounding box center [96, 96] width 58 height 8
click at [126, 35] on icon at bounding box center [128, 35] width 4 height 5
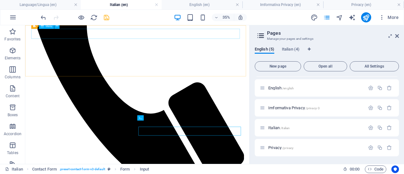
scroll to position [1403, 0]
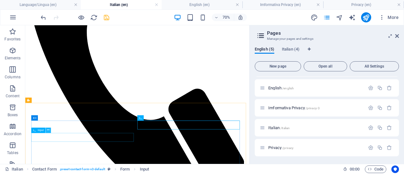
click at [48, 131] on icon at bounding box center [48, 130] width 3 height 5
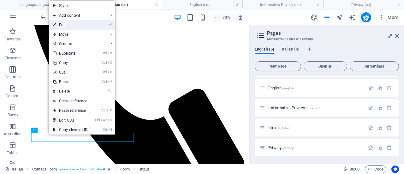
click at [75, 22] on link "⏎ Edit" at bounding box center [70, 24] width 42 height 9
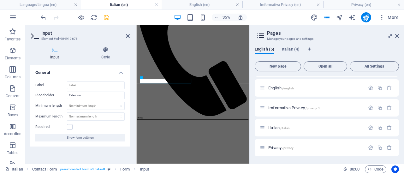
scroll to position [1412, 0]
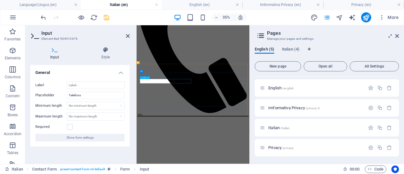
click at [127, 35] on icon at bounding box center [128, 35] width 4 height 5
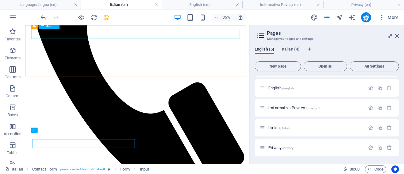
scroll to position [1403, 0]
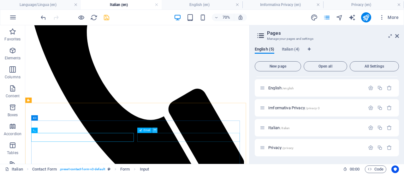
click at [155, 129] on icon at bounding box center [155, 130] width 3 height 5
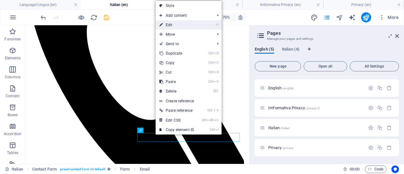
click at [176, 24] on link "⏎ Edit" at bounding box center [177, 24] width 42 height 9
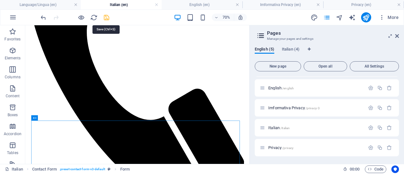
click at [105, 16] on icon "save" at bounding box center [106, 17] width 7 height 7
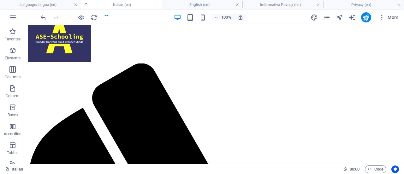
scroll to position [1404, 0]
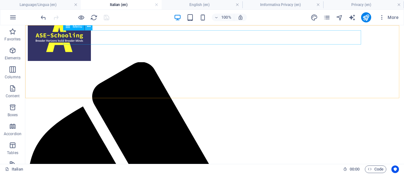
click at [87, 27] on icon at bounding box center [88, 26] width 3 height 7
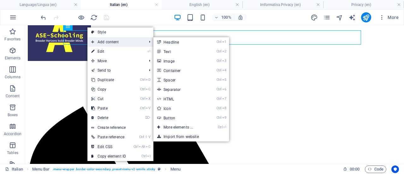
click at [107, 40] on span "Add content" at bounding box center [115, 41] width 56 height 9
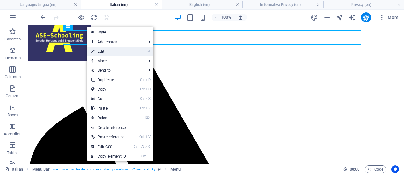
click at [106, 48] on link "⏎ Edit" at bounding box center [108, 51] width 42 height 9
select select
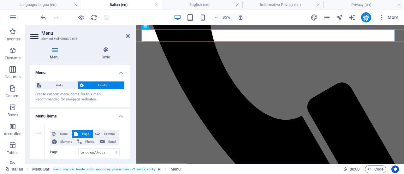
scroll to position [1403, 0]
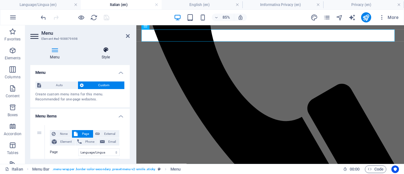
click at [107, 51] on icon at bounding box center [106, 50] width 48 height 6
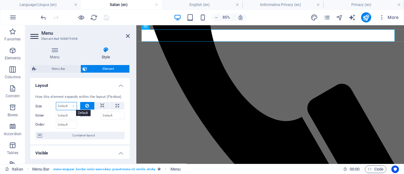
click at [75, 104] on select "Default auto px % 1/1 1/2 1/3 1/4 1/5 1/6 1/7 1/8 1/9 1/10" at bounding box center [66, 106] width 21 height 8
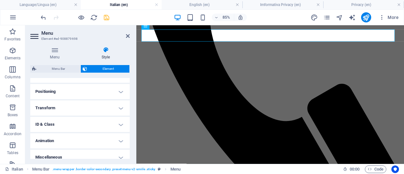
scroll to position [177, 0]
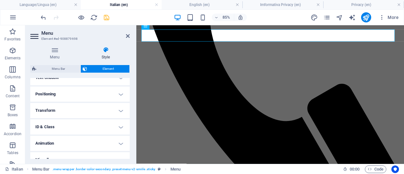
click at [117, 144] on h4 "Animation" at bounding box center [79, 143] width 99 height 15
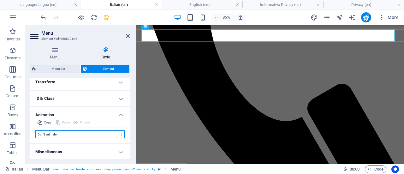
click at [122, 133] on select "Don't animate Show / Hide Slide up/down Zoom in/out Slide left to right Slide r…" at bounding box center [79, 134] width 89 height 8
select select "fade"
click at [35, 130] on select "Don't animate Show / Hide Slide up/down Zoom in/out Slide left to right Slide r…" at bounding box center [79, 134] width 89 height 8
select select "scroll"
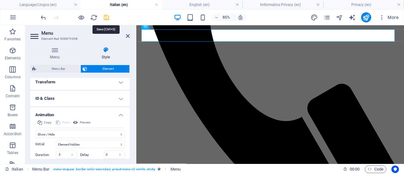
click at [106, 16] on icon "save" at bounding box center [106, 17] width 7 height 7
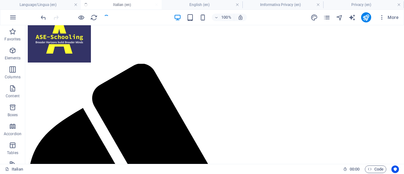
scroll to position [1404, 0]
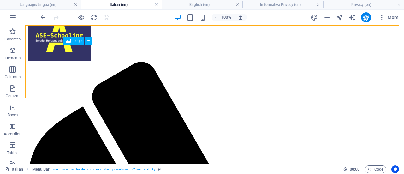
click at [108, 62] on div at bounding box center [215, 38] width 374 height 49
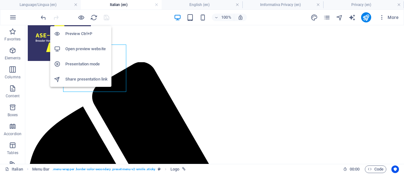
click at [90, 62] on h6 "Presentation mode" at bounding box center [86, 64] width 42 height 8
click at [80, 46] on h6 "Open preview website" at bounding box center [86, 49] width 42 height 8
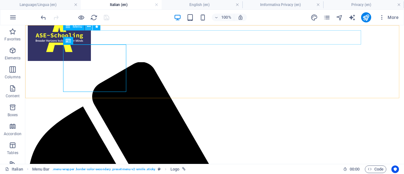
click at [87, 27] on icon at bounding box center [88, 26] width 3 height 7
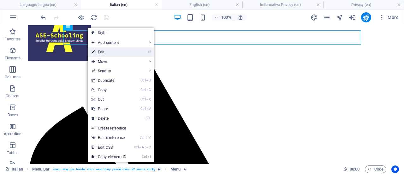
click at [101, 51] on link "⏎ Edit" at bounding box center [109, 51] width 42 height 9
select select "fade"
select select "s"
select select "scroll"
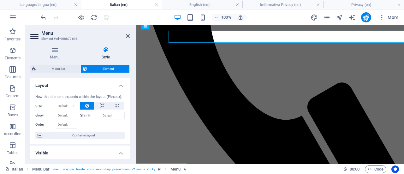
scroll to position [1403, 0]
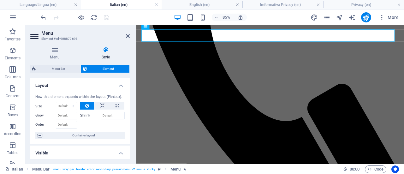
click at [105, 50] on icon at bounding box center [106, 50] width 48 height 6
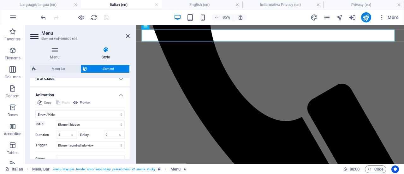
scroll to position [228, 0]
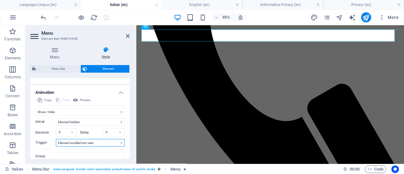
click at [118, 140] on select "No automatic trigger On page load Element scrolled into view" at bounding box center [90, 143] width 69 height 8
click at [56, 139] on select "No automatic trigger On page load Element scrolled into view" at bounding box center [90, 143] width 69 height 8
drag, startPoint x: 128, startPoint y: 139, endPoint x: 128, endPoint y: 145, distance: 6.0
click at [128, 145] on div "Layout How this element expands within the layout (Flexbox). Size Default auto …" at bounding box center [79, 118] width 99 height 81
click at [64, 129] on input ".5" at bounding box center [66, 132] width 21 height 8
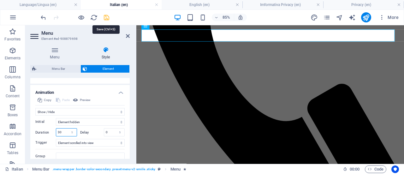
type input "30"
click at [107, 17] on icon "save" at bounding box center [106, 17] width 7 height 7
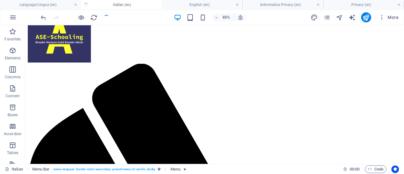
scroll to position [1404, 0]
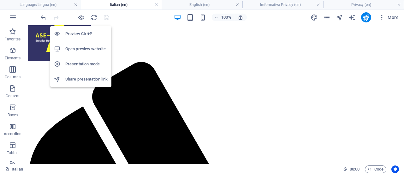
click at [78, 46] on h6 "Open preview website" at bounding box center [86, 49] width 42 height 8
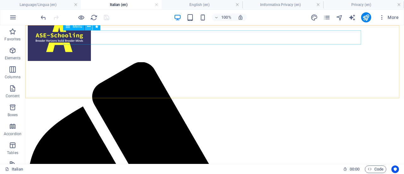
click at [88, 27] on icon at bounding box center [88, 26] width 3 height 7
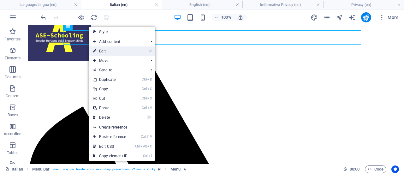
click at [113, 52] on link "⏎ Edit" at bounding box center [110, 50] width 42 height 9
select select "fade"
select select "s"
select select "scroll"
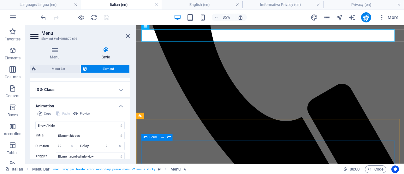
scroll to position [215, 0]
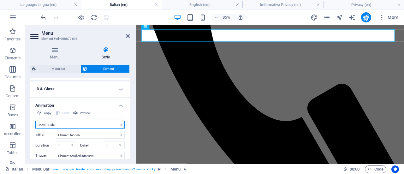
click at [120, 122] on select "Don't animate Show / Hide Slide up/down Zoom in/out Slide left to right Slide r…" at bounding box center [79, 125] width 89 height 8
select select "none"
click at [35, 128] on select "Don't animate Show / Hide Slide up/down Zoom in/out Slide left to right Slide r…" at bounding box center [79, 125] width 89 height 8
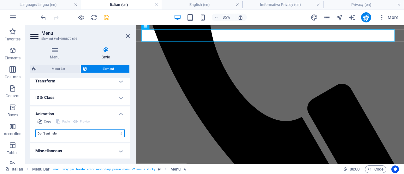
scroll to position [206, 0]
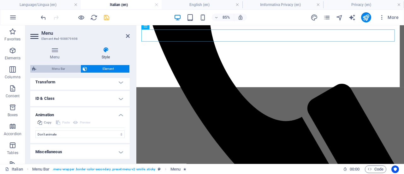
click at [59, 68] on span "Menu Bar" at bounding box center [58, 69] width 40 height 8
select select "rem"
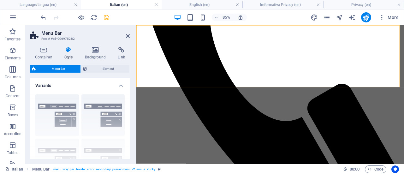
click at [68, 52] on icon at bounding box center [69, 50] width 18 height 6
click at [244, 62] on div "Home Siamo Noi Servizi Insegnanti Contatti Menu" at bounding box center [294, 9] width 310 height 496
click at [163, 39] on icon at bounding box center [162, 39] width 3 height 6
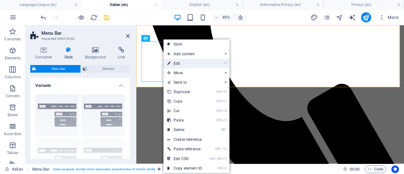
click at [175, 61] on link "⏎ Edit" at bounding box center [184, 63] width 42 height 9
select select "px"
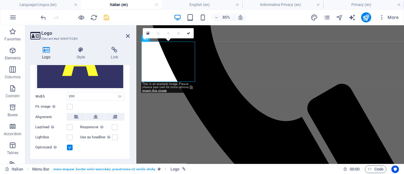
scroll to position [74, 0]
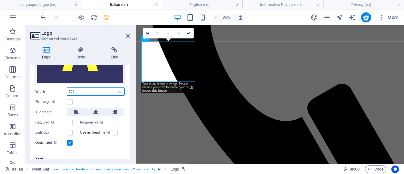
click at [86, 92] on input "200" at bounding box center [95, 92] width 57 height 8
type input "2"
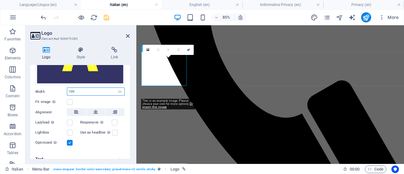
scroll to position [1379, 0]
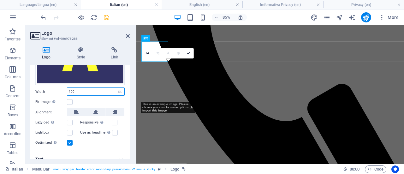
type input "100"
click at [97, 97] on div "Image Text Drag files here, click to choose files or select files from Files or…" at bounding box center [79, 77] width 99 height 150
click at [233, 58] on div "Home Siamo Noi Servizi Insegnanti Contatti Menu" at bounding box center [294, 20] width 310 height 473
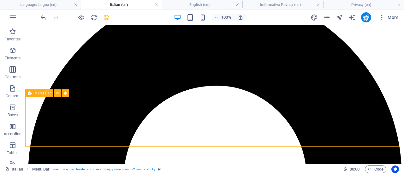
scroll to position [0, 0]
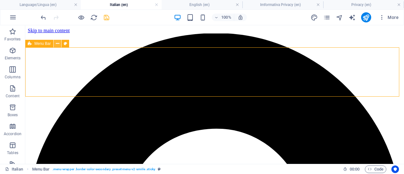
click at [57, 43] on icon at bounding box center [57, 43] width 3 height 7
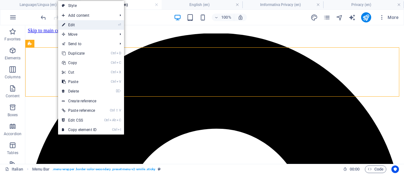
click at [92, 25] on link "⏎ Edit" at bounding box center [79, 24] width 42 height 9
select select "rem"
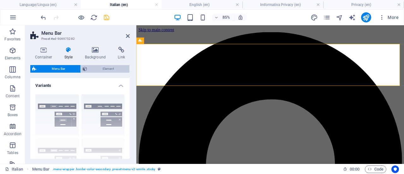
click at [106, 67] on span "Element" at bounding box center [108, 69] width 39 height 8
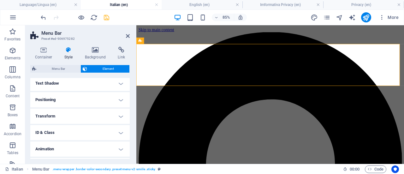
scroll to position [100, 0]
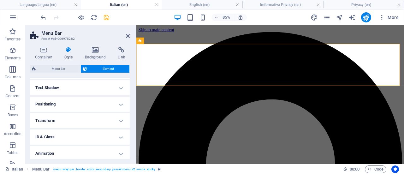
click at [118, 121] on h4 "Transform" at bounding box center [79, 120] width 99 height 15
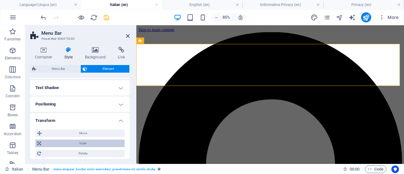
click at [106, 143] on span "Scale" at bounding box center [83, 143] width 80 height 8
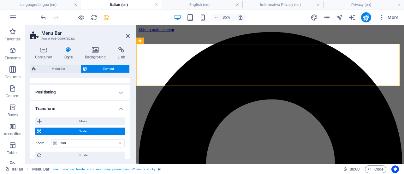
scroll to position [116, 0]
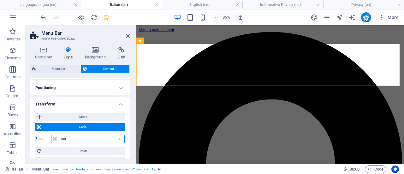
click at [85, 139] on input "100" at bounding box center [92, 139] width 66 height 8
type input "1"
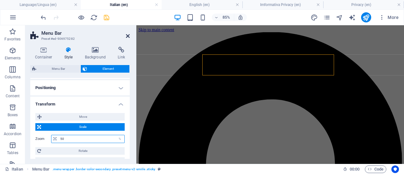
type input "50"
click at [129, 36] on icon at bounding box center [128, 35] width 4 height 5
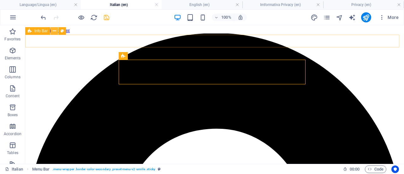
click at [53, 32] on icon at bounding box center [54, 31] width 3 height 7
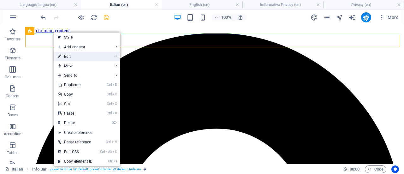
click at [73, 55] on link "⏎ Edit" at bounding box center [75, 56] width 42 height 9
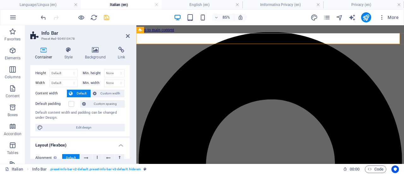
scroll to position [0, 0]
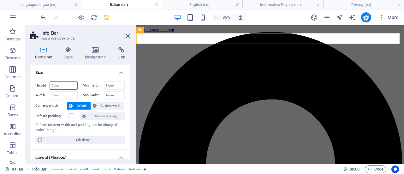
click at [69, 86] on select "Default px rem % vh vw" at bounding box center [63, 86] width 27 height 8
select select "%"
click at [68, 82] on select "Default px rem % vh vw" at bounding box center [63, 86] width 27 height 8
type input "50"
click at [132, 127] on div "Container Style Background Link Size Height 50 Default px rem % vh vw Min. heig…" at bounding box center [80, 103] width 110 height 122
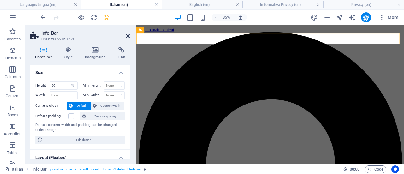
click at [129, 37] on icon at bounding box center [128, 35] width 4 height 5
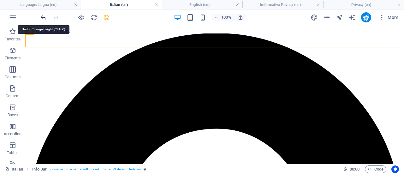
click at [42, 17] on icon "undo" at bounding box center [43, 17] width 7 height 7
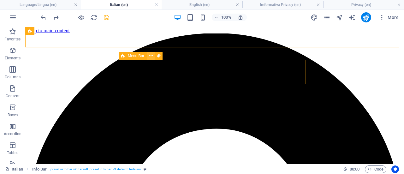
click at [150, 55] on icon at bounding box center [150, 56] width 3 height 7
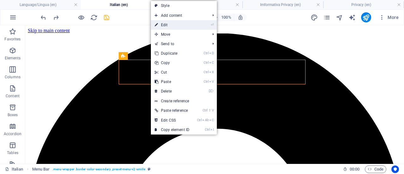
click at [173, 23] on link "⏎ Edit" at bounding box center [172, 24] width 42 height 9
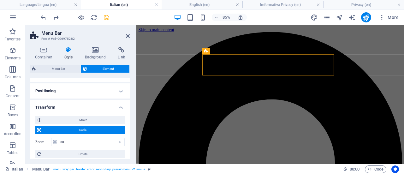
scroll to position [118, 0]
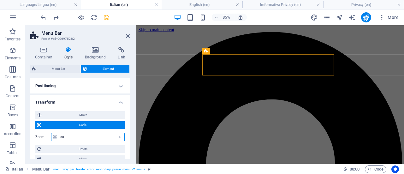
click at [78, 136] on input "50" at bounding box center [92, 137] width 66 height 8
type input "5"
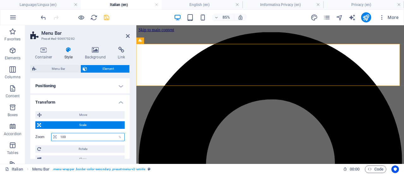
type input "100"
click at [130, 91] on div "Container Style Background Link Size Height Default px rem % vh vw Min. height …" at bounding box center [80, 103] width 110 height 122
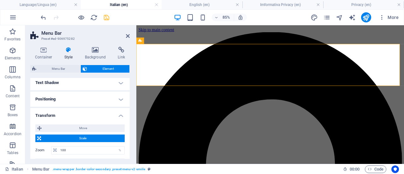
scroll to position [69, 0]
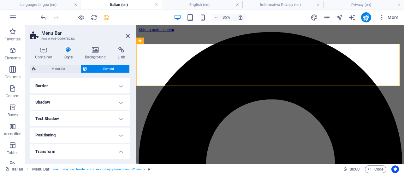
click at [118, 134] on h4 "Positioning" at bounding box center [79, 134] width 99 height 15
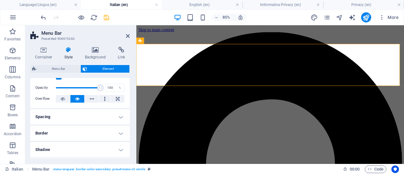
scroll to position [0, 0]
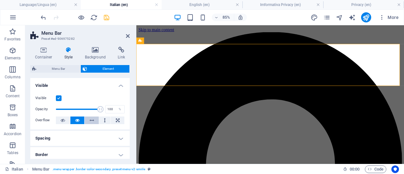
click at [91, 120] on icon at bounding box center [92, 120] width 4 height 8
click at [76, 120] on icon at bounding box center [77, 120] width 4 height 8
click at [53, 68] on span "Menu Bar" at bounding box center [58, 69] width 40 height 8
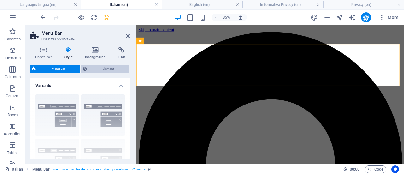
click at [104, 67] on span "Element" at bounding box center [108, 69] width 39 height 8
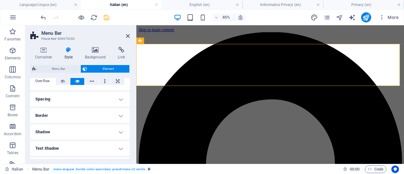
scroll to position [29, 0]
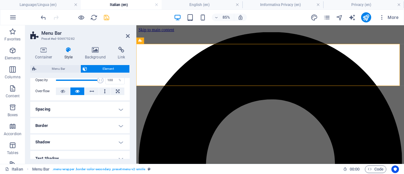
click at [121, 110] on h4 "Spacing" at bounding box center [79, 109] width 99 height 15
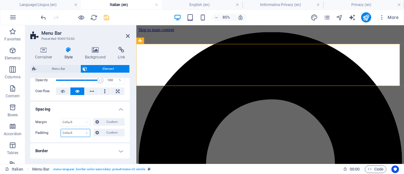
click at [87, 133] on select "Default px rem % vh vw Custom" at bounding box center [75, 133] width 29 height 8
select select "%"
click at [81, 129] on select "Default px rem % vh vw Custom" at bounding box center [75, 133] width 29 height 8
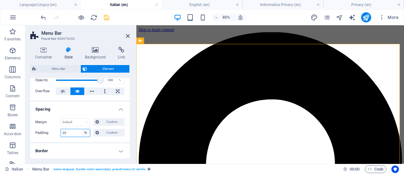
type input "2"
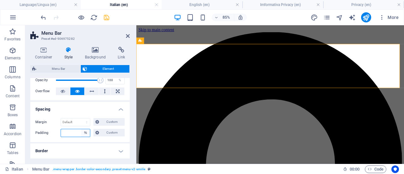
type input "1"
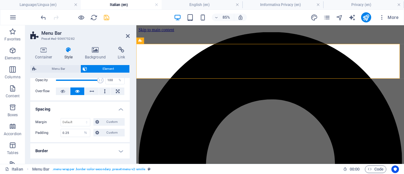
click at [85, 145] on h4 "Border" at bounding box center [79, 150] width 99 height 15
click at [73, 132] on input "0.25" at bounding box center [75, 133] width 29 height 8
type input "0.5"
click at [95, 150] on h4 "Border" at bounding box center [79, 148] width 99 height 11
click at [129, 36] on icon at bounding box center [128, 35] width 4 height 5
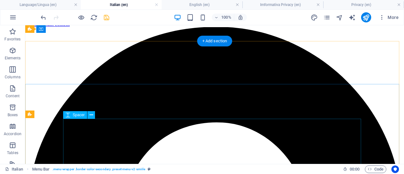
scroll to position [0, 0]
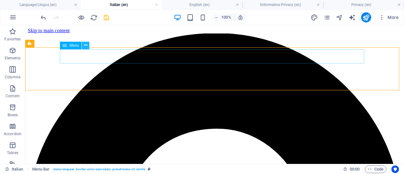
click at [85, 46] on icon at bounding box center [85, 45] width 3 height 7
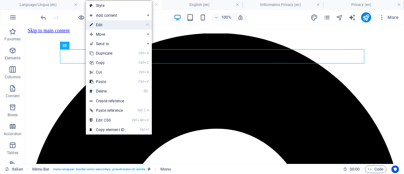
click at [112, 23] on link "⏎ Edit" at bounding box center [107, 24] width 42 height 9
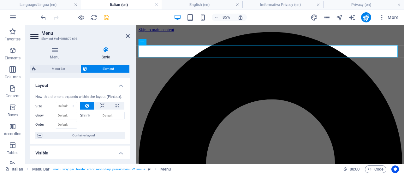
click at [84, 114] on label "Shrink" at bounding box center [90, 116] width 21 height 8
click at [101, 114] on input "Shrink" at bounding box center [113, 116] width 24 height 8
click at [84, 114] on label "Shrink" at bounding box center [90, 116] width 21 height 8
click at [101, 114] on input "Shrink" at bounding box center [113, 116] width 24 height 8
click at [100, 106] on icon at bounding box center [102, 106] width 4 height 8
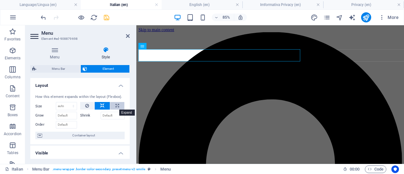
click at [116, 105] on icon at bounding box center [117, 106] width 3 height 8
type input "100"
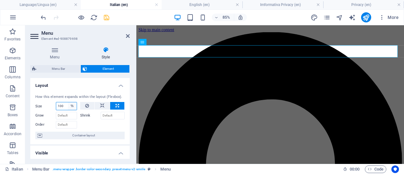
click at [68, 103] on select "Default auto px % 1/1 1/2 1/3 1/4 1/5 1/6 1/7 1/8 1/9 1/10" at bounding box center [72, 106] width 9 height 8
select select "1/8"
click at [68, 102] on select "Default auto px % 1/1 1/2 1/3 1/4 1/5 1/6 1/7 1/8 1/9 1/10" at bounding box center [72, 106] width 9 height 8
type input "12.5"
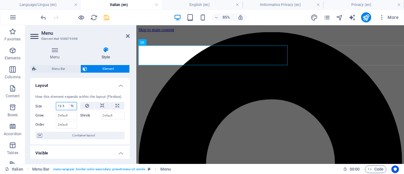
click at [72, 105] on select "Default auto px % 1/1 1/2 1/3 1/4 1/5 1/6 1/7 1/8 1/9 1/10" at bounding box center [72, 106] width 9 height 8
select select "1/2"
click at [68, 102] on select "Default auto px % 1/1 1/2 1/3 1/4 1/5 1/6 1/7 1/8 1/9 1/10" at bounding box center [72, 106] width 9 height 8
type input "50"
select select "%"
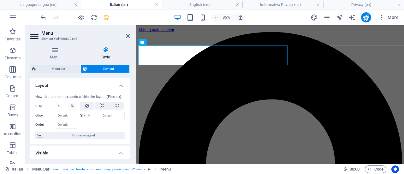
click at [73, 104] on select "Default auto px % 1/1 1/2 1/3 1/4 1/5 1/6 1/7 1/8 1/9 1/10" at bounding box center [72, 106] width 9 height 8
click at [63, 104] on input "50" at bounding box center [66, 106] width 21 height 8
type input "5"
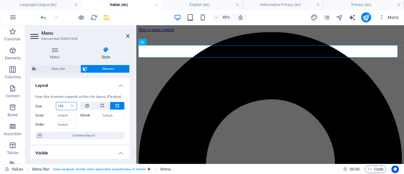
type input "100"
click at [84, 123] on div at bounding box center [102, 123] width 45 height 9
click at [101, 104] on icon at bounding box center [102, 106] width 4 height 8
select select "DISABLED_OPTION_VALUE"
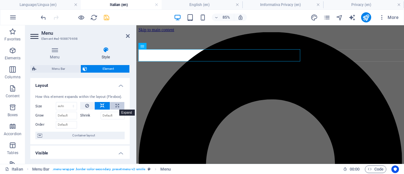
click at [112, 103] on button at bounding box center [117, 106] width 14 height 8
type input "100"
select select "%"
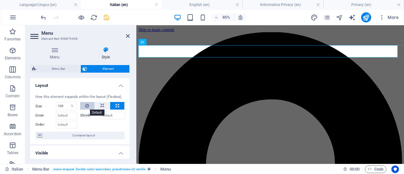
click at [86, 104] on icon at bounding box center [87, 106] width 4 height 8
select select "DISABLED_OPTION_VALUE"
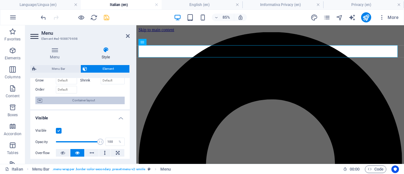
click at [85, 99] on span "Container layout" at bounding box center [83, 101] width 79 height 8
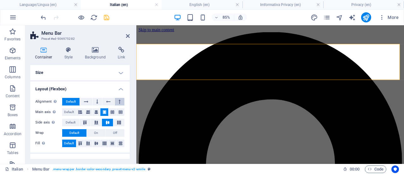
click at [119, 101] on icon at bounding box center [120, 102] width 2 height 8
click at [84, 103] on icon at bounding box center [86, 102] width 4 height 8
click at [97, 103] on icon at bounding box center [97, 102] width 2 height 8
click at [108, 101] on icon at bounding box center [108, 102] width 4 height 8
click at [86, 101] on icon at bounding box center [86, 102] width 4 height 8
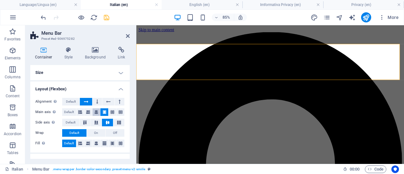
click at [96, 111] on icon at bounding box center [96, 112] width 4 height 8
click at [104, 112] on icon at bounding box center [105, 112] width 4 height 8
click at [96, 122] on icon at bounding box center [96, 123] width 8 height 4
click at [85, 122] on icon at bounding box center [85, 123] width 8 height 4
click at [107, 122] on icon at bounding box center [108, 123] width 8 height 4
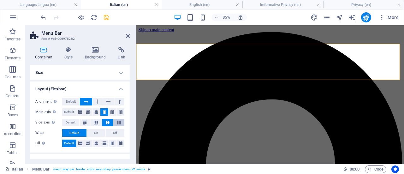
click at [118, 122] on icon at bounding box center [119, 123] width 8 height 4
click at [105, 124] on icon at bounding box center [108, 123] width 8 height 4
click at [96, 122] on icon at bounding box center [96, 123] width 8 height 4
click at [97, 132] on span "On" at bounding box center [96, 133] width 4 height 8
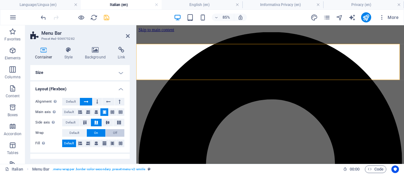
click at [113, 132] on span "Off" at bounding box center [115, 133] width 4 height 8
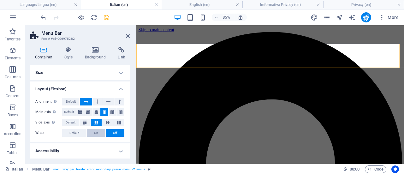
click at [97, 131] on span "On" at bounding box center [96, 133] width 4 height 8
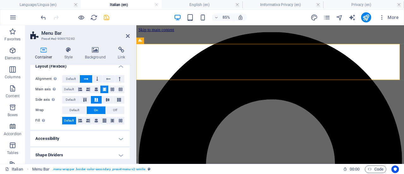
scroll to position [26, 0]
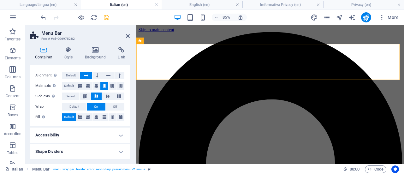
click at [119, 139] on h4 "Accessibility" at bounding box center [79, 134] width 99 height 15
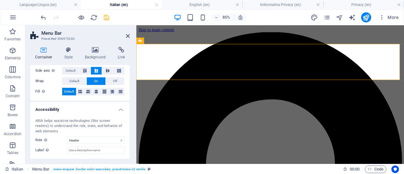
scroll to position [68, 0]
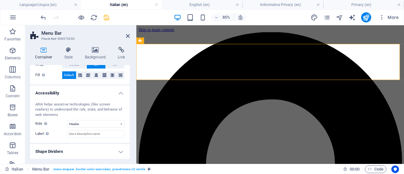
click at [118, 154] on h4 "Shape Dividers" at bounding box center [79, 151] width 99 height 15
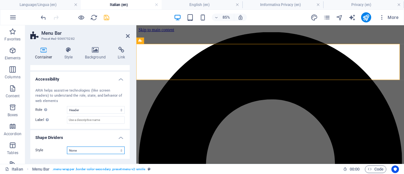
click at [119, 151] on select "None Triangle Square Diagonal Polygon 1 Polygon 2 Zigzag Multiple Zigzags Waves…" at bounding box center [96, 150] width 58 height 8
click at [135, 131] on div at bounding box center [135, 94] width 1 height 139
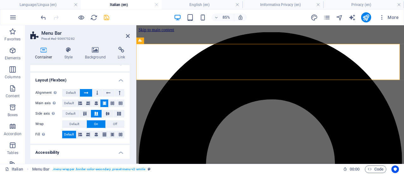
scroll to position [0, 0]
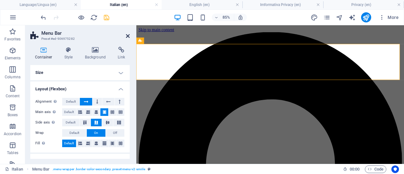
click at [127, 38] on icon at bounding box center [128, 35] width 4 height 5
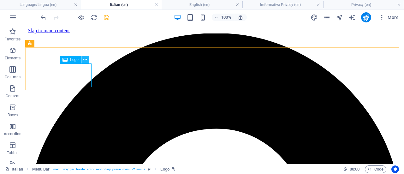
click at [87, 62] on icon at bounding box center [84, 59] width 3 height 7
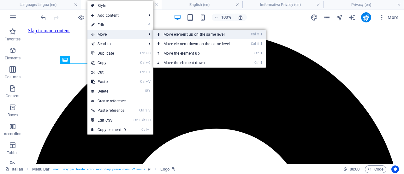
click at [163, 34] on link "Ctrl ⇧ ⬆ Move element up on the same level" at bounding box center [197, 34] width 89 height 9
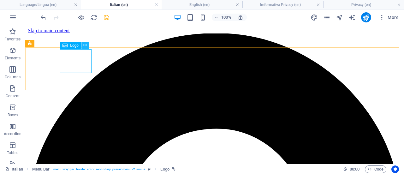
click at [85, 46] on icon at bounding box center [84, 45] width 3 height 7
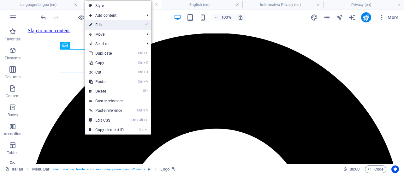
click at [113, 25] on link "⏎ Edit" at bounding box center [106, 24] width 42 height 9
select select "px"
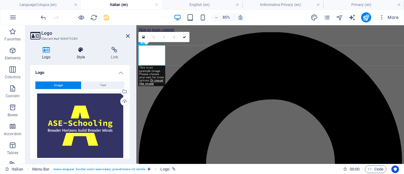
click at [79, 51] on icon at bounding box center [81, 50] width 32 height 6
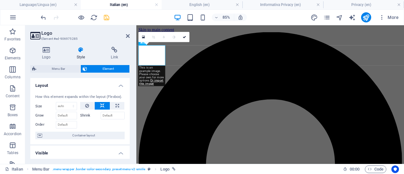
click at [100, 105] on icon at bounding box center [102, 106] width 4 height 8
click at [117, 105] on icon at bounding box center [117, 106] width 3 height 8
type input "100"
select select "%"
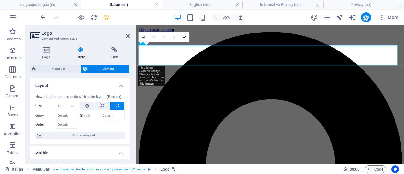
click at [117, 105] on icon at bounding box center [117, 106] width 3 height 8
click at [103, 104] on icon at bounding box center [102, 106] width 4 height 8
select select "DISABLED_OPTION_VALUE"
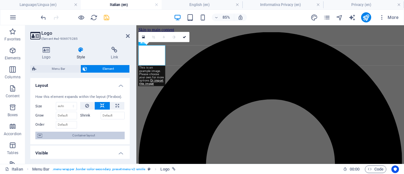
click at [89, 133] on span "Container layout" at bounding box center [83, 136] width 79 height 8
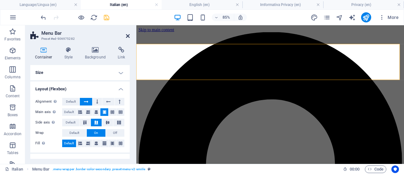
click at [127, 34] on icon at bounding box center [128, 35] width 4 height 5
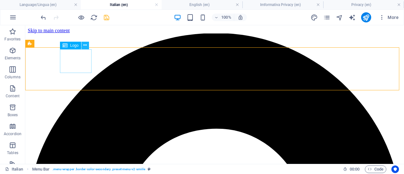
click at [84, 46] on icon at bounding box center [84, 45] width 3 height 7
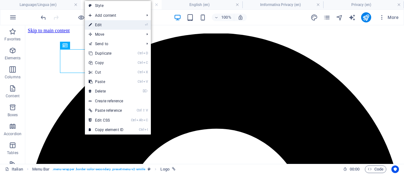
click at [115, 24] on link "⏎ Edit" at bounding box center [106, 24] width 42 height 9
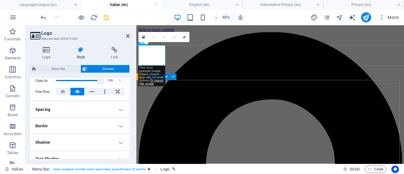
scroll to position [101, 0]
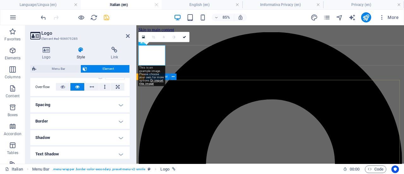
click at [121, 103] on h4 "Spacing" at bounding box center [79, 104] width 99 height 15
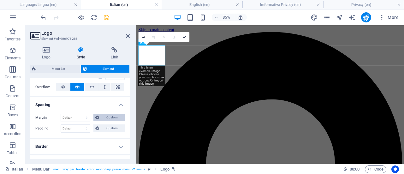
click at [118, 116] on span "Custom" at bounding box center [112, 118] width 22 height 8
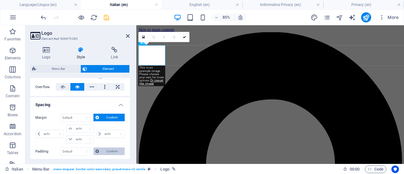
click at [112, 148] on span "Custom" at bounding box center [112, 151] width 22 height 8
click at [113, 151] on span "Custom" at bounding box center [112, 151] width 22 height 8
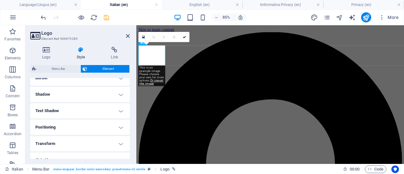
scroll to position [196, 0]
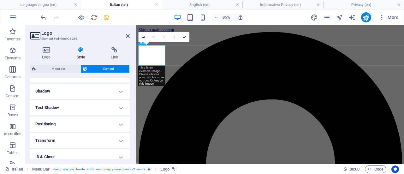
click at [121, 122] on h4 "Positioning" at bounding box center [79, 123] width 99 height 15
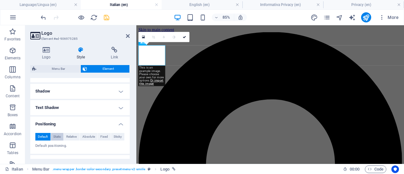
click at [58, 136] on span "Static" at bounding box center [57, 137] width 8 height 8
click at [72, 136] on span "Relative" at bounding box center [71, 137] width 10 height 8
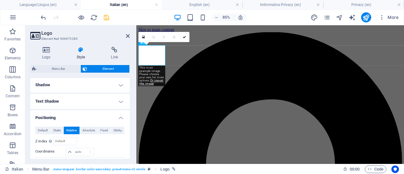
scroll to position [203, 0]
click at [89, 149] on select "auto px rem % em" at bounding box center [80, 151] width 28 height 8
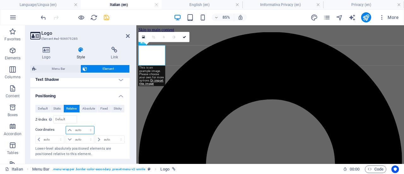
scroll to position [224, 0]
click at [91, 129] on select "auto px rem % em" at bounding box center [80, 130] width 28 height 8
select select "px"
click at [84, 126] on select "auto px rem % em" at bounding box center [80, 130] width 28 height 8
type input "0"
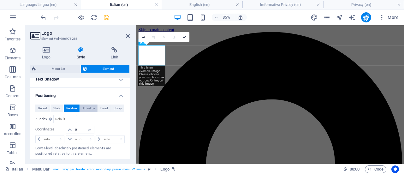
click at [89, 107] on span "Absolute" at bounding box center [88, 108] width 13 height 8
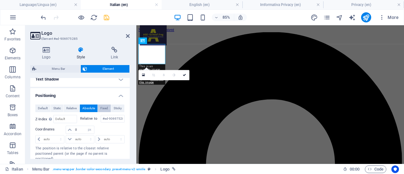
click at [104, 109] on span "Fixed" at bounding box center [104, 108] width 8 height 8
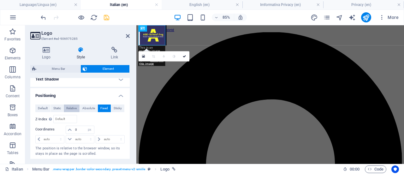
click at [72, 107] on span "Relative" at bounding box center [71, 108] width 10 height 8
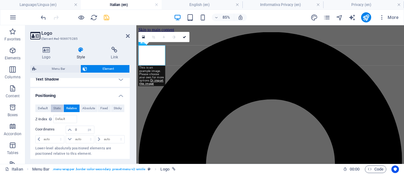
click at [54, 109] on span "Static" at bounding box center [57, 108] width 8 height 8
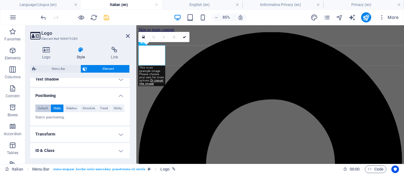
click at [41, 109] on span "Default" at bounding box center [43, 108] width 10 height 8
click at [71, 107] on span "Relative" at bounding box center [71, 108] width 10 height 8
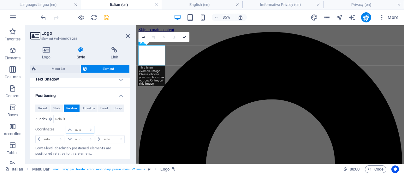
click at [90, 127] on select "auto px rem % em" at bounding box center [80, 130] width 28 height 8
select select "px"
click at [84, 126] on select "auto px rem % em" at bounding box center [80, 130] width 28 height 8
type input "0"
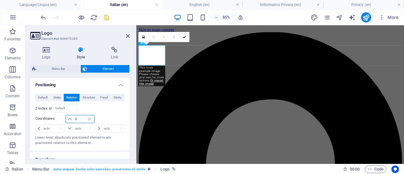
scroll to position [228, 0]
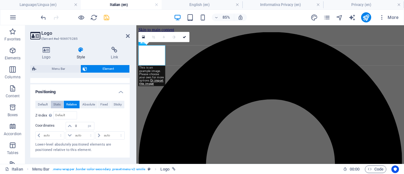
click at [57, 104] on span "Static" at bounding box center [57, 105] width 8 height 8
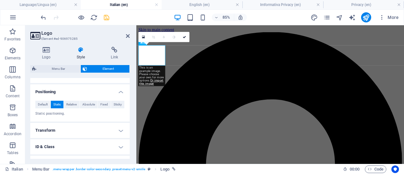
click at [118, 131] on h4 "Transform" at bounding box center [79, 130] width 99 height 15
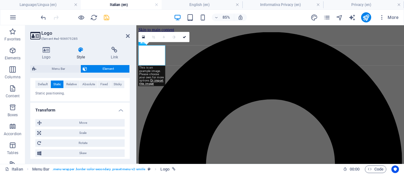
scroll to position [252, 0]
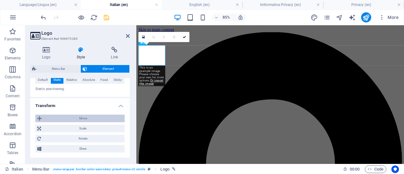
click at [85, 117] on span "Move" at bounding box center [83, 119] width 79 height 8
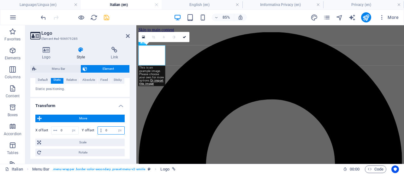
click at [110, 128] on input "0" at bounding box center [114, 131] width 21 height 8
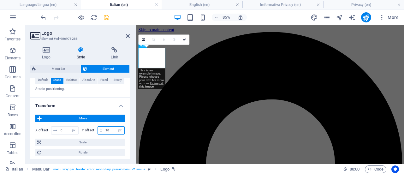
click at [112, 129] on input "10" at bounding box center [114, 131] width 21 height 8
type input "1"
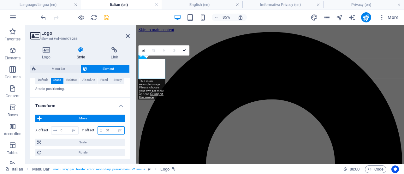
type input "50"
click at [132, 132] on div "Logo Style Link Logo Image Text Drag files here, click to choose files or selec…" at bounding box center [80, 103] width 110 height 122
click at [128, 36] on icon at bounding box center [128, 35] width 4 height 5
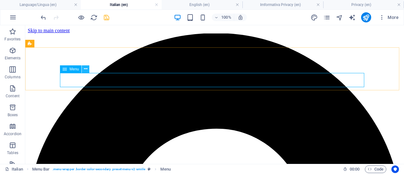
click at [86, 68] on icon at bounding box center [85, 69] width 3 height 7
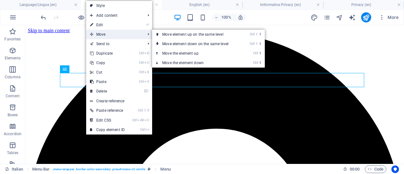
click at [111, 33] on span "Move" at bounding box center [114, 34] width 56 height 9
click at [166, 34] on link "Ctrl ⇧ ⬆ Move element up on the same level" at bounding box center [196, 34] width 89 height 9
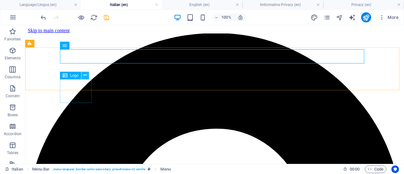
click at [85, 76] on icon at bounding box center [84, 75] width 3 height 7
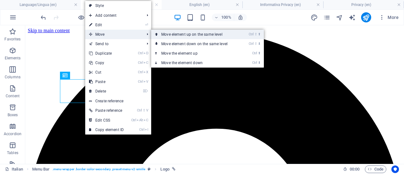
click at [170, 31] on link "Ctrl ⇧ ⬆ Move element up on the same level" at bounding box center [195, 34] width 89 height 9
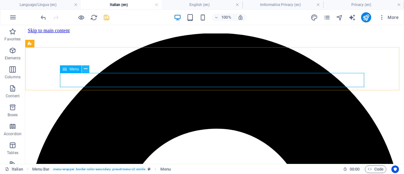
click at [87, 70] on icon at bounding box center [85, 69] width 3 height 7
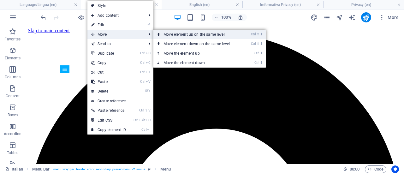
click at [165, 33] on link "Ctrl ⇧ ⬆ Move element up on the same level" at bounding box center [197, 34] width 89 height 9
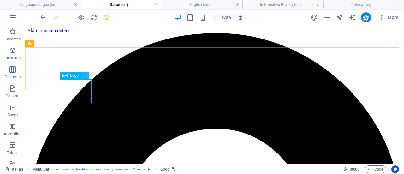
click at [85, 75] on icon at bounding box center [84, 75] width 3 height 7
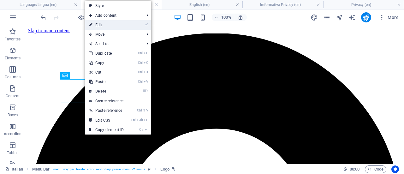
click at [113, 24] on link "⏎ Edit" at bounding box center [106, 24] width 42 height 9
select select "px"
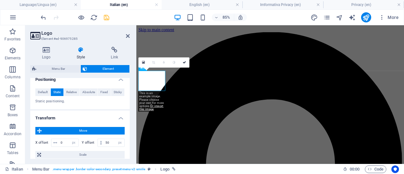
scroll to position [244, 0]
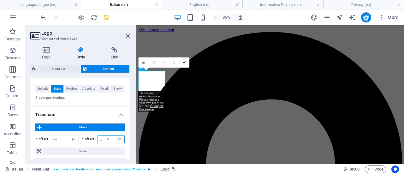
click at [110, 136] on input "50" at bounding box center [114, 139] width 21 height 8
type input "5"
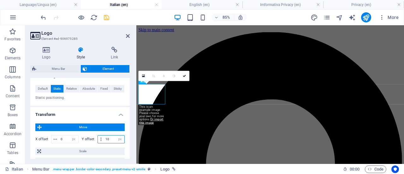
type input "1"
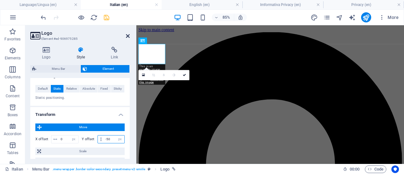
type input "-50"
click at [128, 36] on icon at bounding box center [128, 35] width 4 height 5
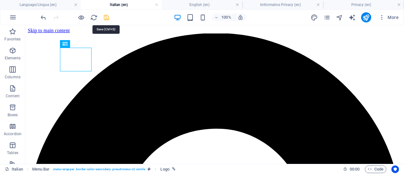
click at [106, 17] on icon "save" at bounding box center [106, 17] width 7 height 7
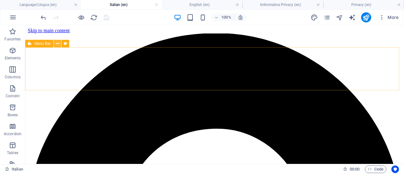
click at [57, 44] on icon at bounding box center [57, 43] width 3 height 7
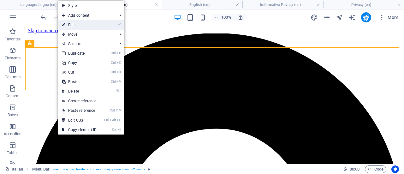
click at [85, 23] on link "⏎ Edit" at bounding box center [79, 24] width 42 height 9
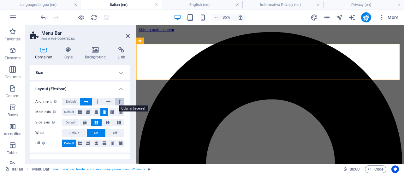
click at [120, 101] on button at bounding box center [119, 102] width 9 height 8
click at [89, 98] on button at bounding box center [86, 102] width 12 height 8
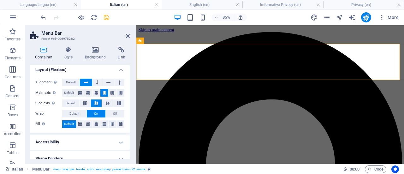
scroll to position [26, 0]
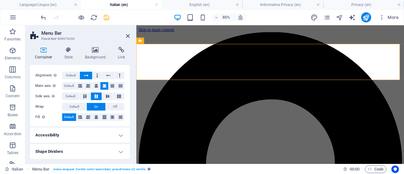
click at [121, 136] on h4 "Accessibility" at bounding box center [79, 134] width 99 height 15
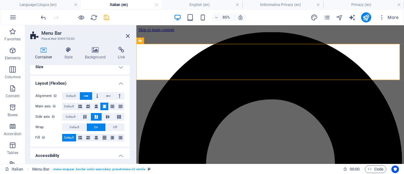
scroll to position [0, 0]
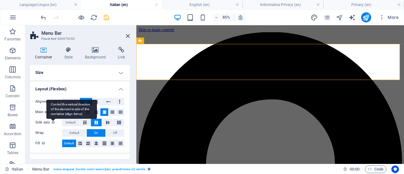
click at [52, 119] on div "Control the vertical direction of the element inside of the container (align it…" at bounding box center [71, 109] width 50 height 19
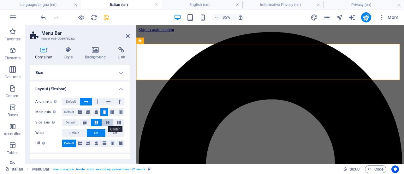
click at [106, 122] on icon at bounding box center [108, 123] width 8 height 4
click at [117, 119] on button at bounding box center [118, 123] width 11 height 8
click at [107, 120] on button at bounding box center [107, 123] width 11 height 8
click at [97, 119] on button at bounding box center [96, 123] width 11 height 8
click at [86, 118] on div "Alignment Determines the flex direction. Default Main axis Determine how elemen…" at bounding box center [79, 123] width 99 height 60
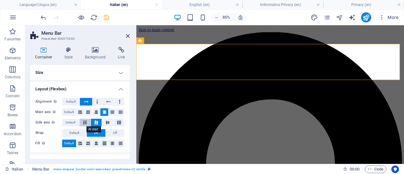
click at [84, 121] on icon at bounding box center [85, 123] width 8 height 4
click at [98, 121] on icon at bounding box center [96, 123] width 8 height 4
click at [115, 131] on span "Off" at bounding box center [115, 133] width 4 height 8
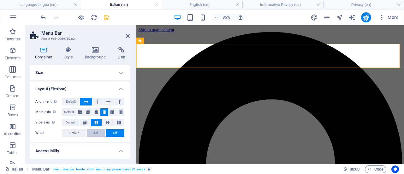
click at [96, 131] on span "On" at bounding box center [96, 133] width 4 height 8
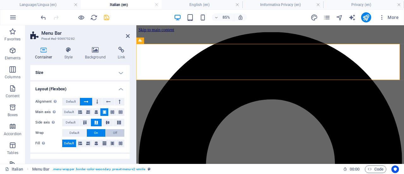
click at [110, 130] on button "Off" at bounding box center [115, 133] width 19 height 8
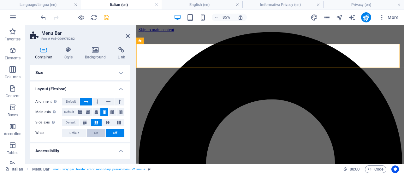
click at [94, 130] on span "On" at bounding box center [96, 133] width 4 height 8
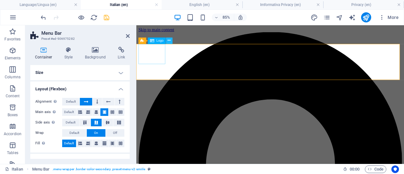
click at [168, 40] on icon at bounding box center [169, 41] width 3 height 6
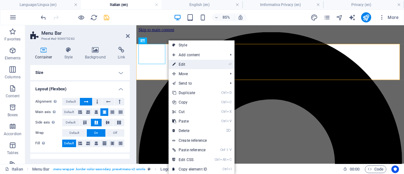
click at [185, 63] on link "⏎ Edit" at bounding box center [190, 64] width 42 height 9
select select "px"
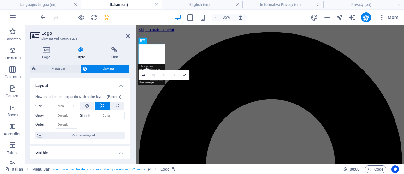
click at [83, 114] on label "Shrink" at bounding box center [90, 116] width 21 height 8
click at [101, 114] on input "Shrink" at bounding box center [113, 116] width 24 height 8
click at [98, 123] on div at bounding box center [102, 123] width 45 height 9
click at [104, 122] on div at bounding box center [102, 123] width 45 height 9
click at [112, 115] on input "50" at bounding box center [113, 116] width 24 height 8
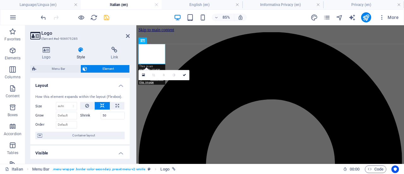
click at [110, 122] on div at bounding box center [102, 123] width 45 height 9
click at [83, 115] on label "Shrink" at bounding box center [90, 116] width 21 height 8
click at [101, 115] on input "50" at bounding box center [113, 116] width 24 height 8
type input "5"
click at [106, 113] on input "Shrink" at bounding box center [113, 116] width 24 height 8
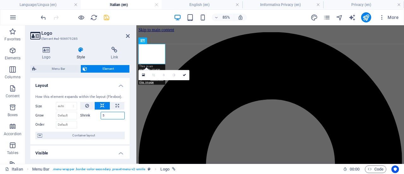
type input "50"
click at [100, 104] on icon at bounding box center [102, 106] width 4 height 8
click at [114, 105] on button at bounding box center [117, 106] width 14 height 8
type input "100"
select select "%"
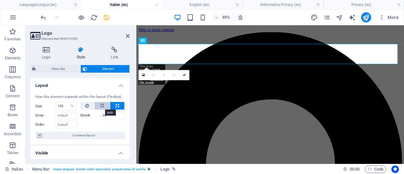
click at [102, 106] on icon at bounding box center [102, 106] width 4 height 8
select select "DISABLED_OPTION_VALUE"
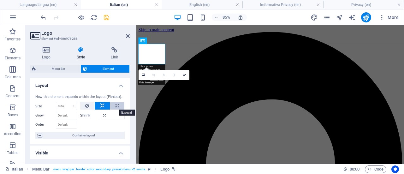
click at [117, 104] on icon at bounding box center [117, 106] width 3 height 8
type input "100"
select select "%"
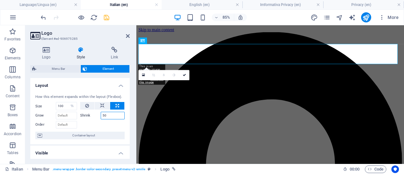
click at [110, 116] on input "50" at bounding box center [113, 116] width 24 height 8
type input "5"
click at [109, 125] on div at bounding box center [102, 123] width 45 height 9
click at [111, 113] on input "100" at bounding box center [113, 116] width 24 height 8
type input "1"
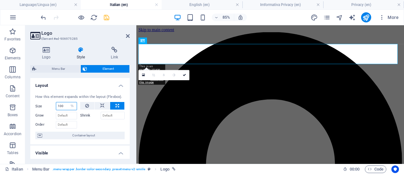
click at [64, 105] on input "100" at bounding box center [66, 106] width 21 height 8
type input "1"
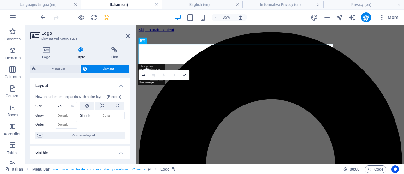
click at [83, 124] on div at bounding box center [102, 123] width 45 height 9
click at [65, 103] on input "75" at bounding box center [66, 106] width 21 height 8
type input "7"
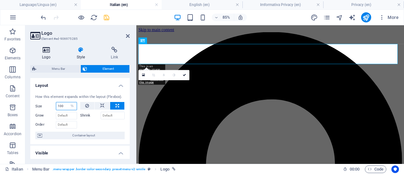
type input "100"
click at [45, 51] on icon at bounding box center [46, 50] width 32 height 6
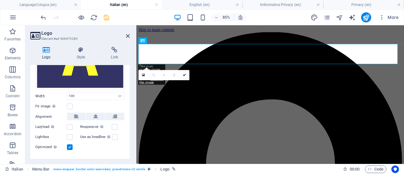
scroll to position [71, 0]
drag, startPoint x: 128, startPoint y: 131, endPoint x: 128, endPoint y: 144, distance: 12.6
click at [128, 144] on div "Image Text Drag files here, click to choose files or select files from Files or…" at bounding box center [79, 81] width 99 height 150
click at [90, 96] on input "100" at bounding box center [95, 96] width 57 height 8
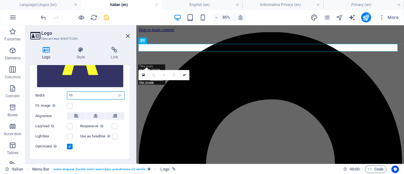
type input "1"
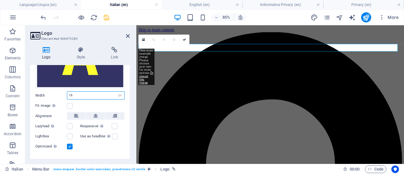
type input "1"
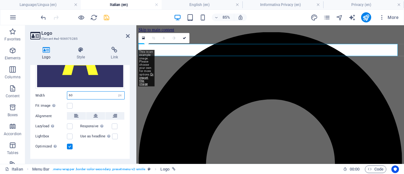
type input "6"
type input "100"
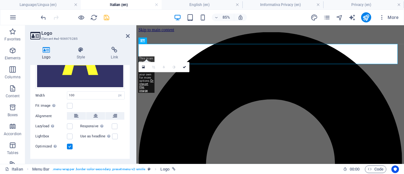
click at [110, 102] on div "Fit image Automatically fit image to a fixed width and height" at bounding box center [79, 106] width 89 height 8
click at [183, 66] on icon at bounding box center [184, 66] width 3 height 3
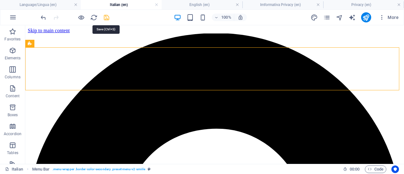
click at [105, 15] on icon "save" at bounding box center [106, 17] width 7 height 7
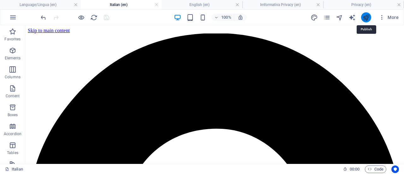
click at [365, 15] on icon "publish" at bounding box center [365, 17] width 7 height 7
